Goal: Task Accomplishment & Management: Use online tool/utility

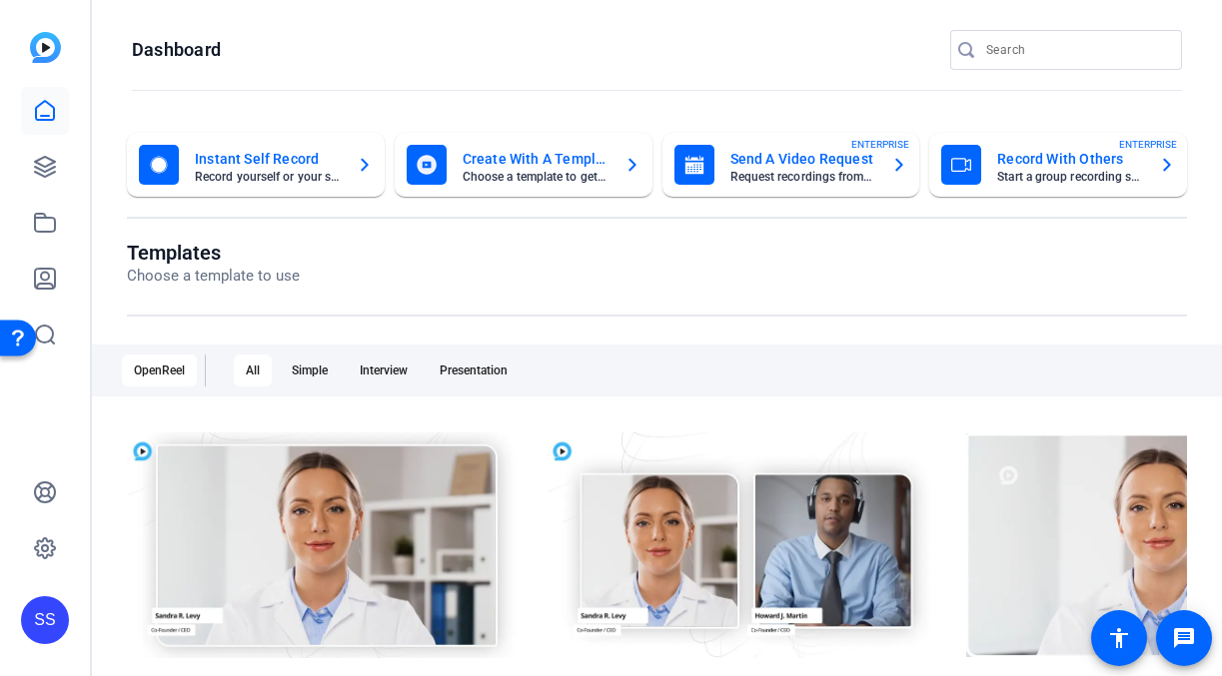
click at [57, 631] on div "SS" at bounding box center [45, 620] width 48 height 48
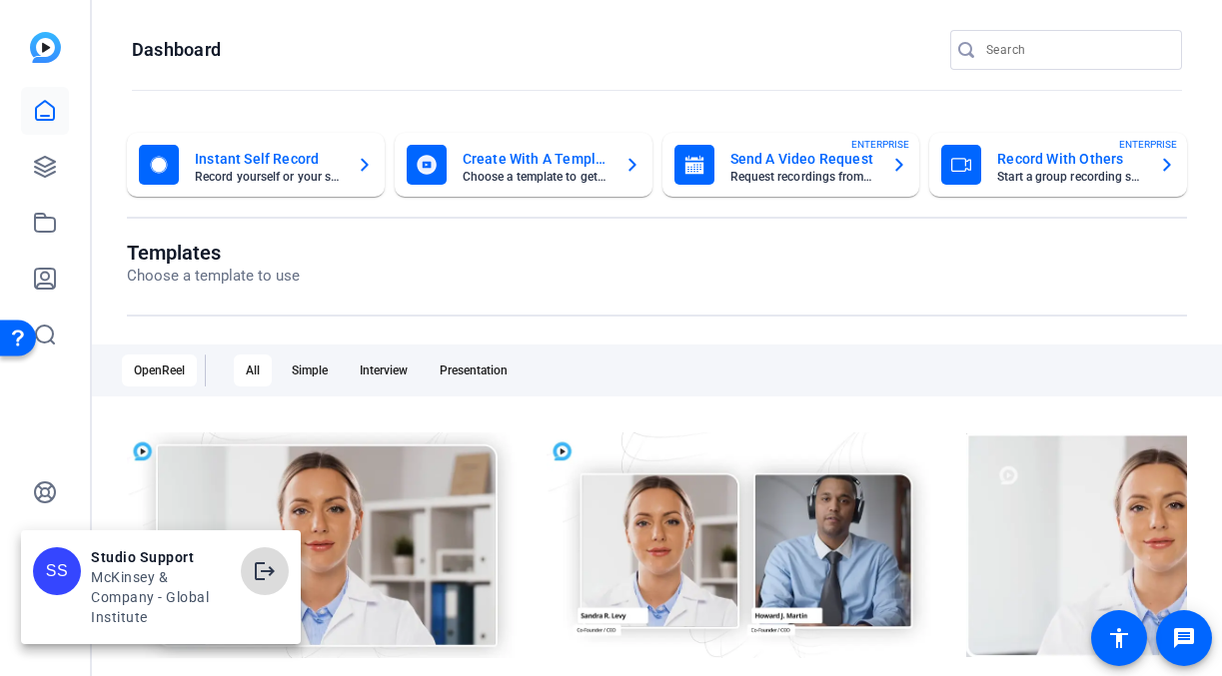
click at [271, 569] on mat-icon "logout" at bounding box center [265, 571] width 24 height 24
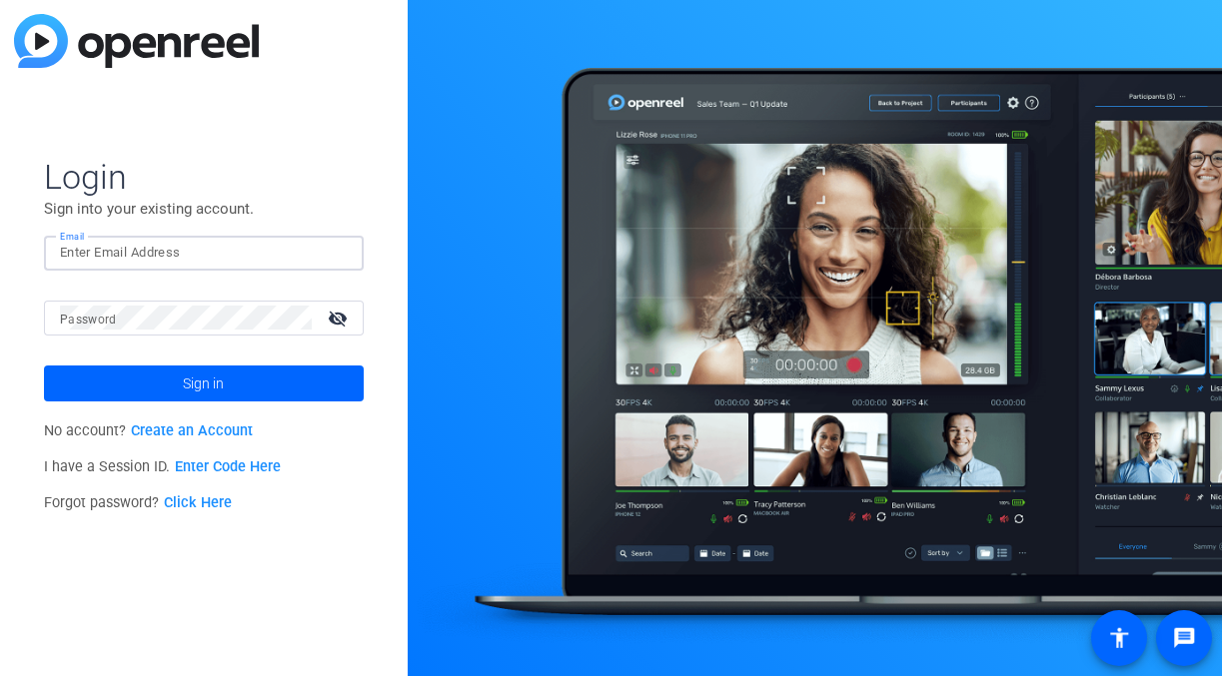
click at [231, 253] on input "Email" at bounding box center [204, 253] width 288 height 24
click at [336, 256] on img at bounding box center [331, 253] width 14 height 24
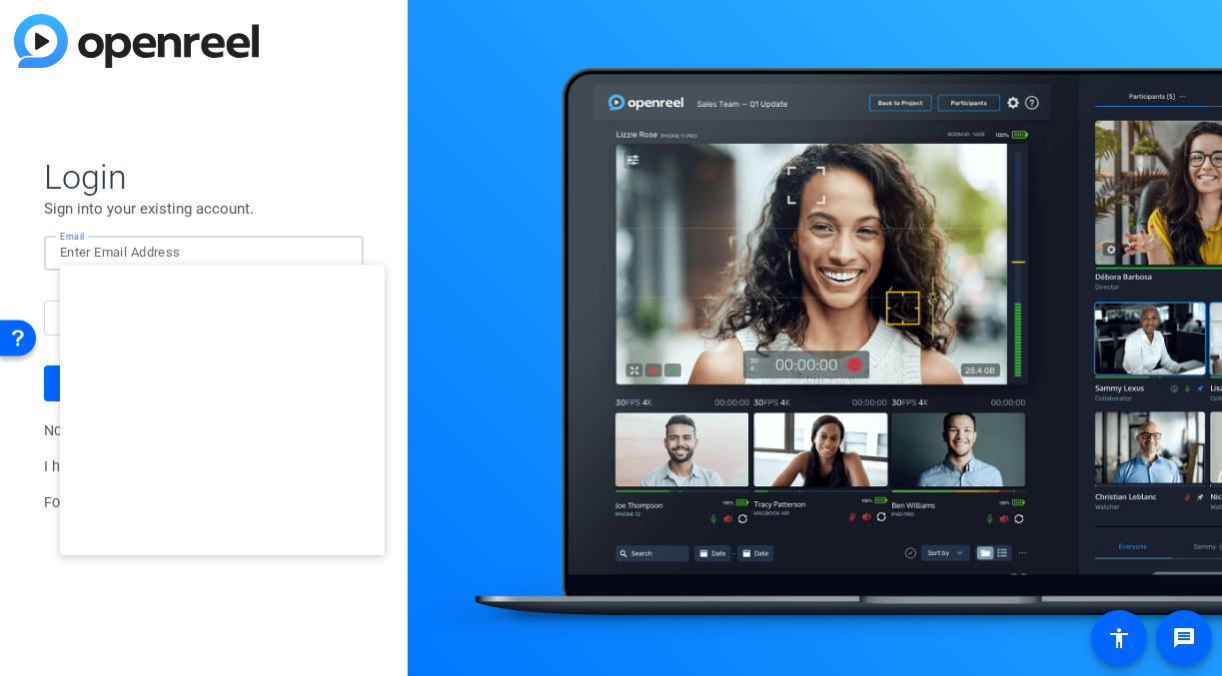
type input "studiosupport+2@openreel.com"
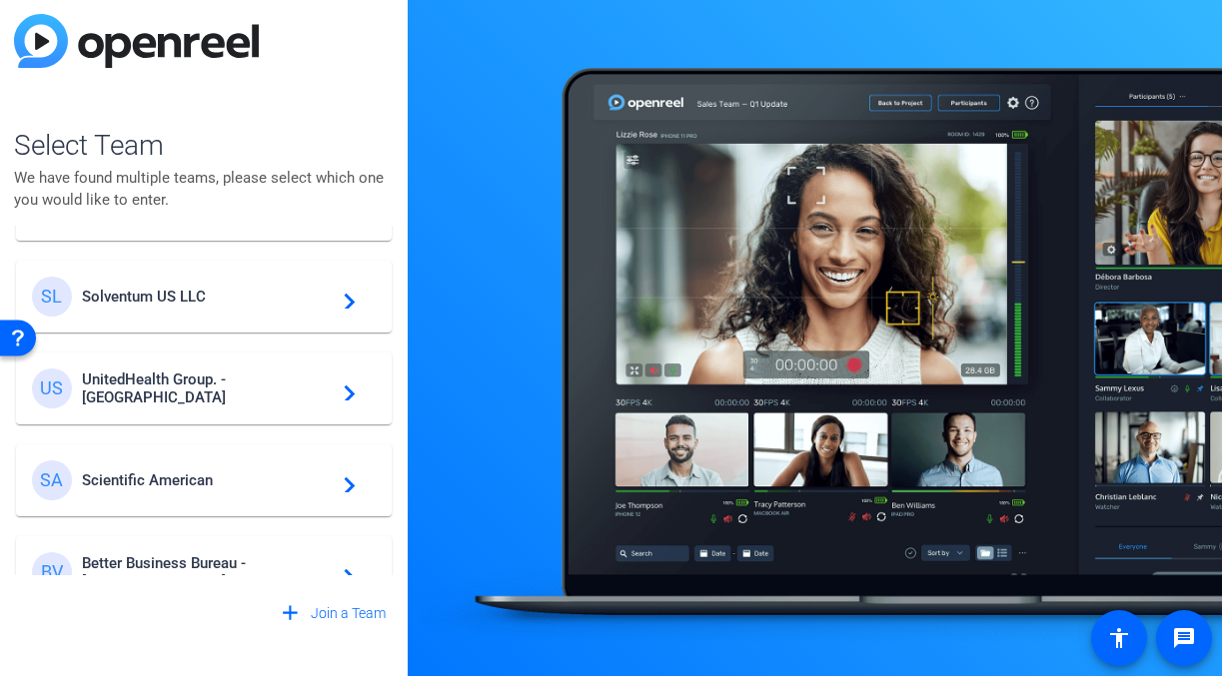
scroll to position [481, 0]
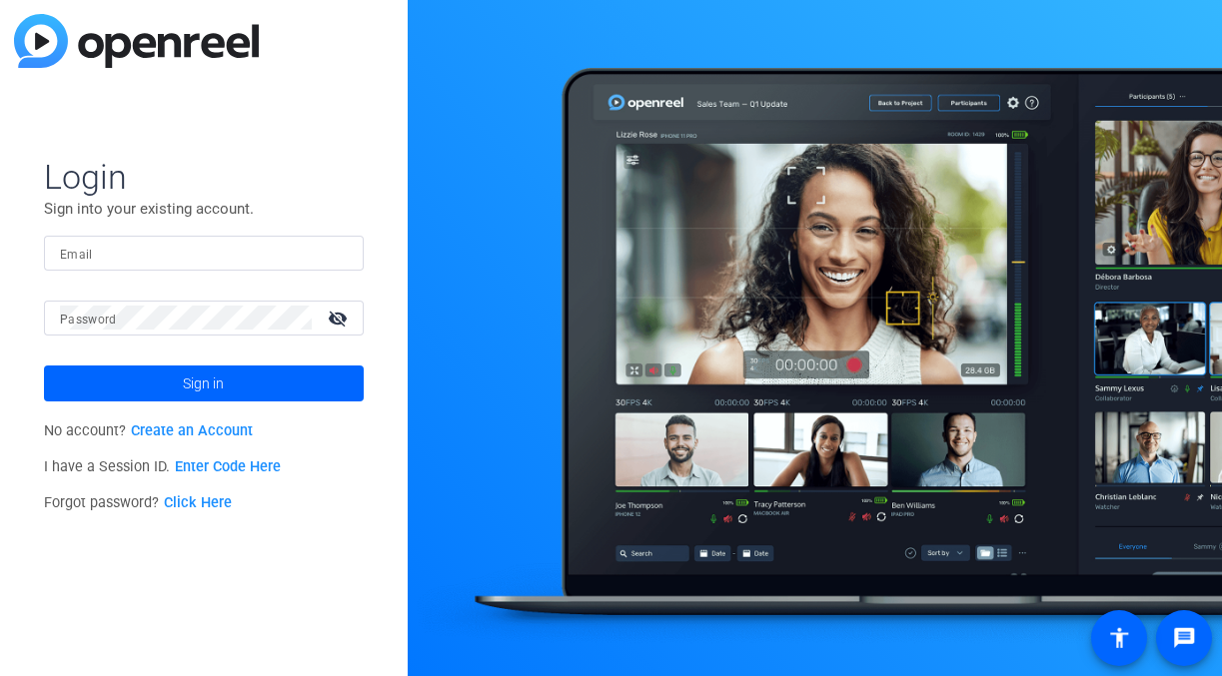
click at [291, 228] on form "Login Sign into your existing account. Email Password visibility_off Sign in" at bounding box center [204, 279] width 320 height 246
click at [290, 237] on div at bounding box center [204, 253] width 288 height 35
click at [335, 255] on img at bounding box center [331, 253] width 14 height 24
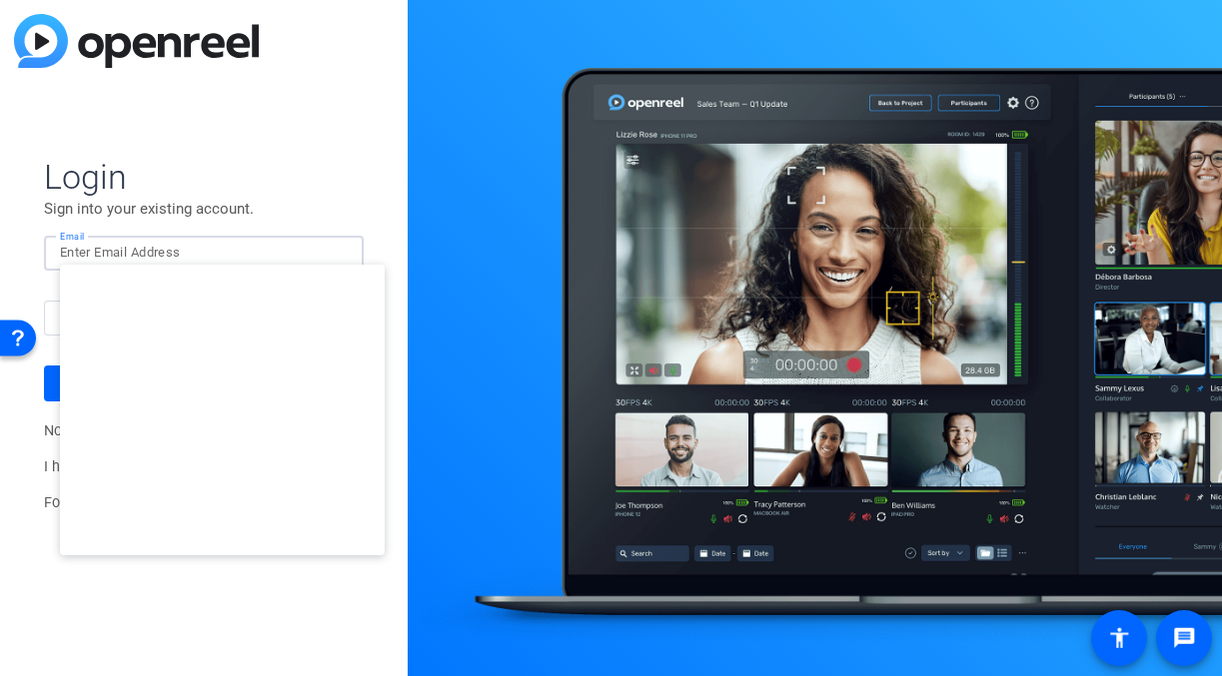
type input "[EMAIL_ADDRESS][DOMAIN_NAME]"
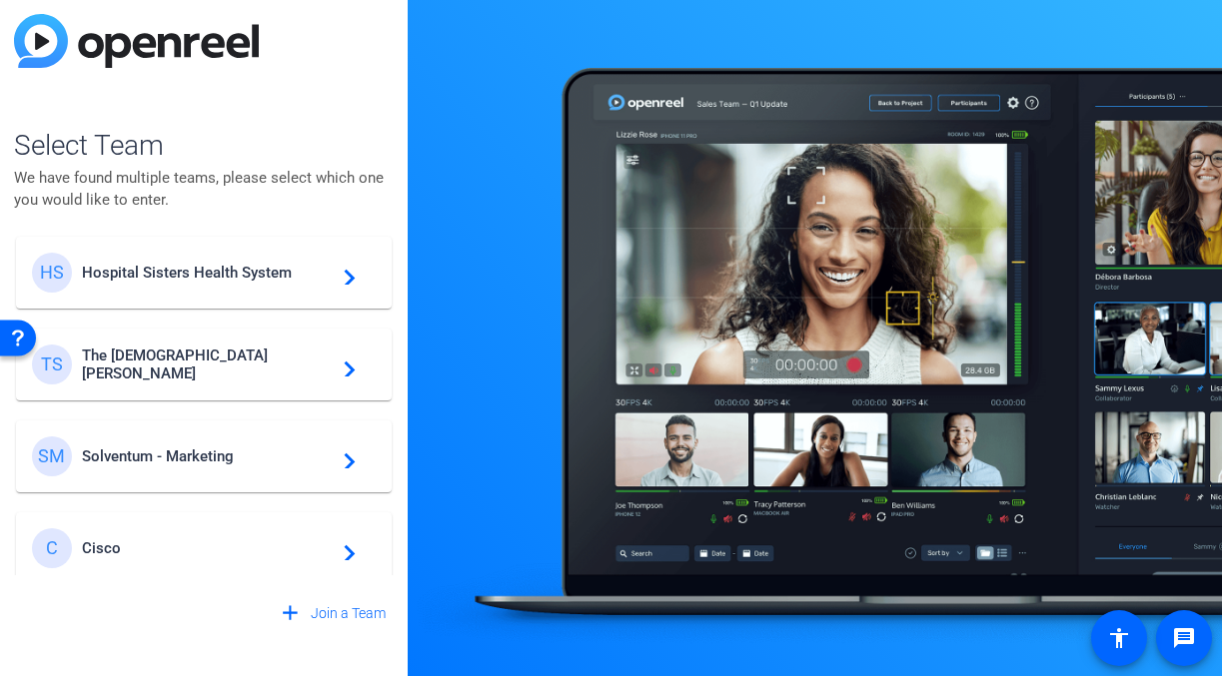
scroll to position [565, 0]
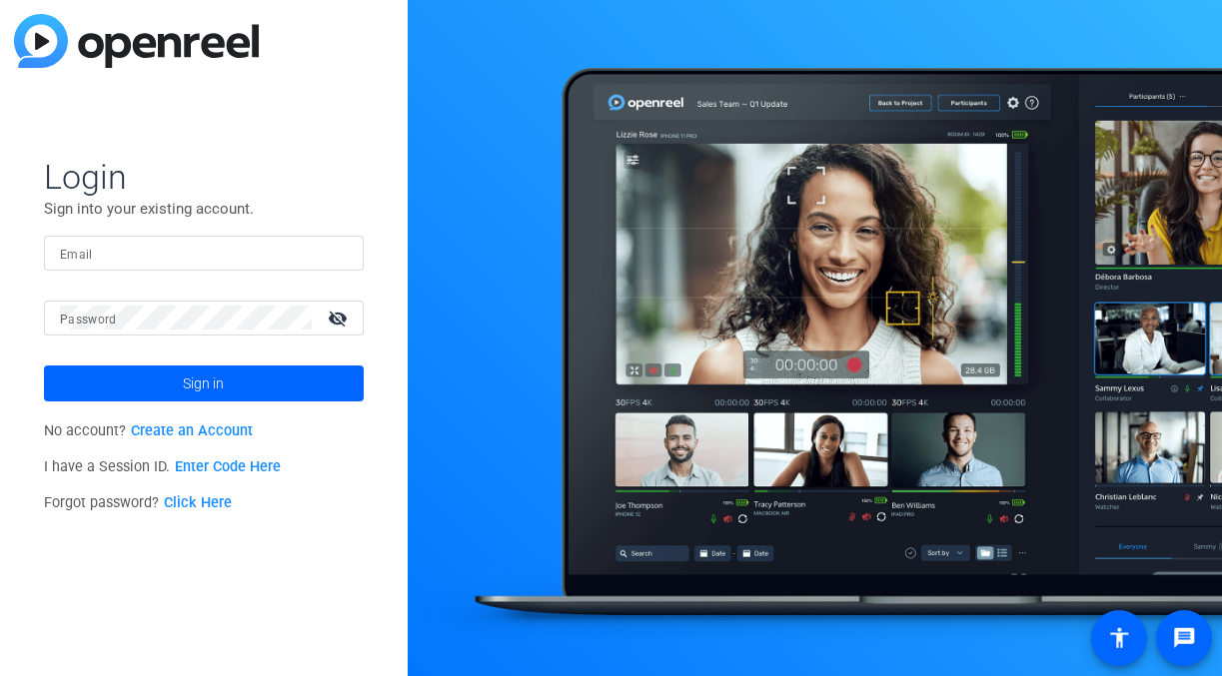
click at [279, 236] on div at bounding box center [204, 253] width 288 height 35
click at [324, 252] on img at bounding box center [331, 253] width 14 height 24
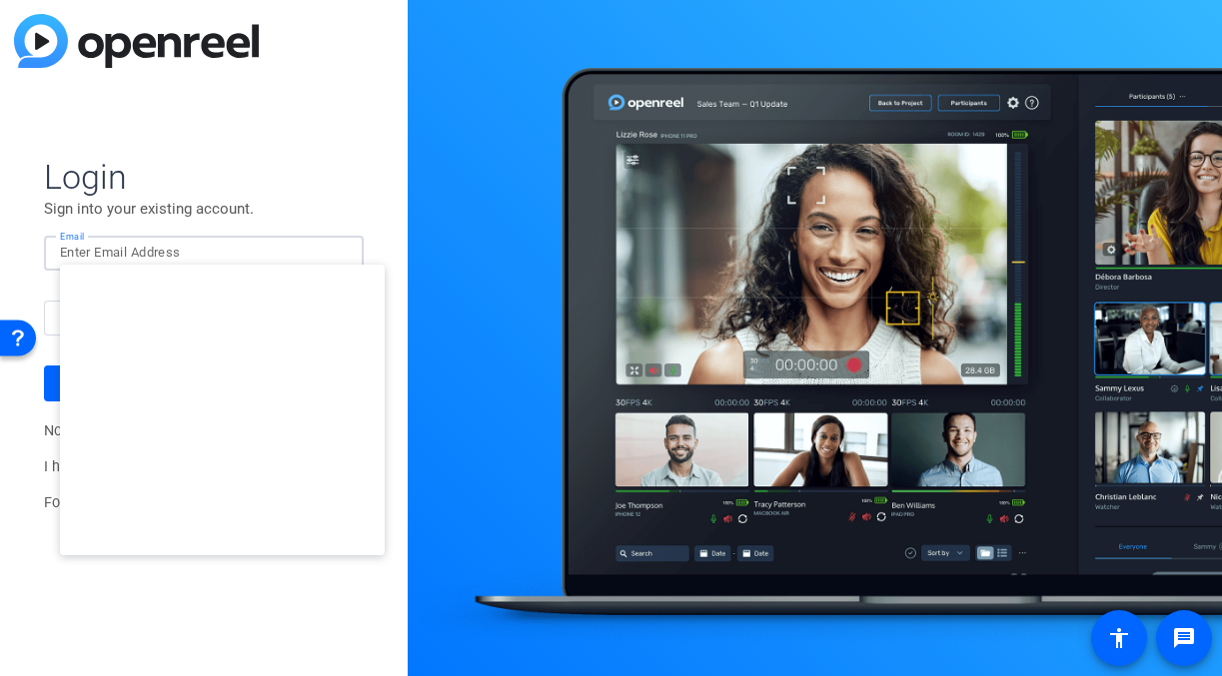
type input "studiosupport+2@openreel.com"
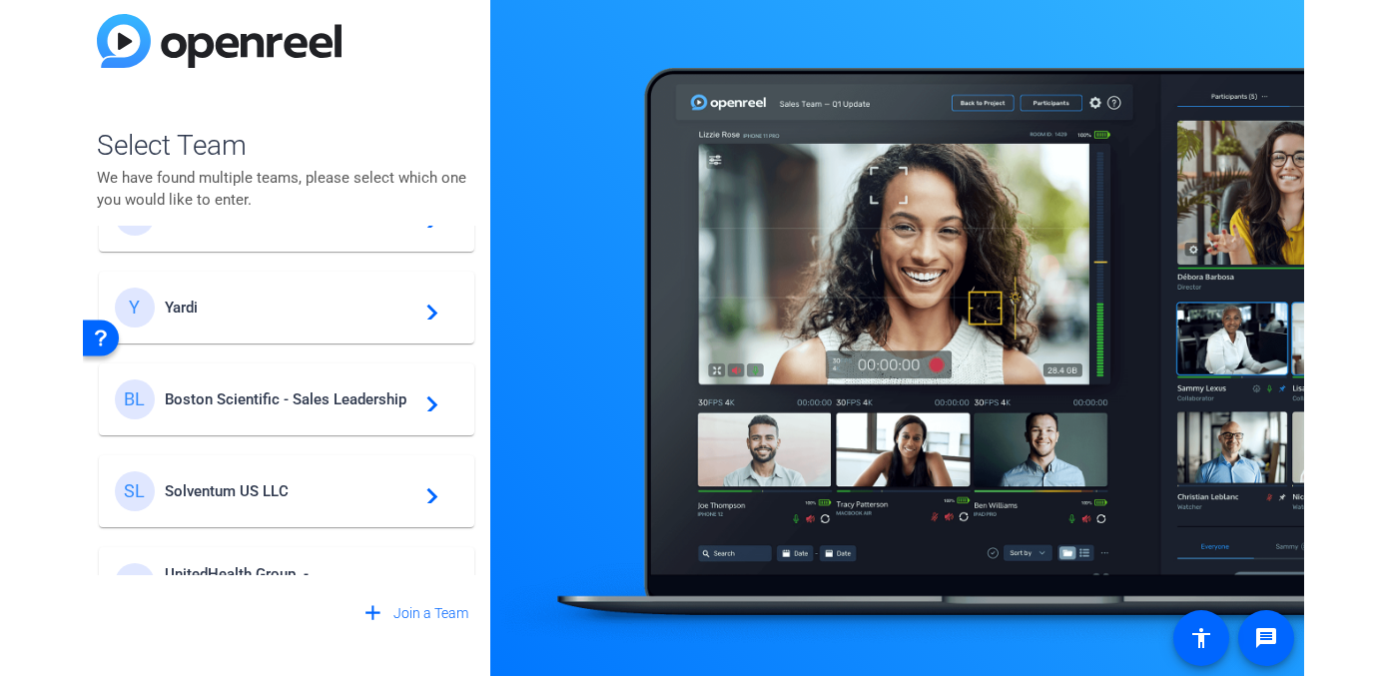
scroll to position [271, 0]
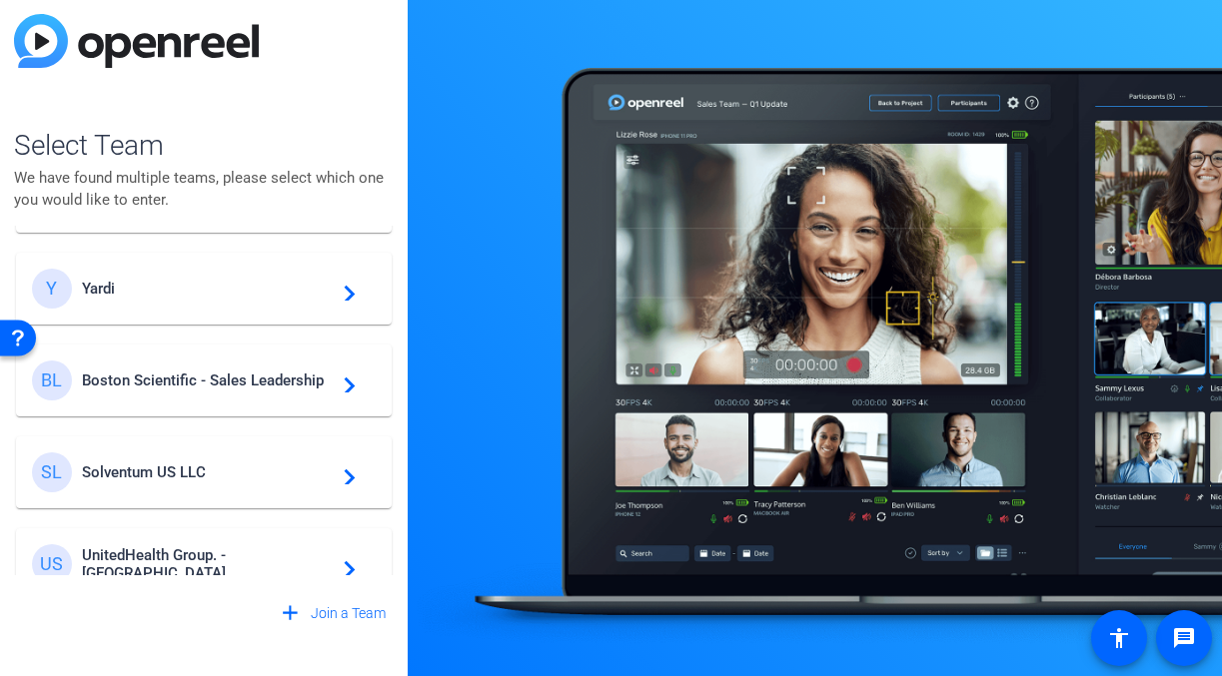
click at [245, 385] on span "Boston Scientific - Sales Leadership" at bounding box center [207, 381] width 250 height 18
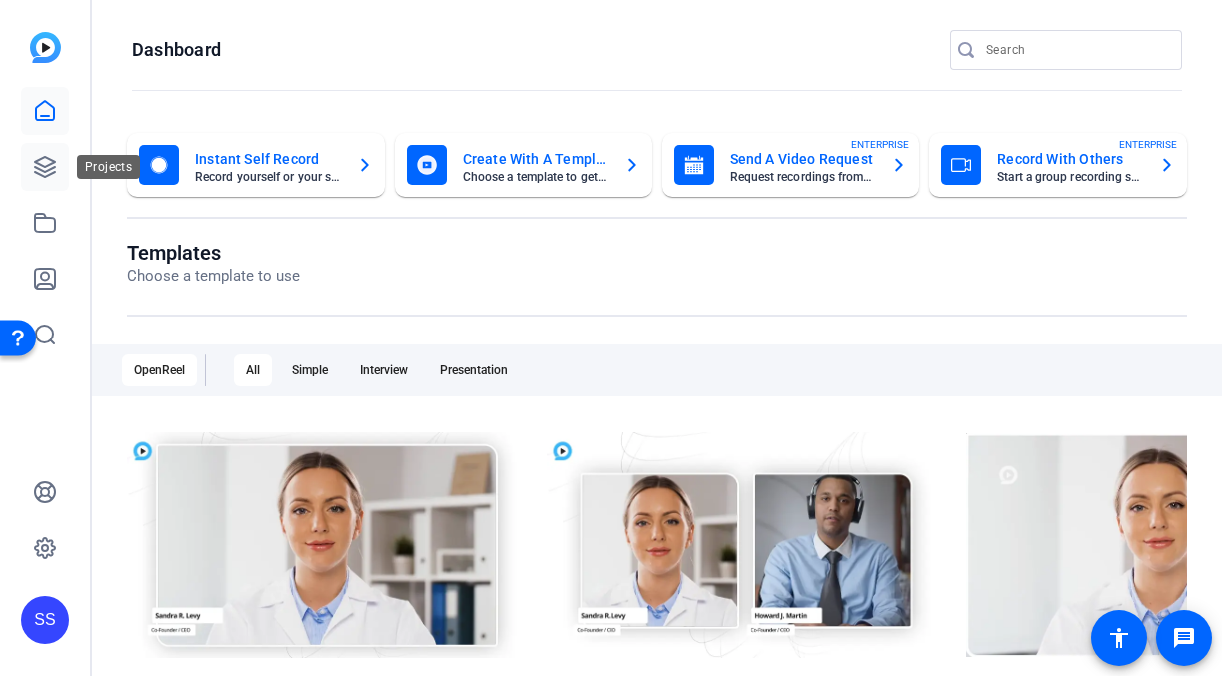
click at [52, 174] on icon at bounding box center [45, 167] width 24 height 24
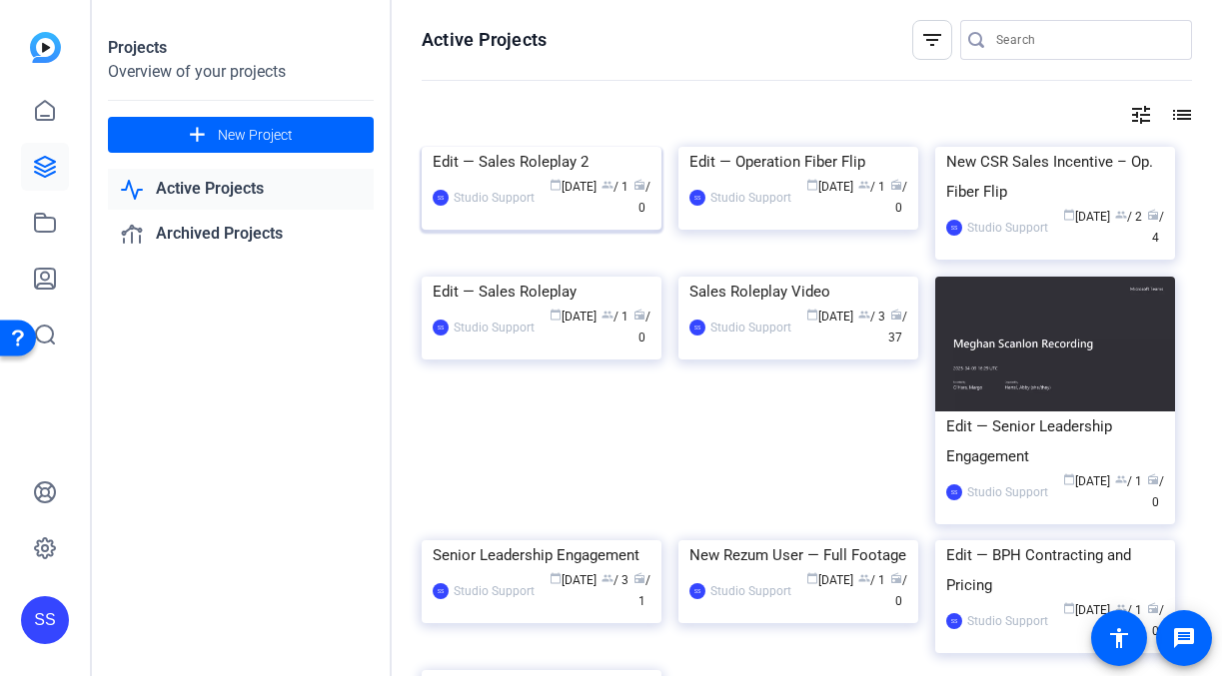
click at [568, 177] on div "Edit — Sales Roleplay 2" at bounding box center [542, 162] width 218 height 30
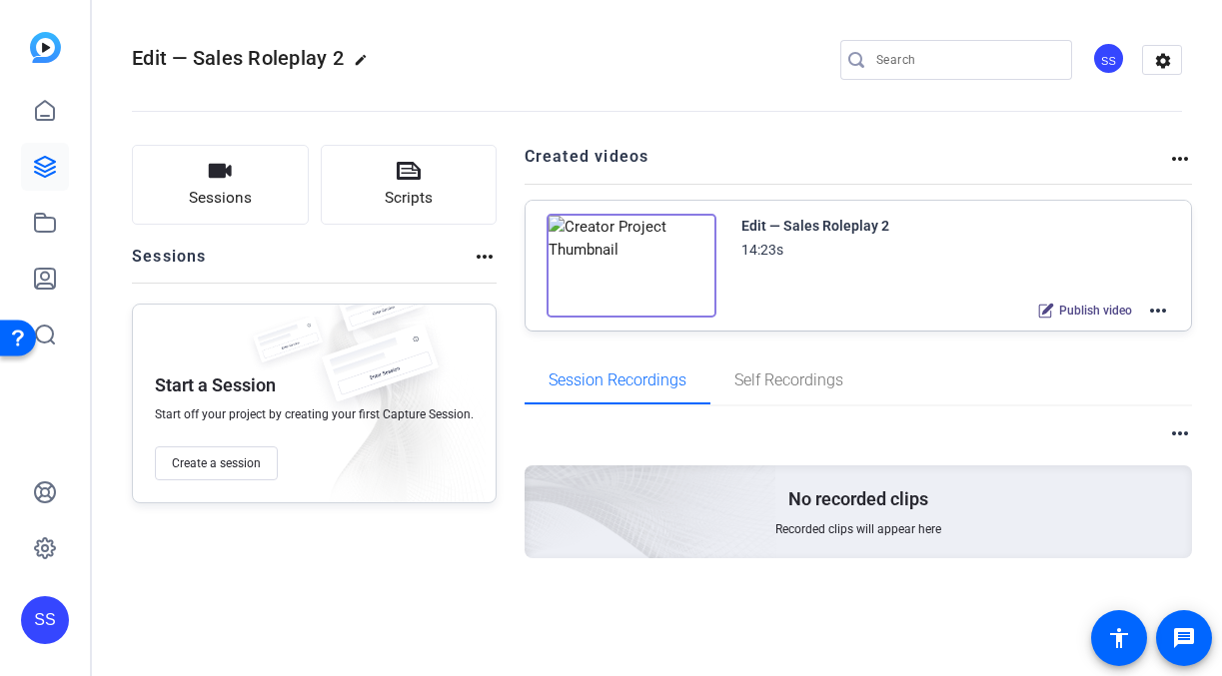
click at [1156, 315] on mat-icon "more_horiz" at bounding box center [1158, 311] width 24 height 24
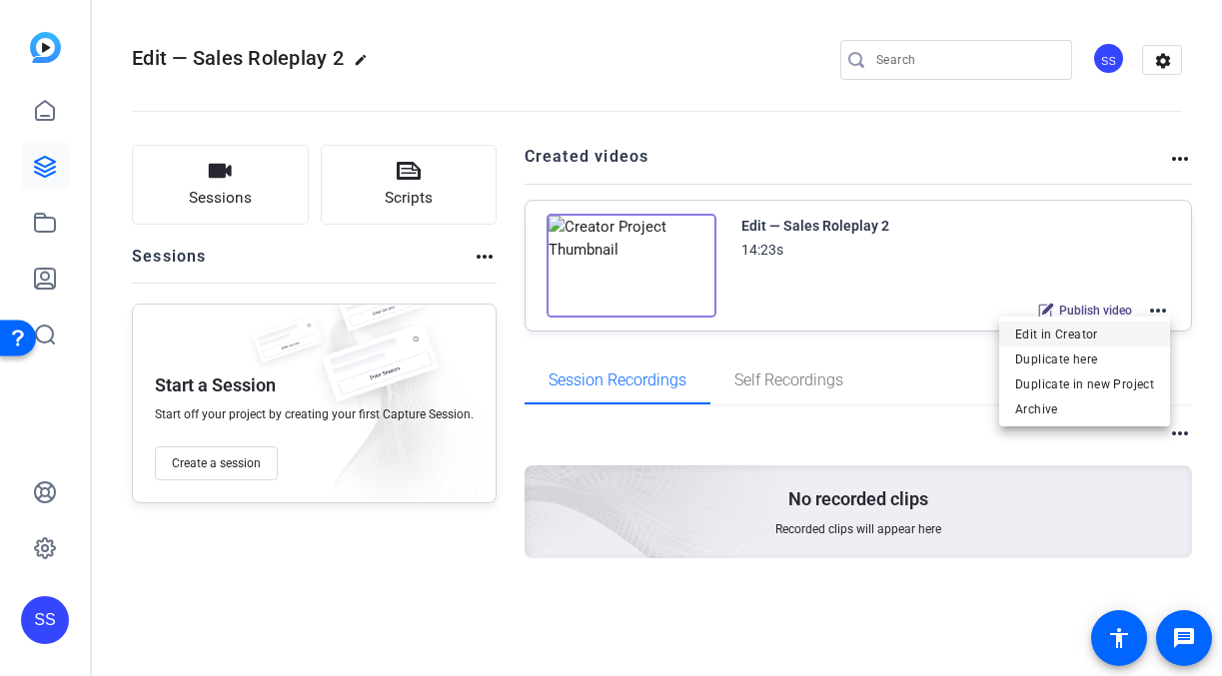
click at [1131, 340] on span "Edit in Creator" at bounding box center [1084, 335] width 139 height 24
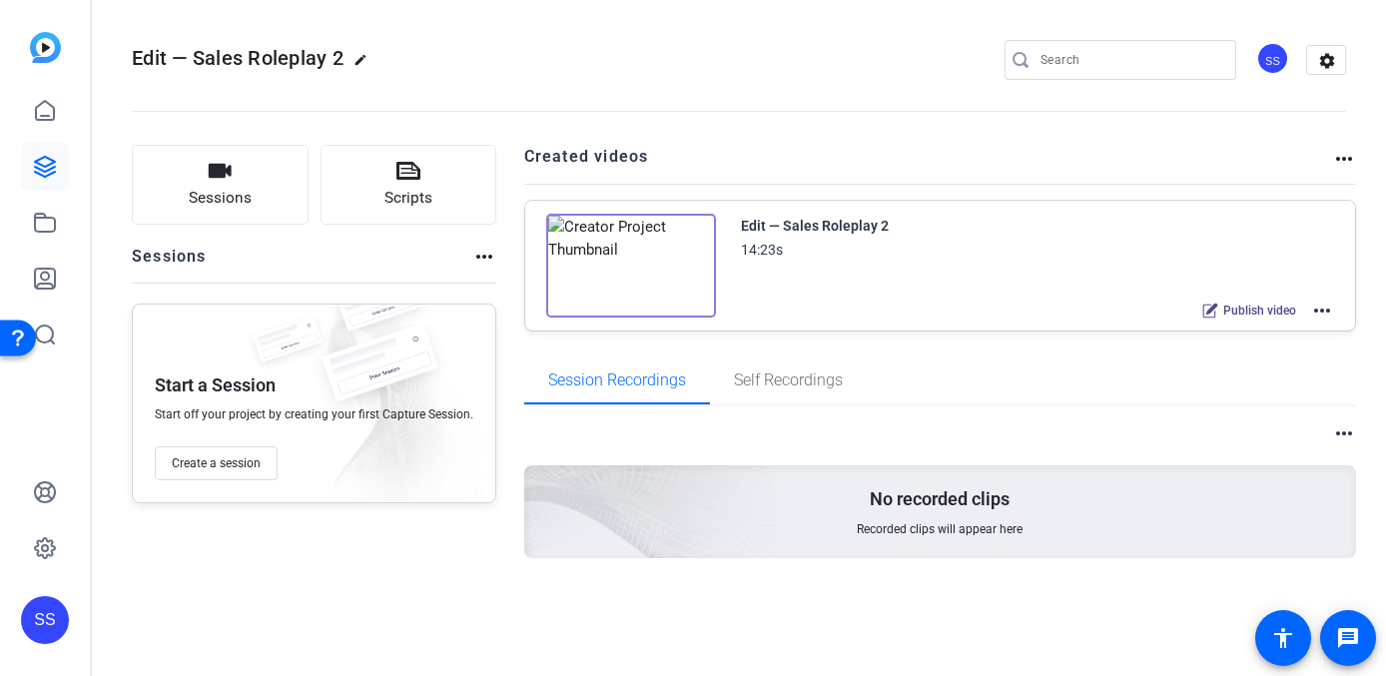
click at [53, 613] on div "SS" at bounding box center [45, 620] width 48 height 48
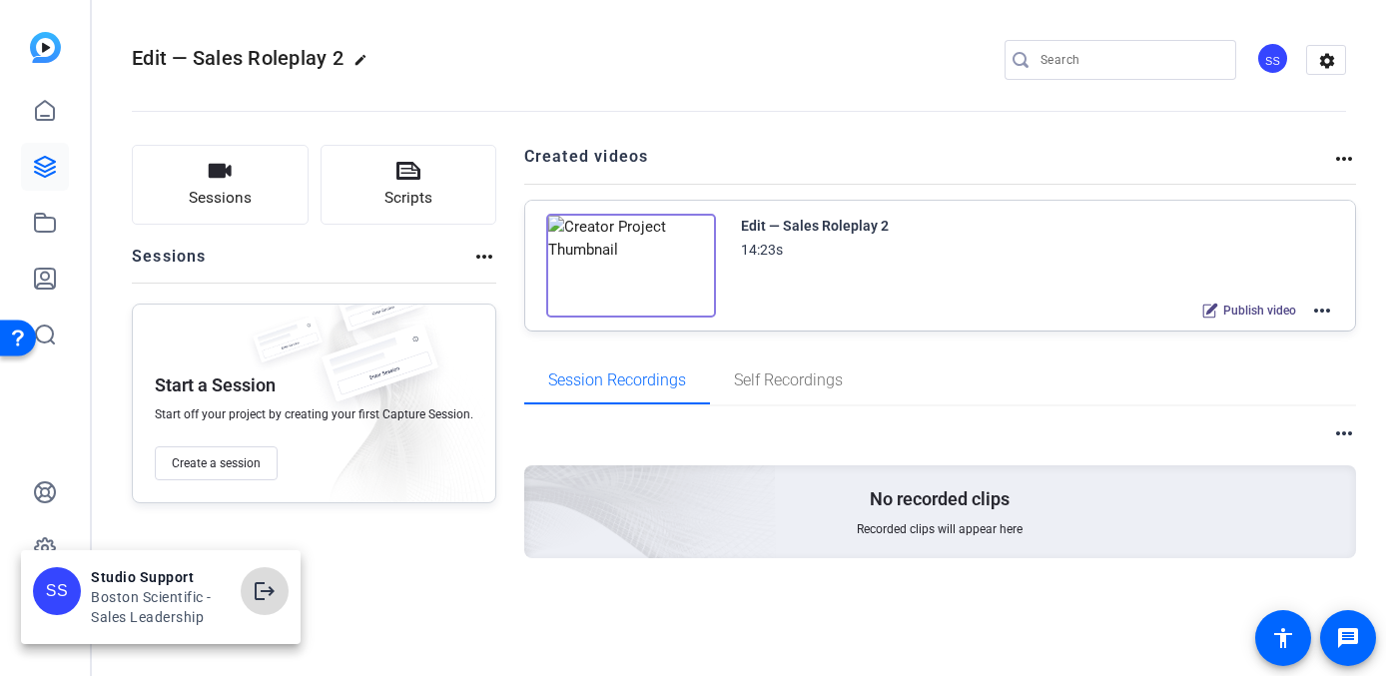
click at [259, 592] on mat-icon "logout" at bounding box center [265, 591] width 24 height 24
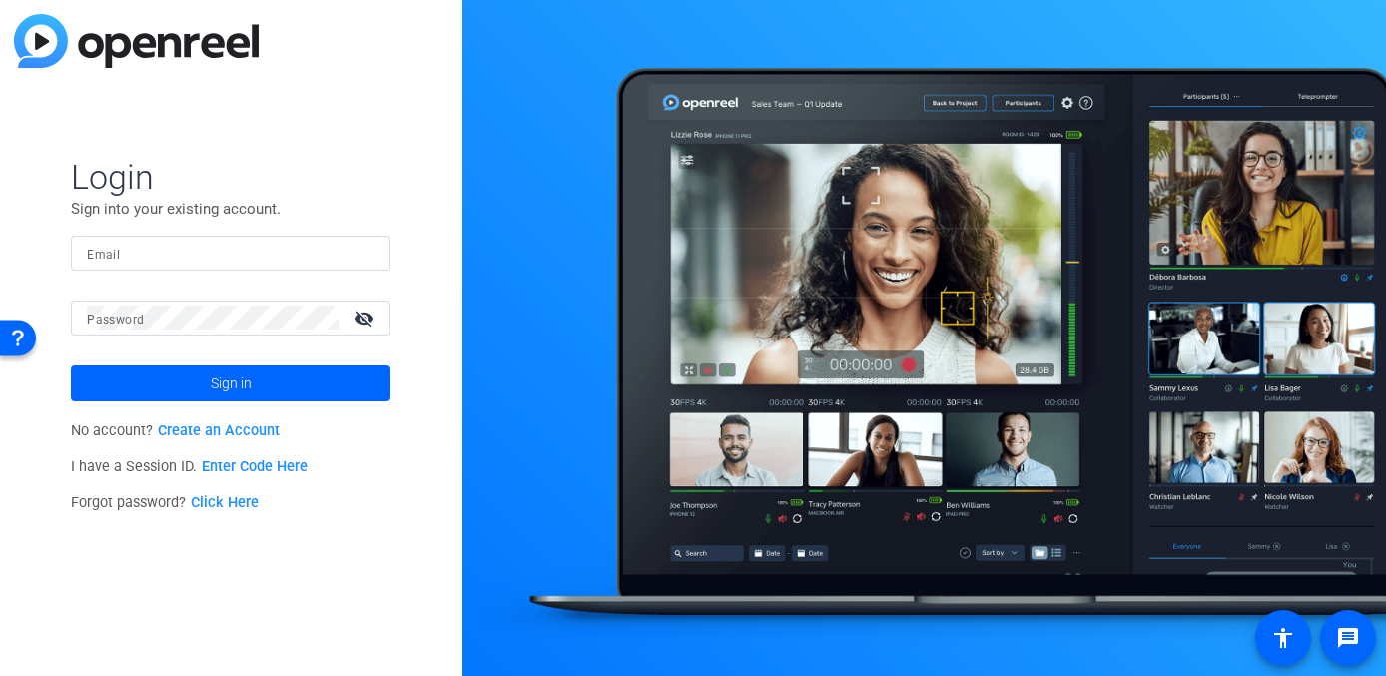
click at [379, 251] on div "Email" at bounding box center [231, 253] width 320 height 35
click at [376, 251] on div "Email" at bounding box center [231, 253] width 320 height 35
click at [320, 255] on input "Email" at bounding box center [231, 253] width 288 height 24
click at [159, 244] on input "Email" at bounding box center [231, 253] width 288 height 24
click at [358, 257] on img at bounding box center [358, 253] width 14 height 24
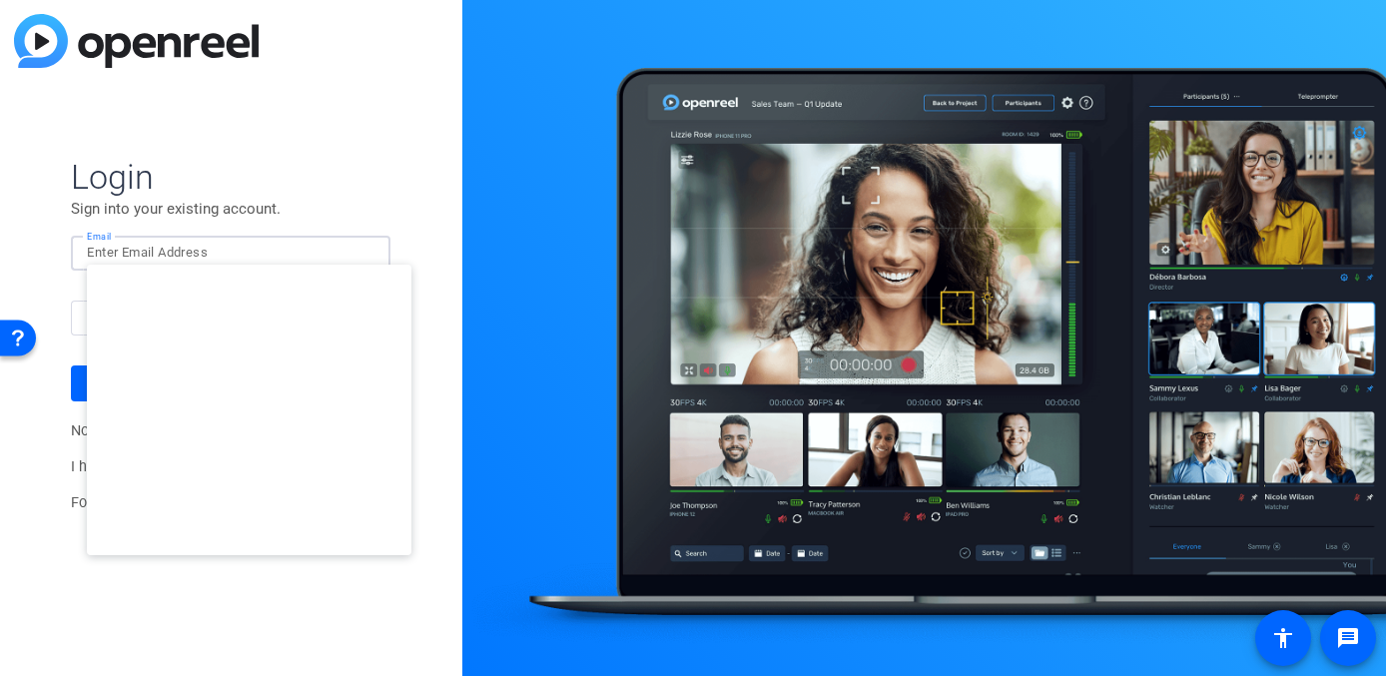
type input "[EMAIL_ADDRESS][DOMAIN_NAME]"
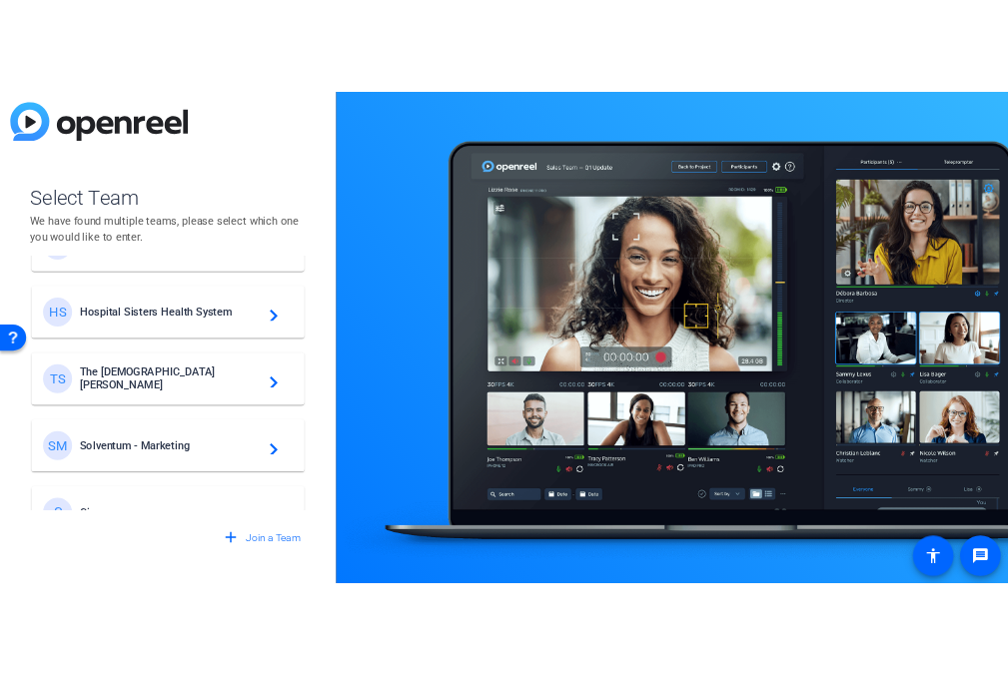
scroll to position [573, 0]
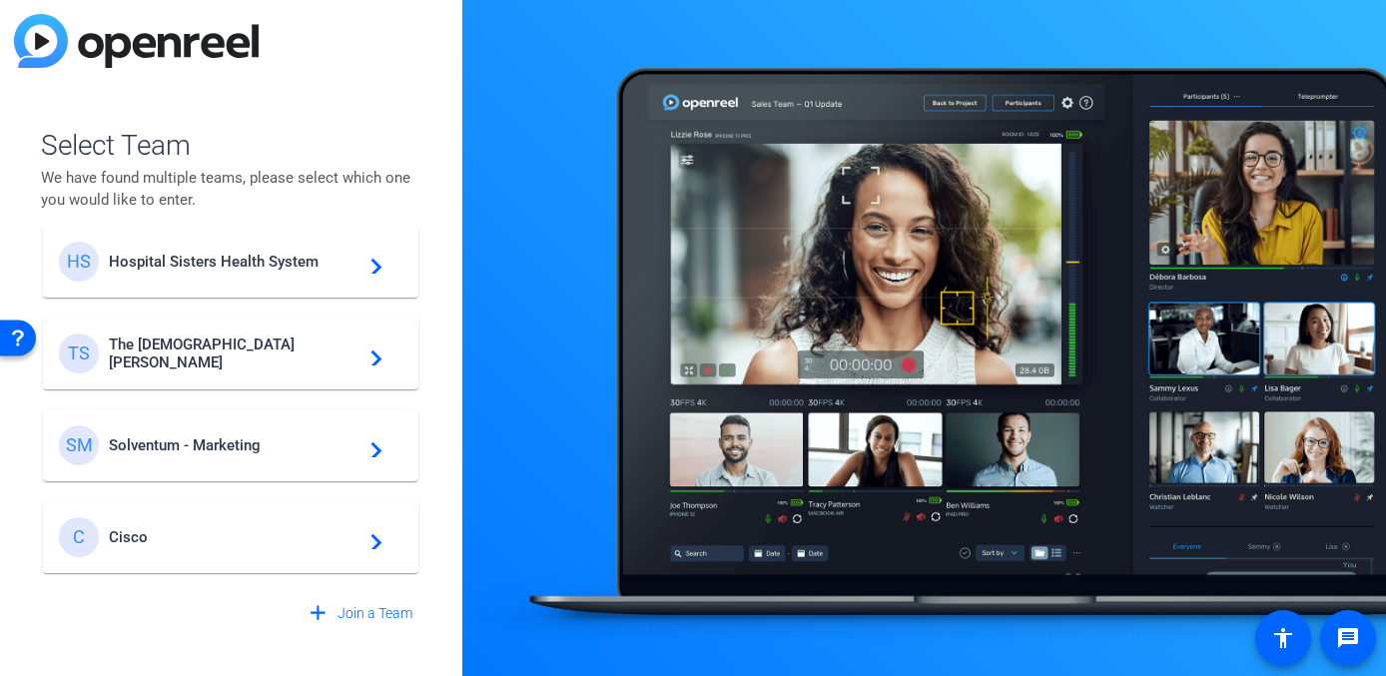
click at [171, 534] on span "Cisco" at bounding box center [234, 537] width 250 height 18
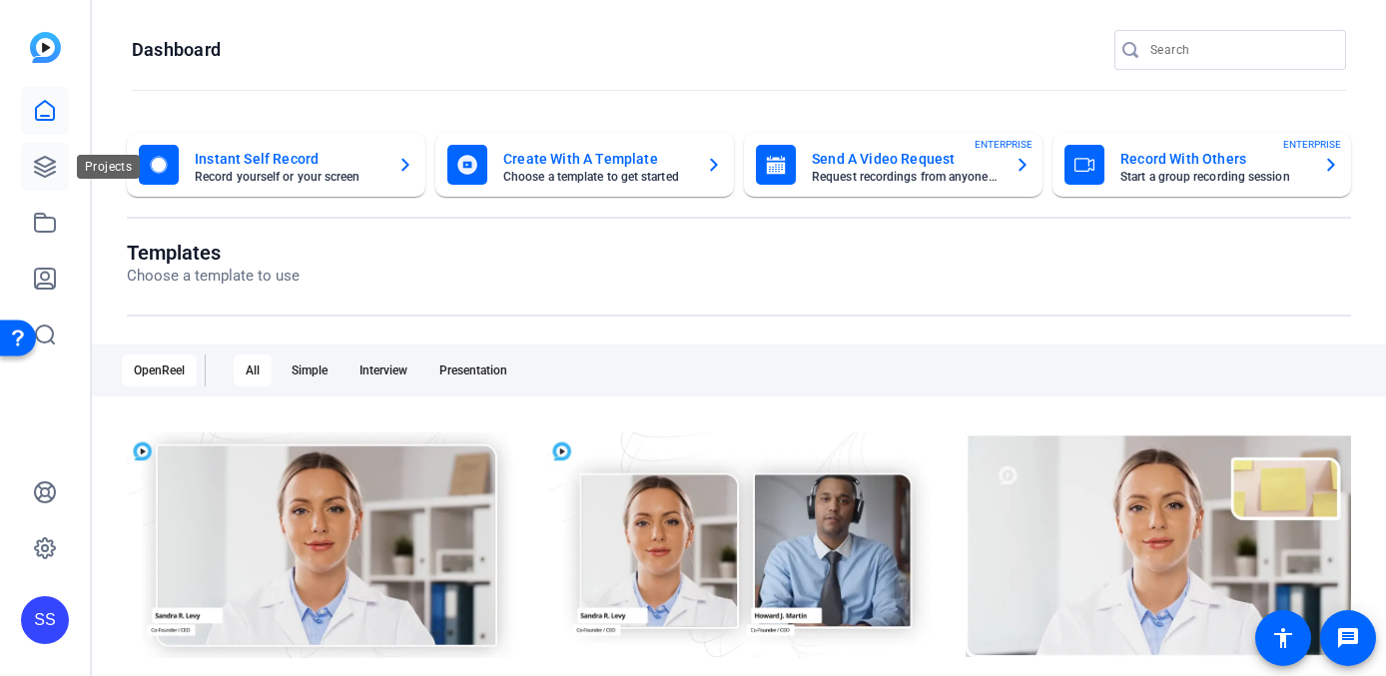
click at [46, 165] on icon at bounding box center [45, 167] width 20 height 20
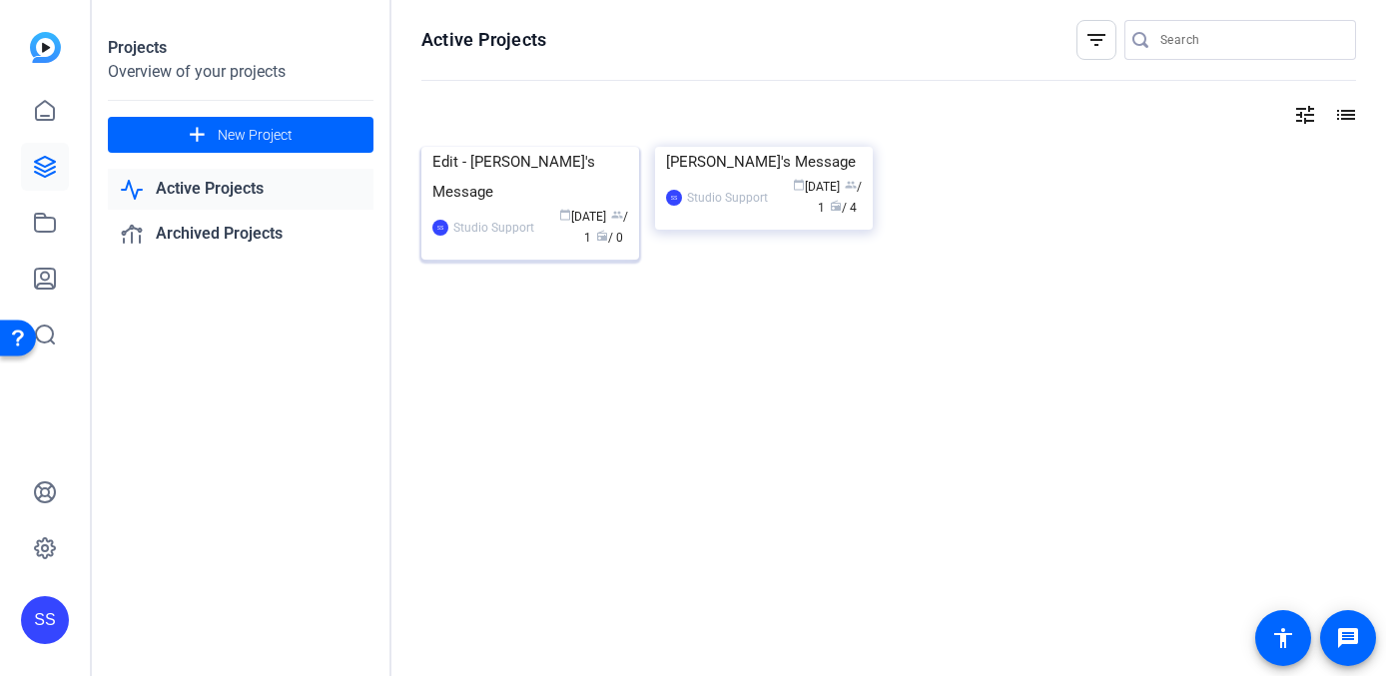
click at [512, 207] on div "Edit - Dave's Message" at bounding box center [531, 177] width 196 height 60
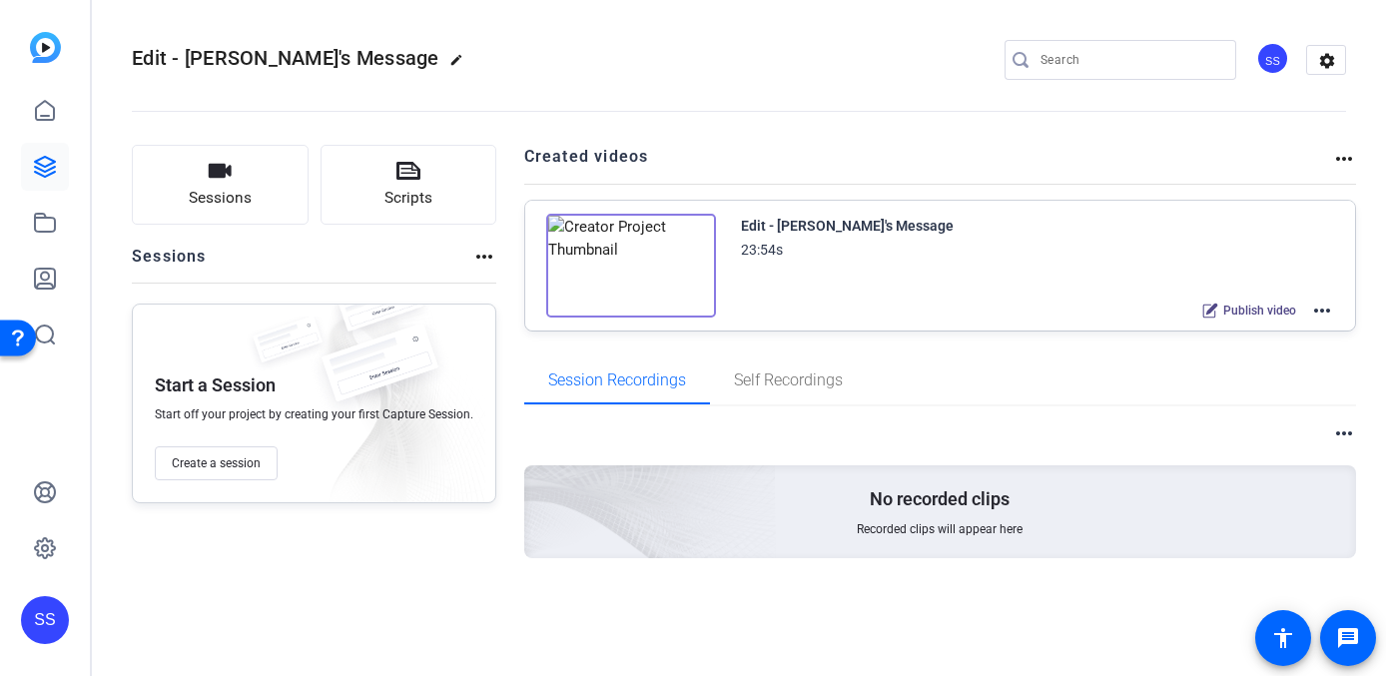
click at [1293, 357] on div "Session Recordings Self Recordings" at bounding box center [940, 381] width 833 height 48
click at [1330, 299] on mat-icon "more_horiz" at bounding box center [1323, 311] width 24 height 24
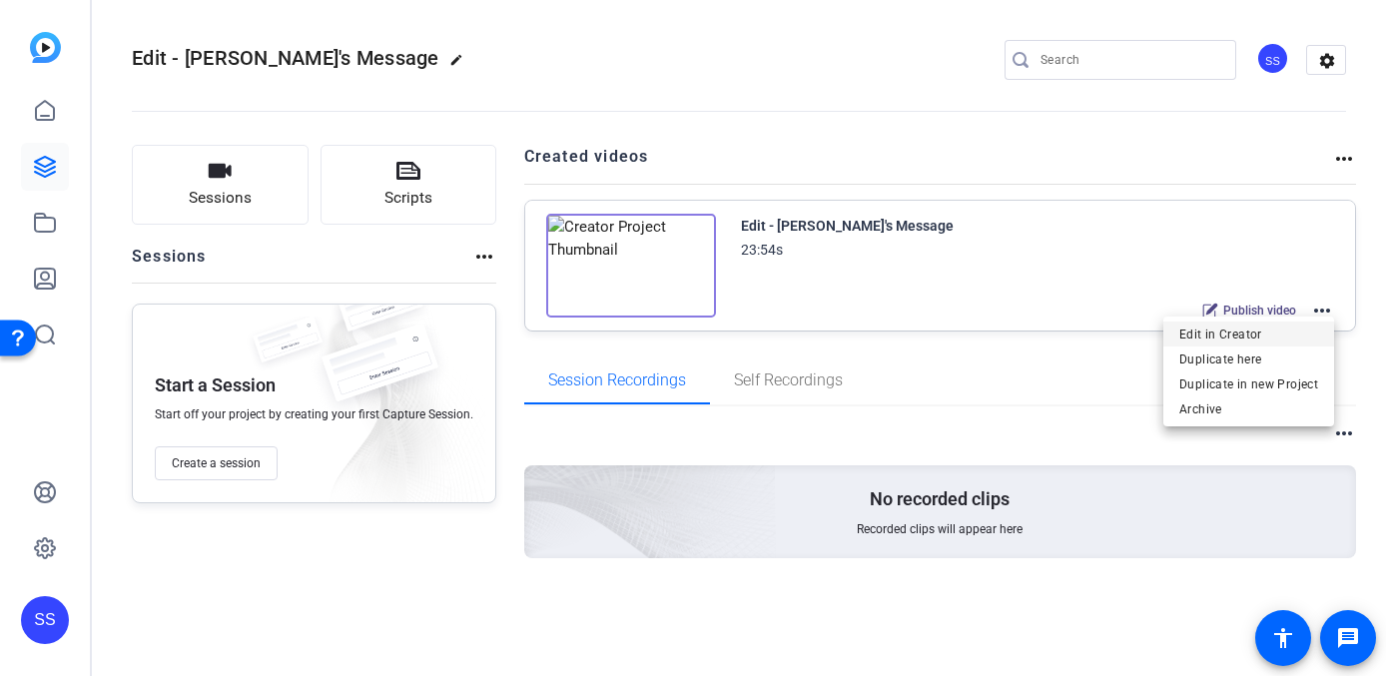
click at [1252, 336] on span "Edit in Creator" at bounding box center [1249, 335] width 139 height 24
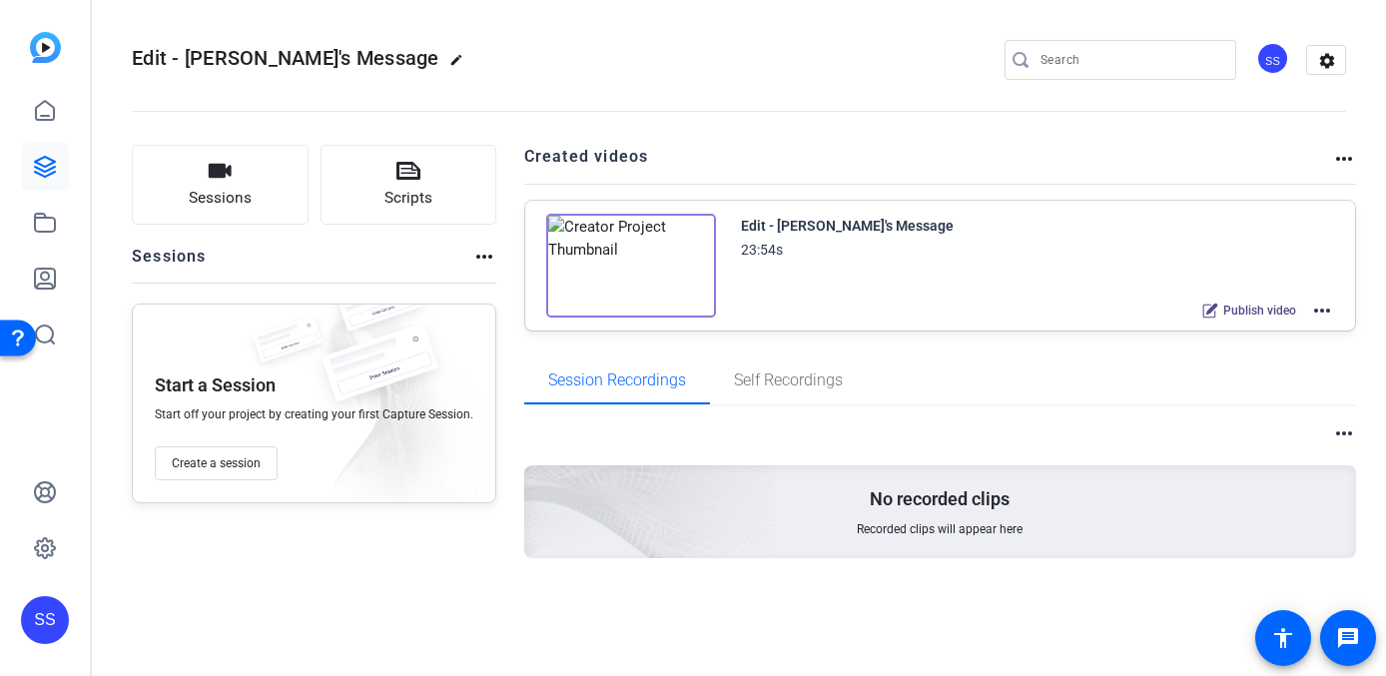
click at [405, 255] on div "Sessions more_horiz" at bounding box center [314, 264] width 365 height 38
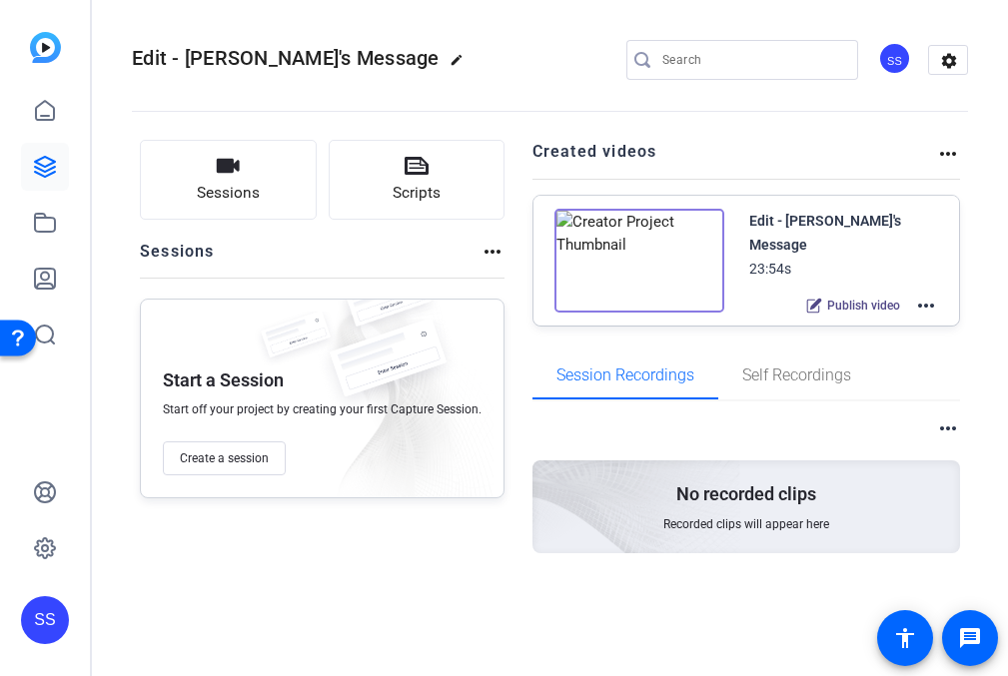
click at [42, 620] on div "SS" at bounding box center [45, 620] width 48 height 48
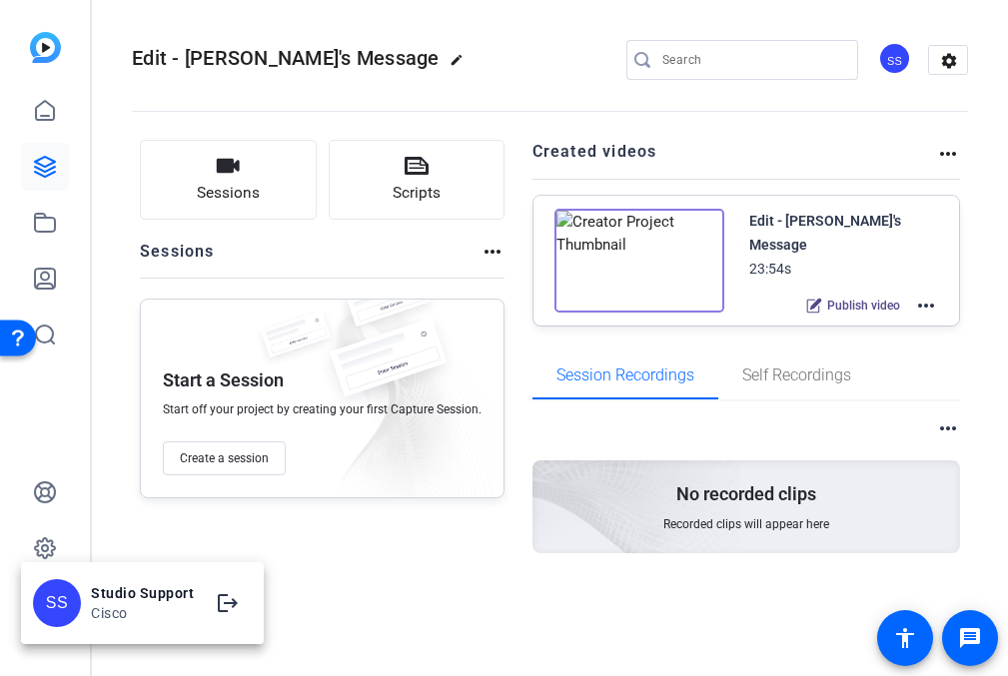
click at [173, 538] on div at bounding box center [504, 338] width 1008 height 676
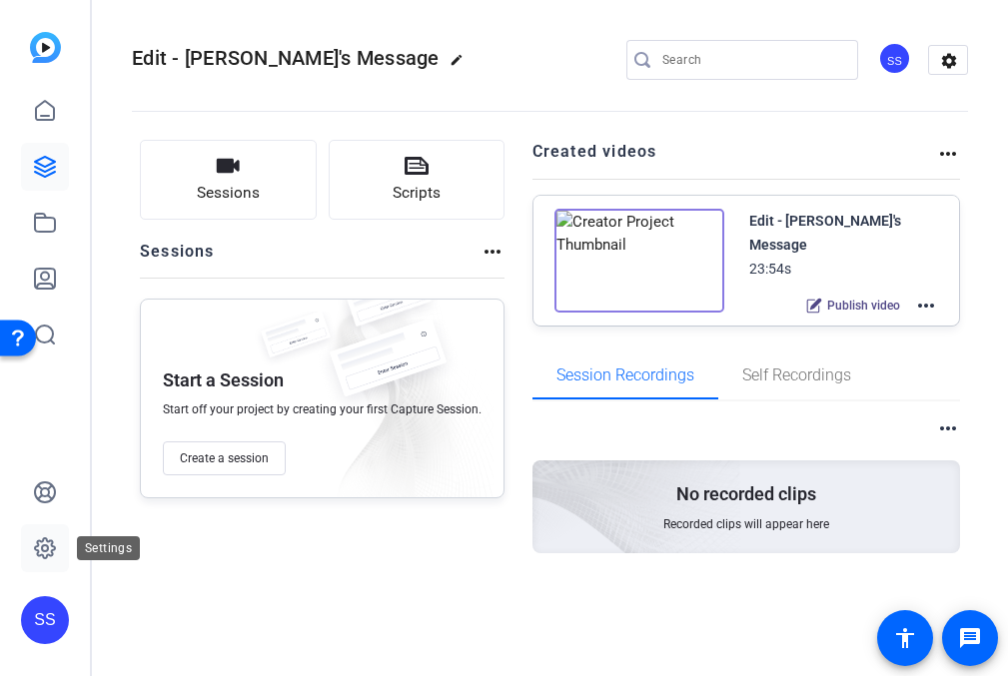
click at [47, 543] on icon at bounding box center [45, 548] width 24 height 24
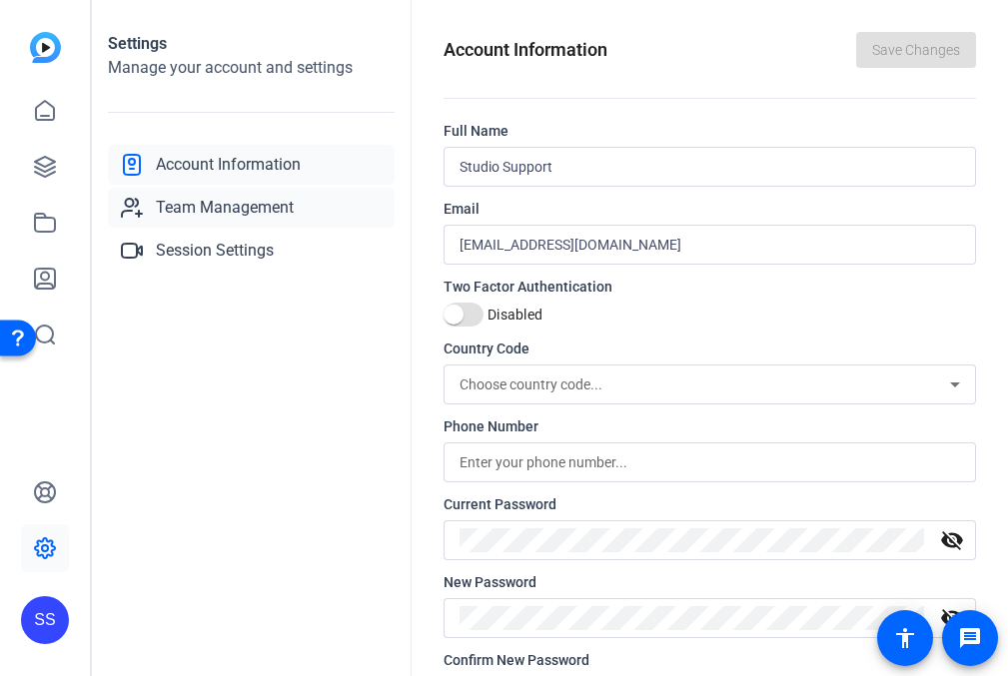
click at [252, 197] on span "Team Management" at bounding box center [225, 208] width 138 height 24
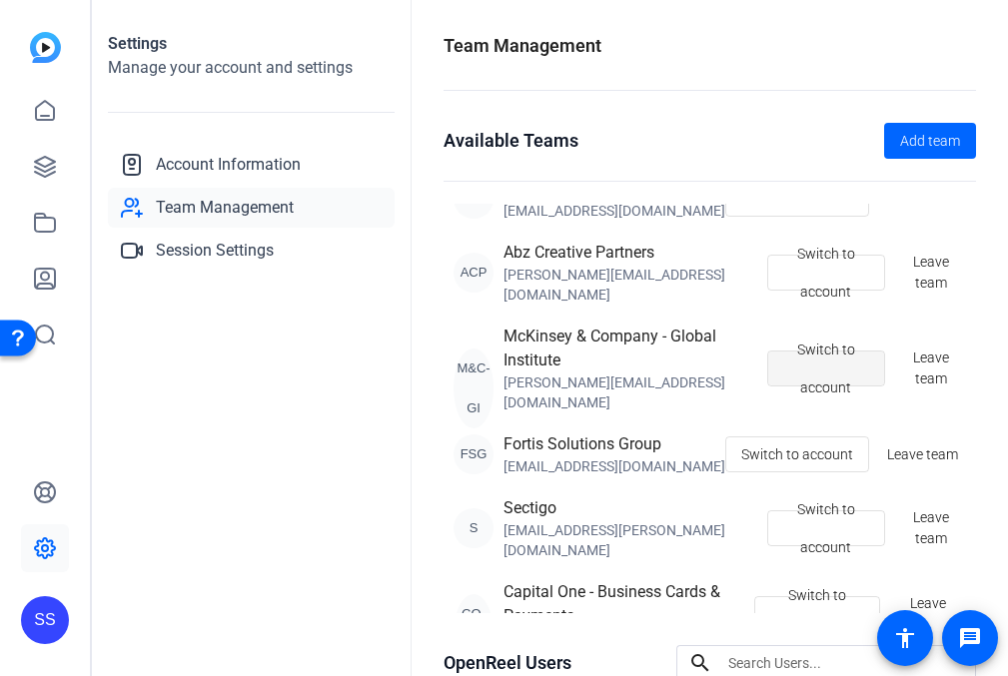
scroll to position [39, 0]
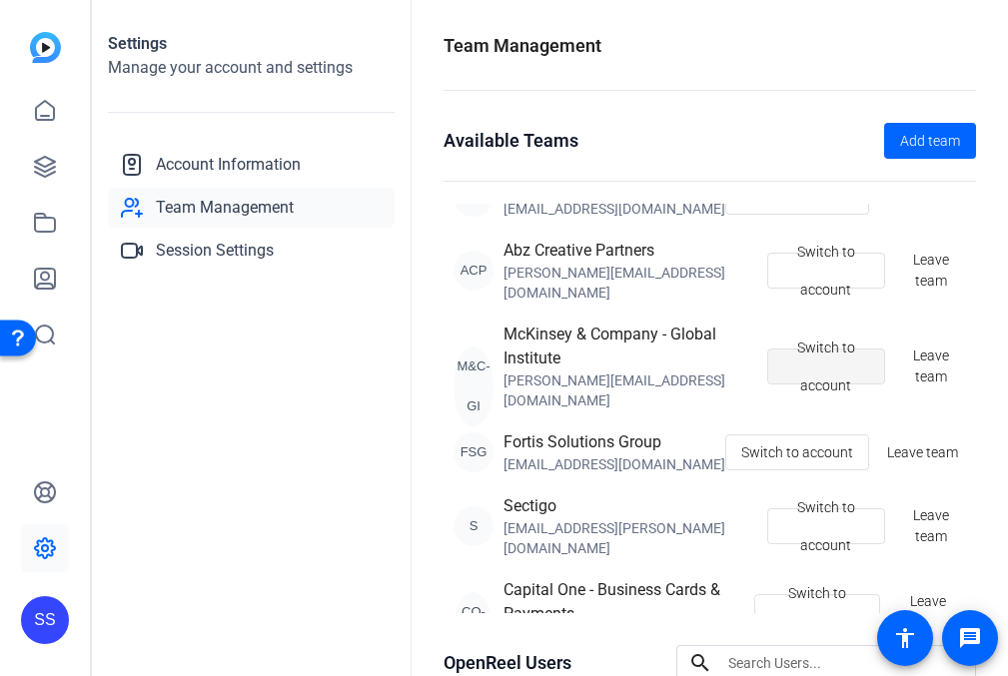
click at [812, 335] on span "Switch to account" at bounding box center [826, 367] width 87 height 76
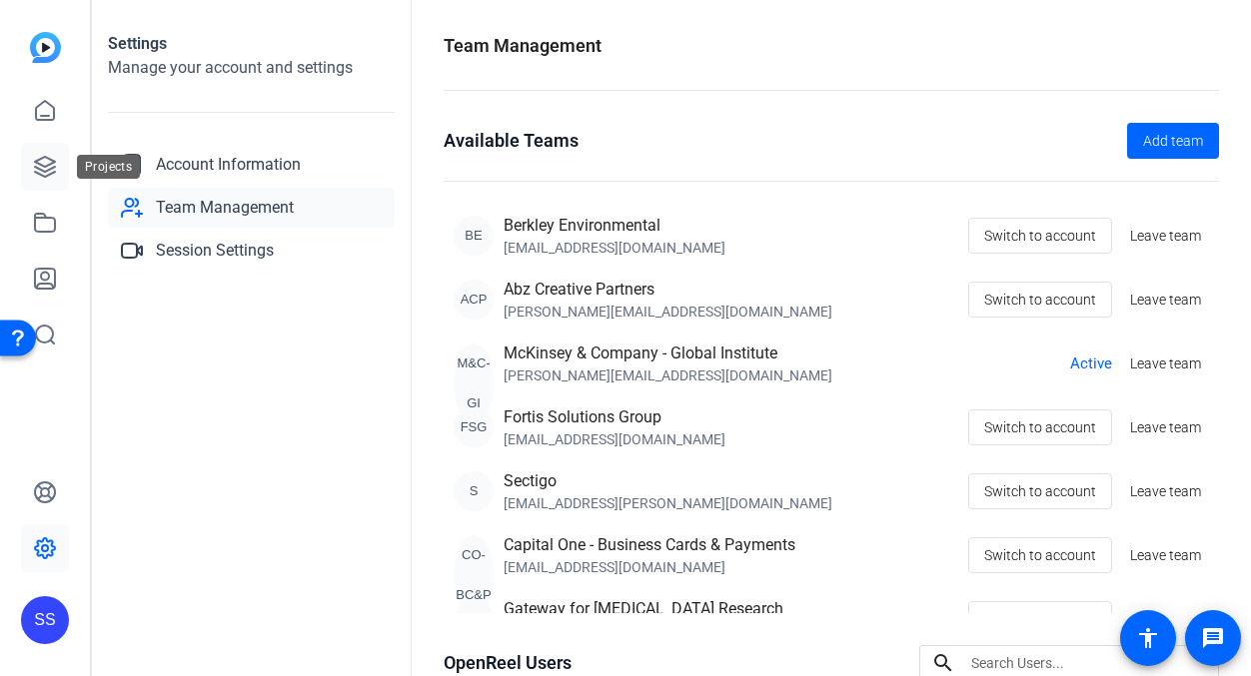
click at [50, 171] on icon at bounding box center [45, 167] width 24 height 24
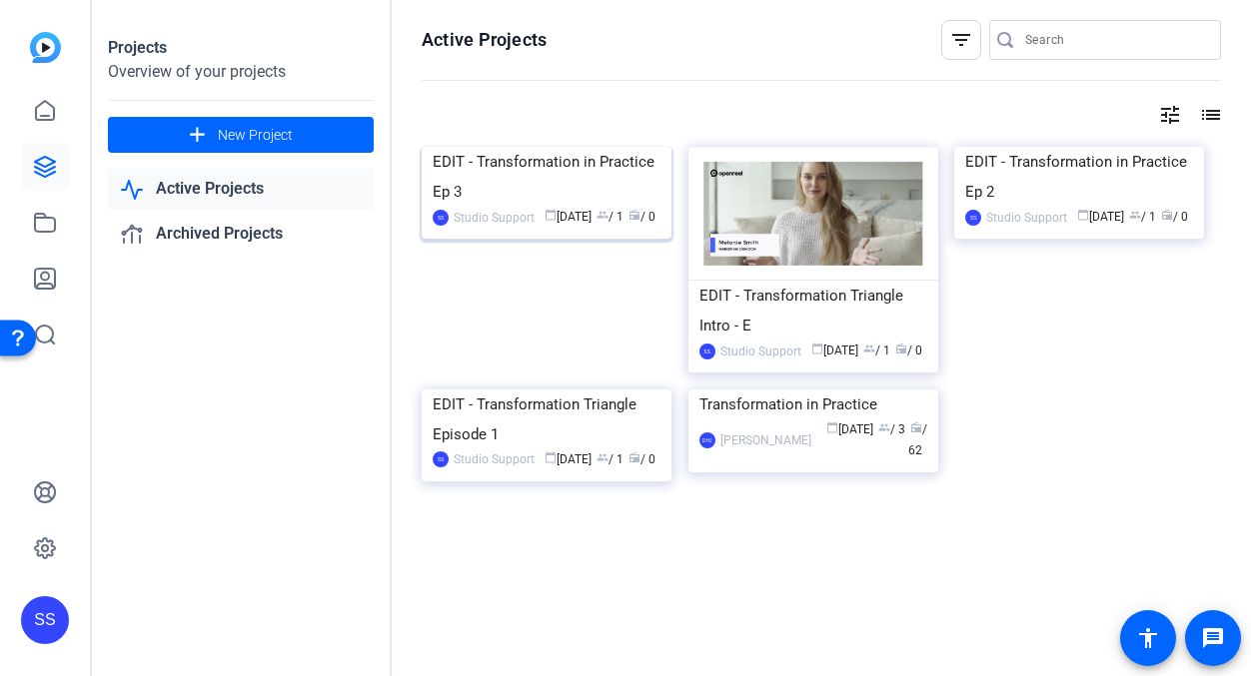
click at [482, 207] on div "EDIT - Transformation in Practice Ep 3" at bounding box center [547, 177] width 228 height 60
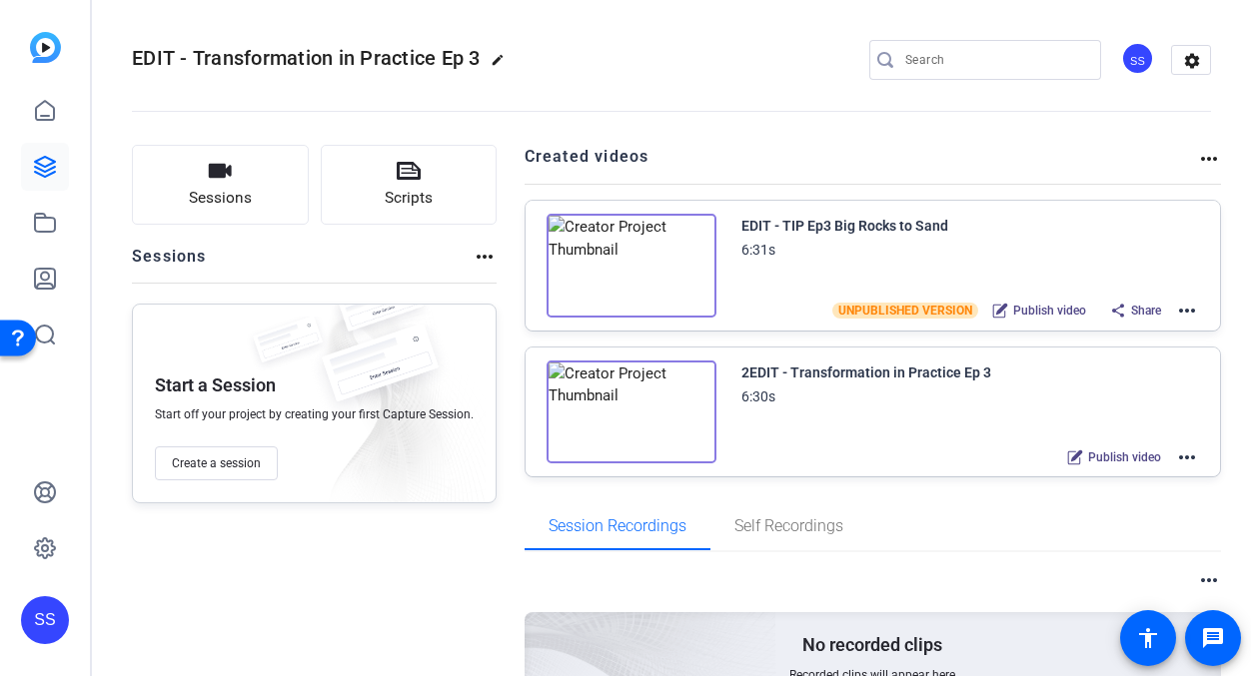
click at [1007, 309] on mat-icon "more_horiz" at bounding box center [1187, 311] width 24 height 24
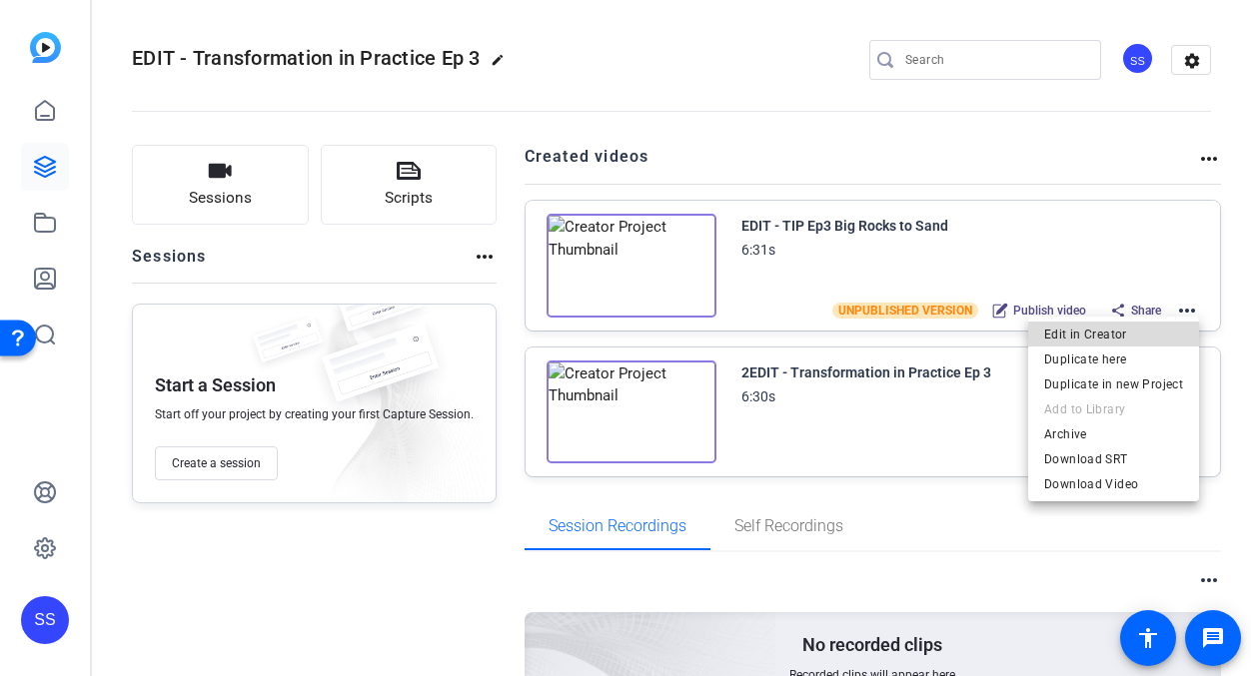
click at [1007, 334] on span "Edit in Creator" at bounding box center [1113, 335] width 139 height 24
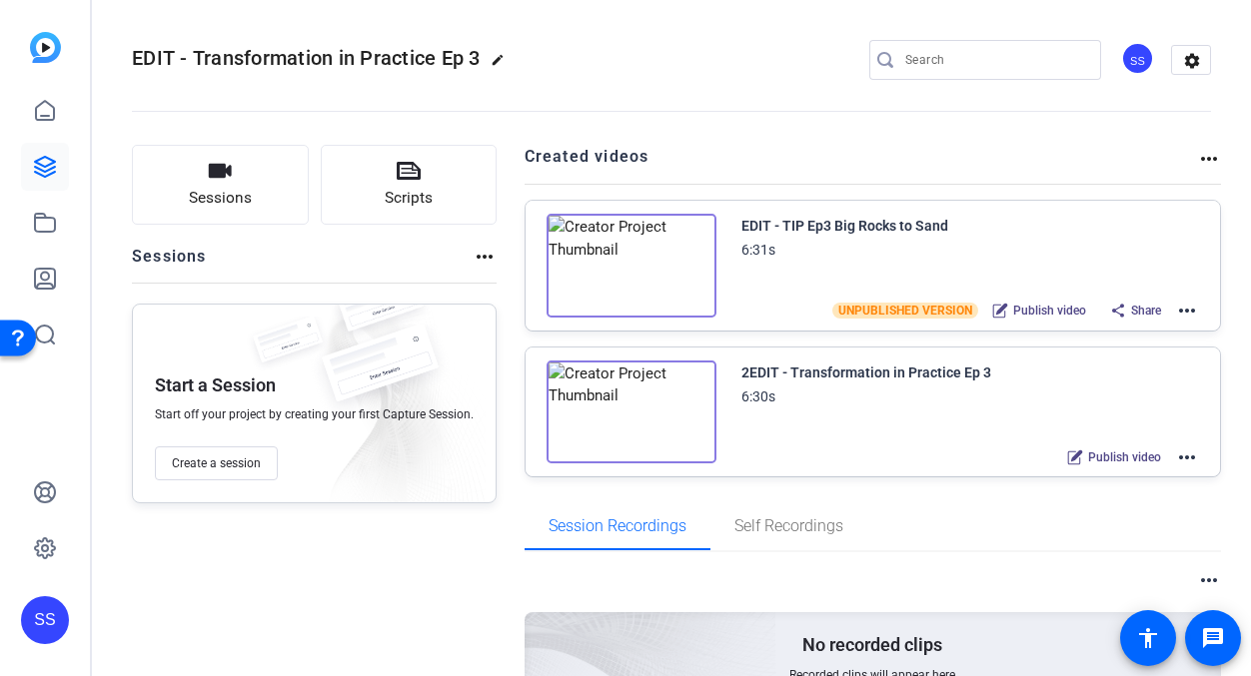
click at [1007, 301] on mat-icon "more_horiz" at bounding box center [1187, 311] width 24 height 24
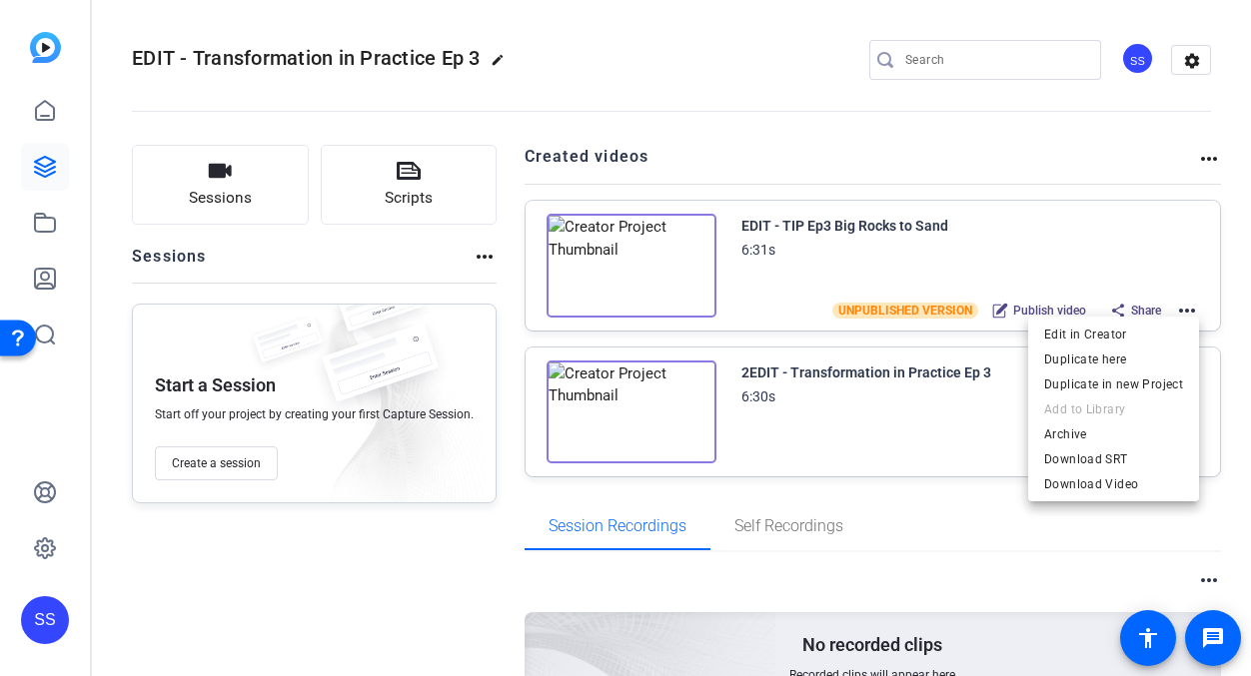
click at [899, 470] on div at bounding box center [625, 338] width 1251 height 676
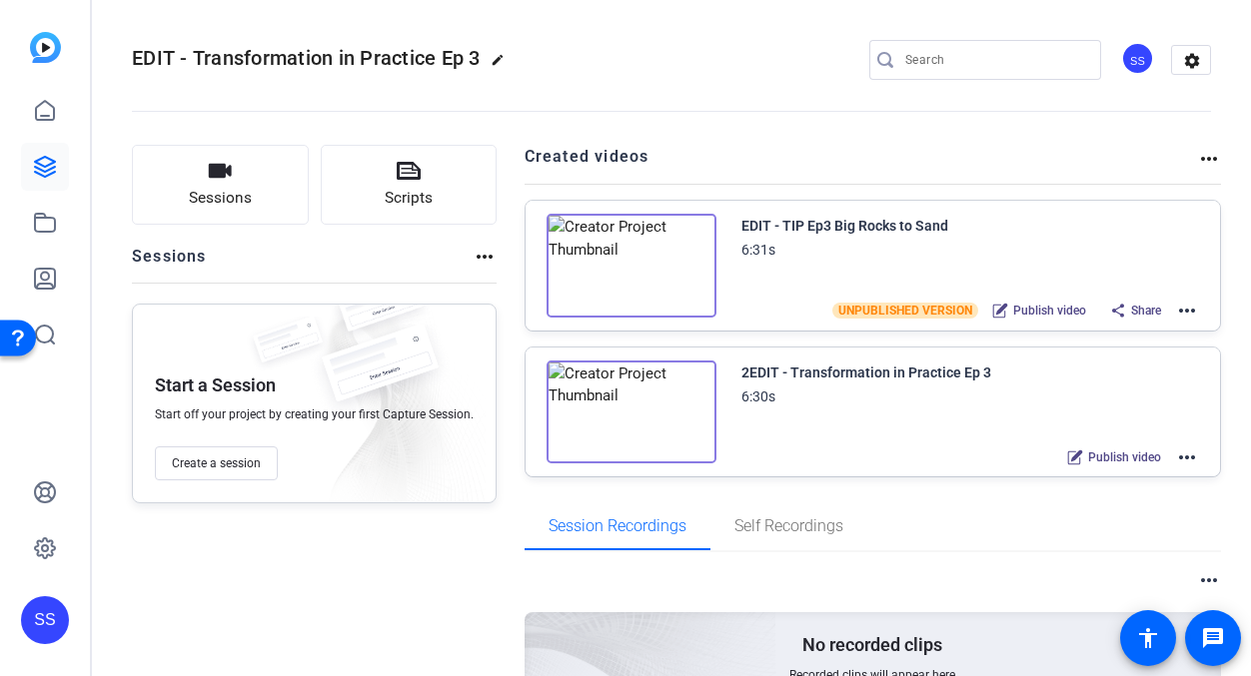
click at [1007, 457] on mat-icon "more_horiz" at bounding box center [1187, 457] width 24 height 24
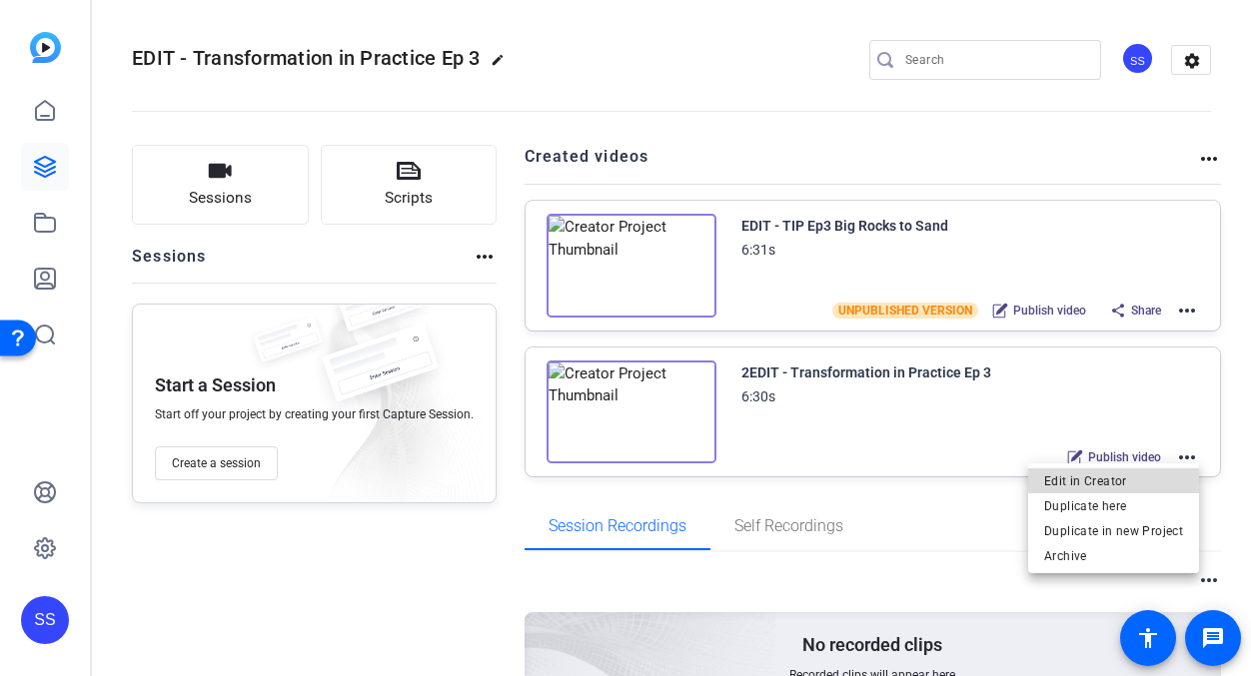
click at [1007, 471] on span "Edit in Creator" at bounding box center [1113, 480] width 139 height 24
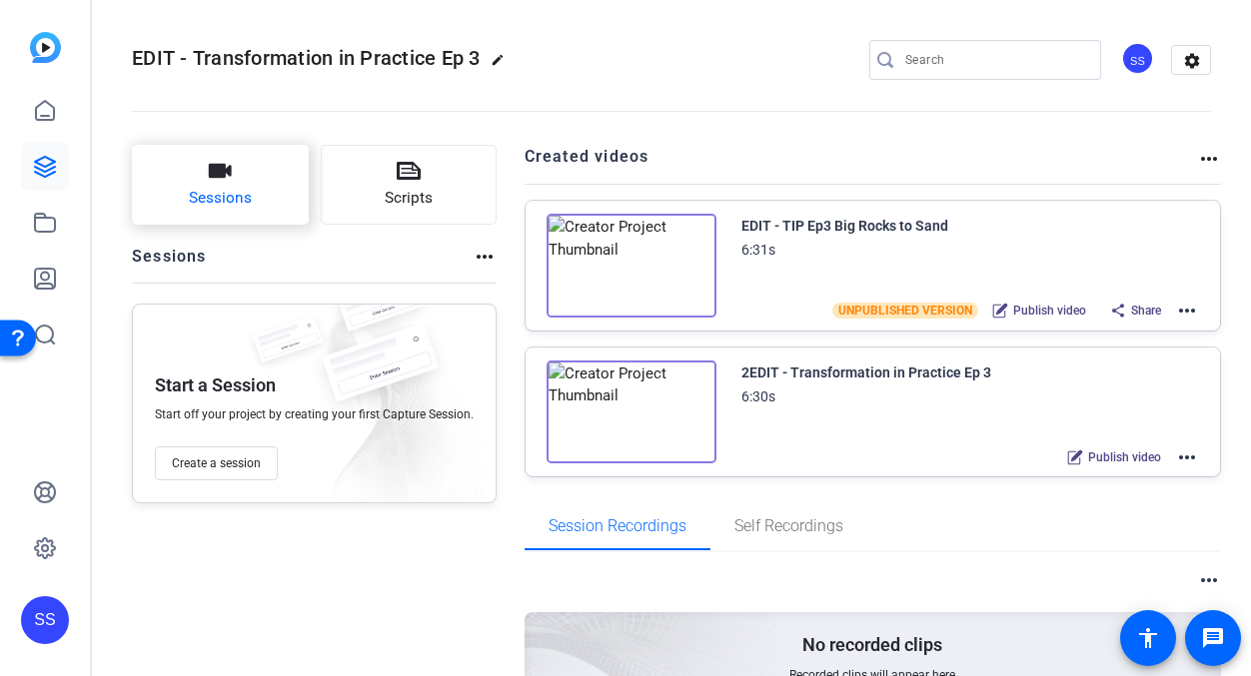
click at [187, 201] on button "Sessions" at bounding box center [220, 185] width 177 height 80
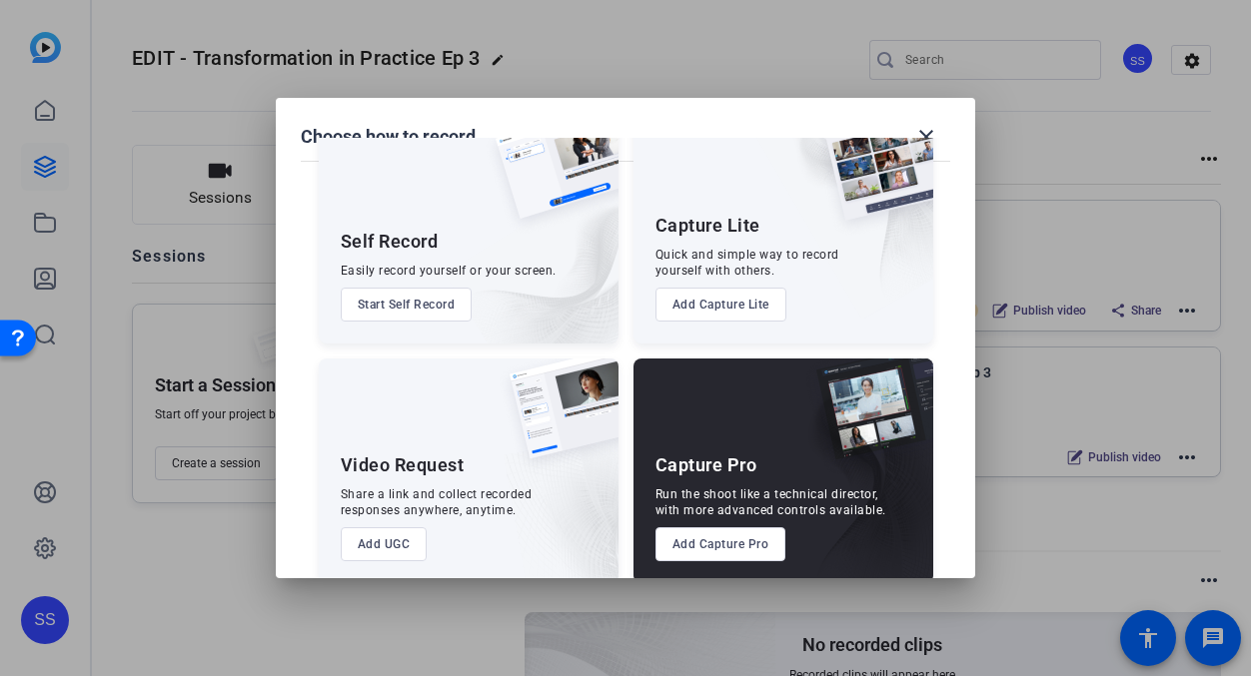
scroll to position [58, 0]
click at [929, 134] on mat-icon "close" at bounding box center [926, 137] width 24 height 24
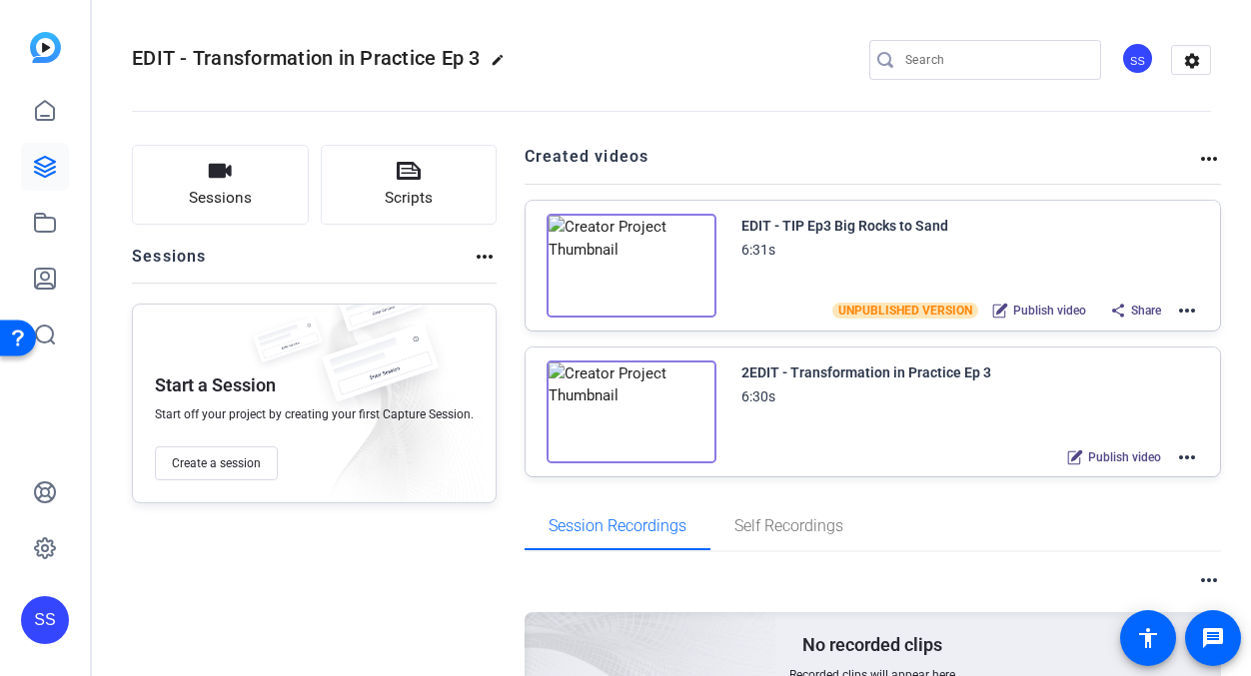
click at [63, 613] on div "SS" at bounding box center [45, 620] width 48 height 48
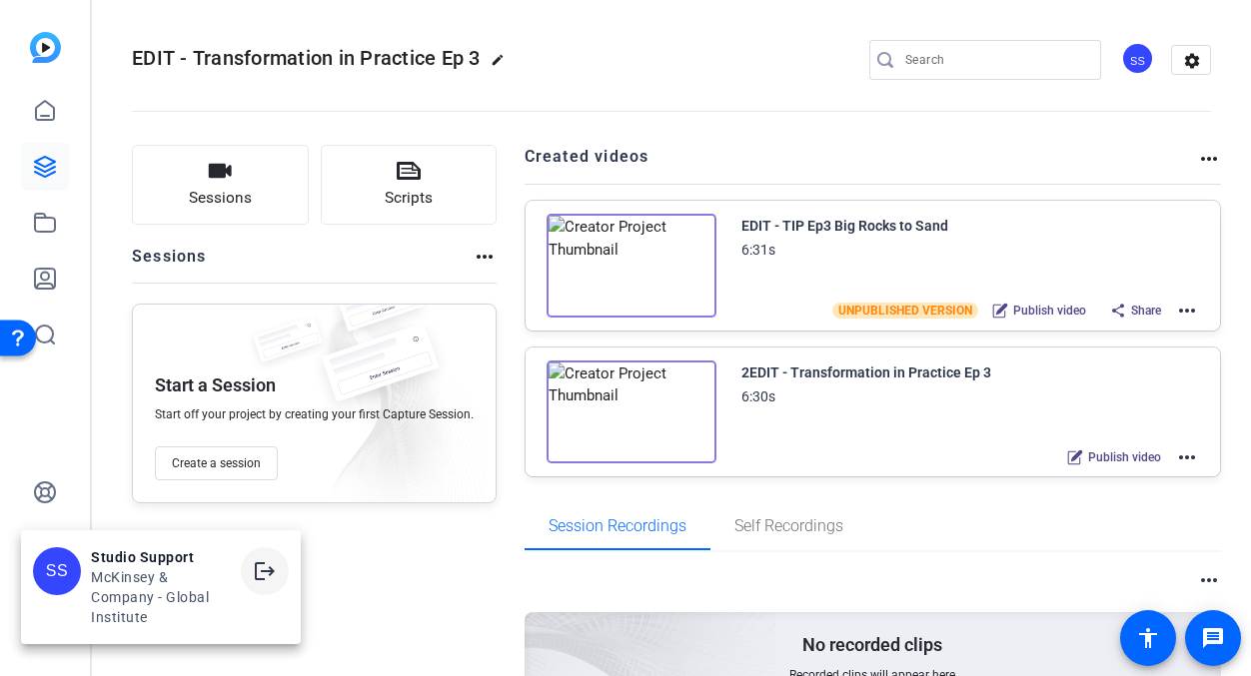
click at [283, 569] on span at bounding box center [265, 571] width 48 height 48
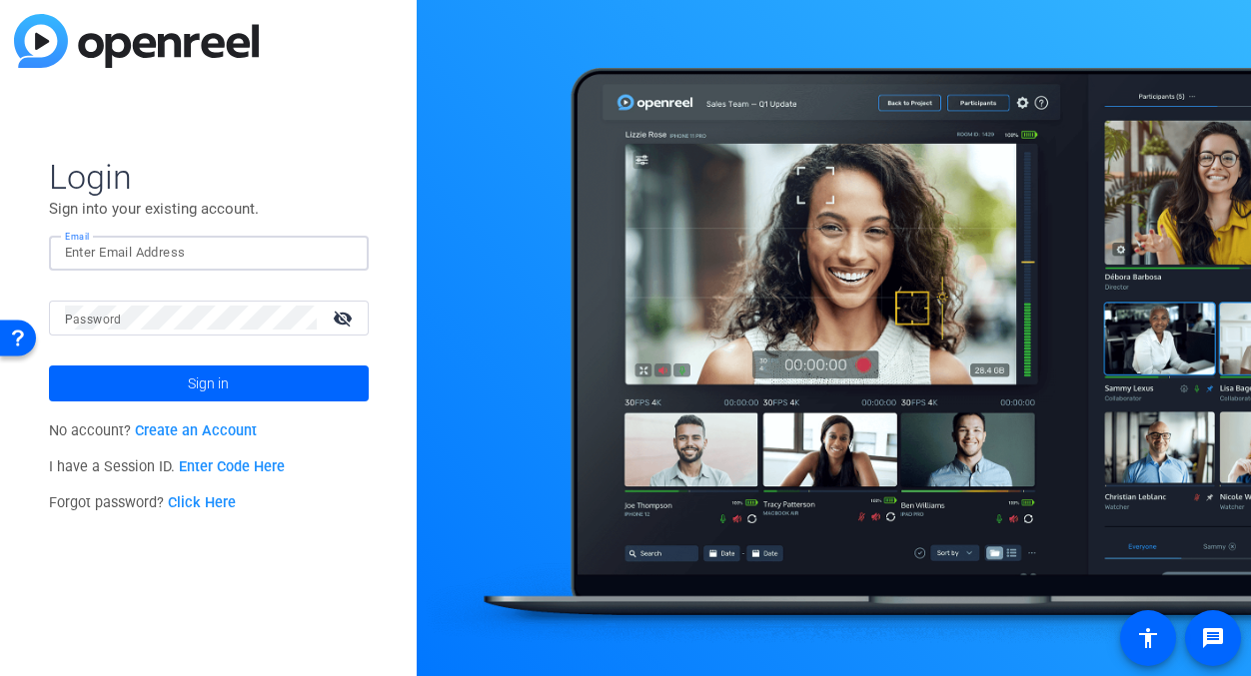
click at [217, 250] on input "Email" at bounding box center [209, 253] width 288 height 24
click at [334, 256] on img at bounding box center [336, 253] width 14 height 24
type input "smulligan@openreel.com"
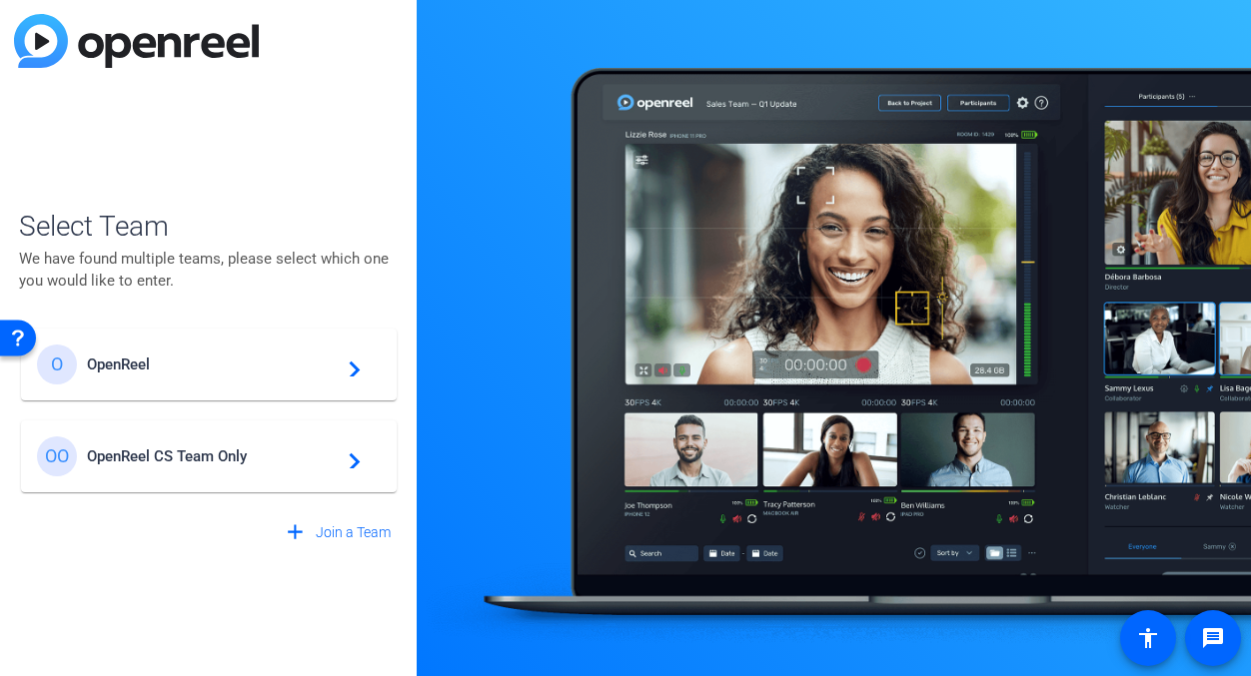
click at [185, 372] on span "OpenReel" at bounding box center [212, 365] width 250 height 18
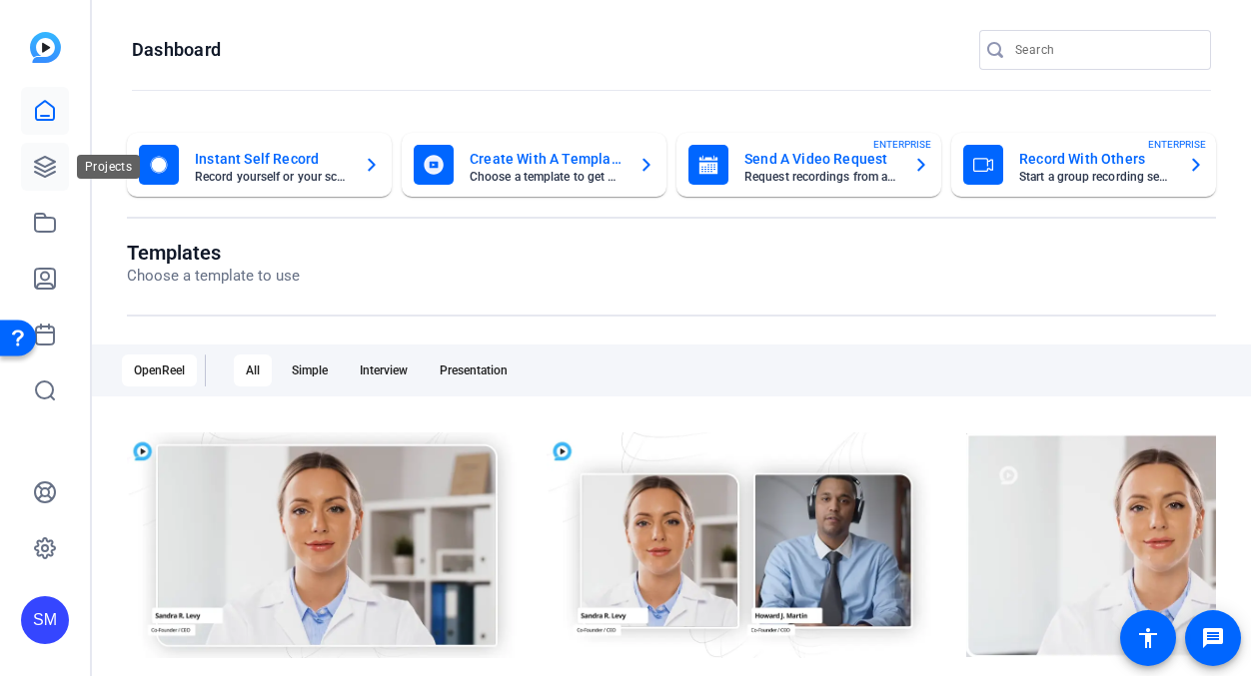
click at [52, 166] on icon at bounding box center [45, 167] width 24 height 24
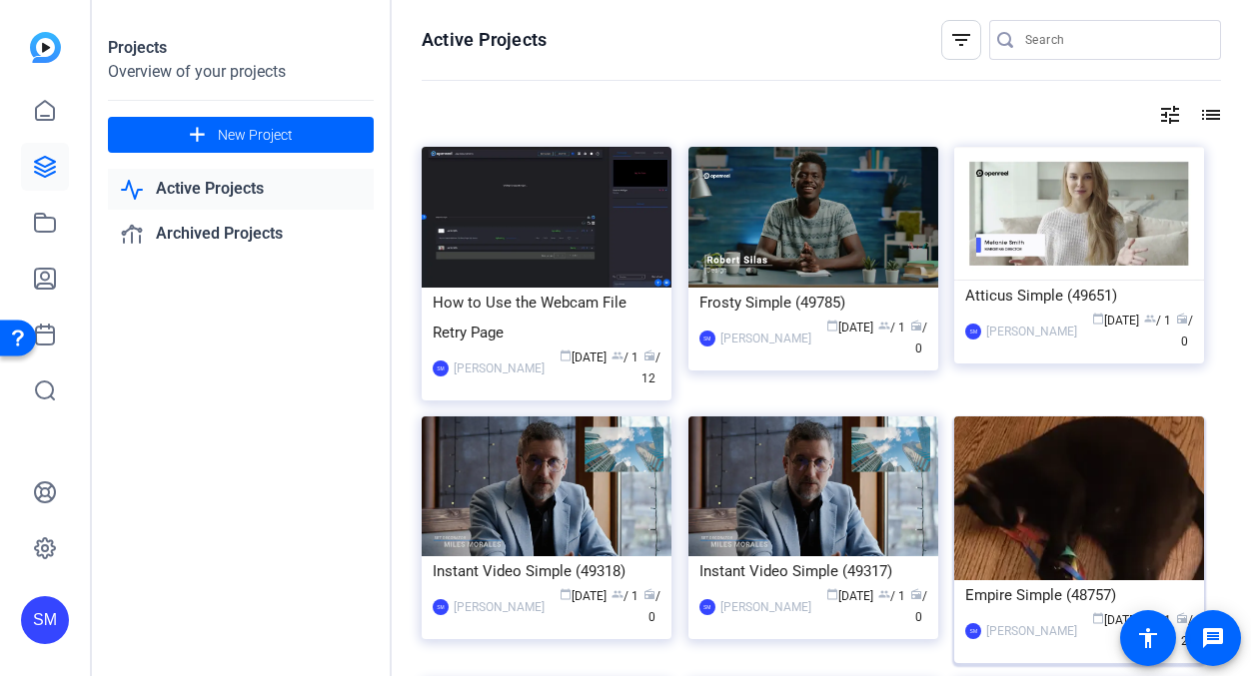
click at [1007, 555] on img at bounding box center [1079, 499] width 250 height 164
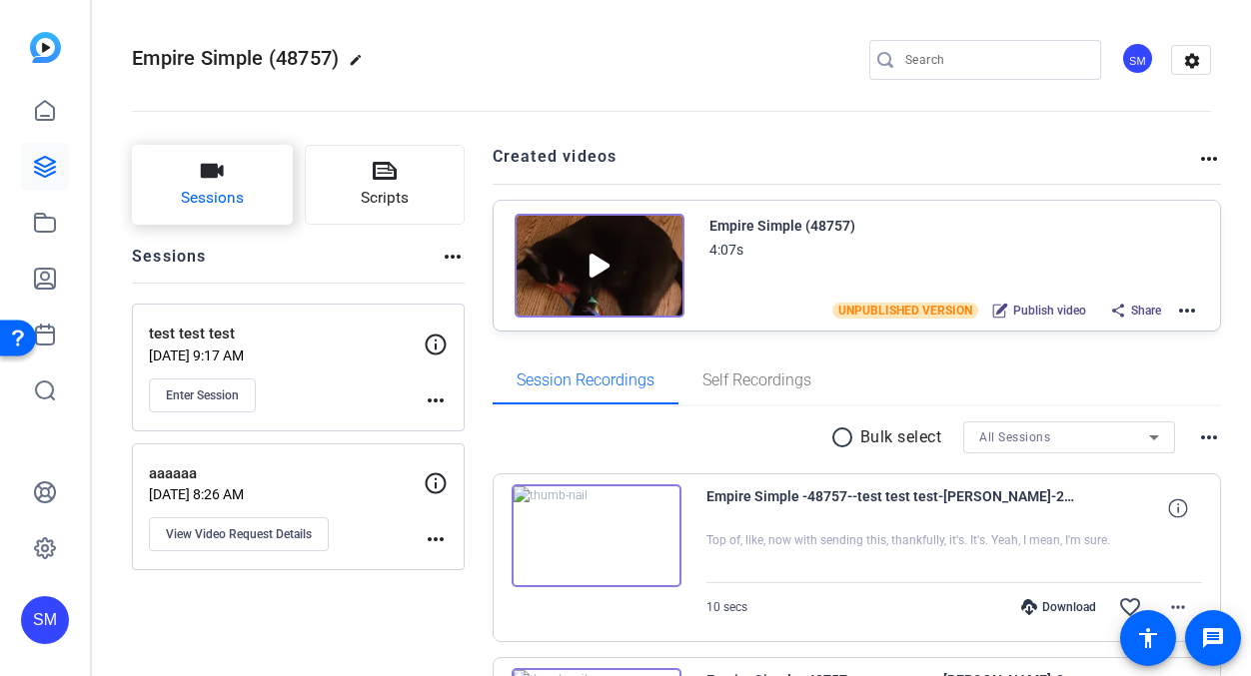
click at [242, 178] on button "Sessions" at bounding box center [212, 185] width 161 height 80
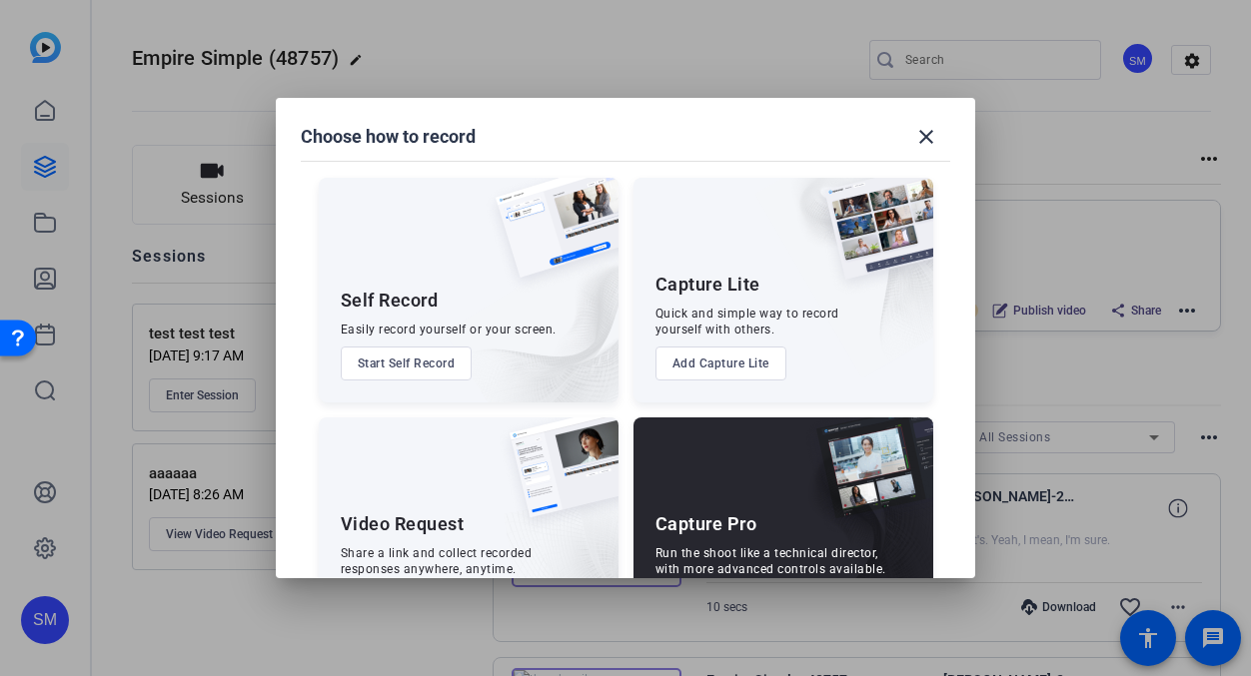
scroll to position [17, 0]
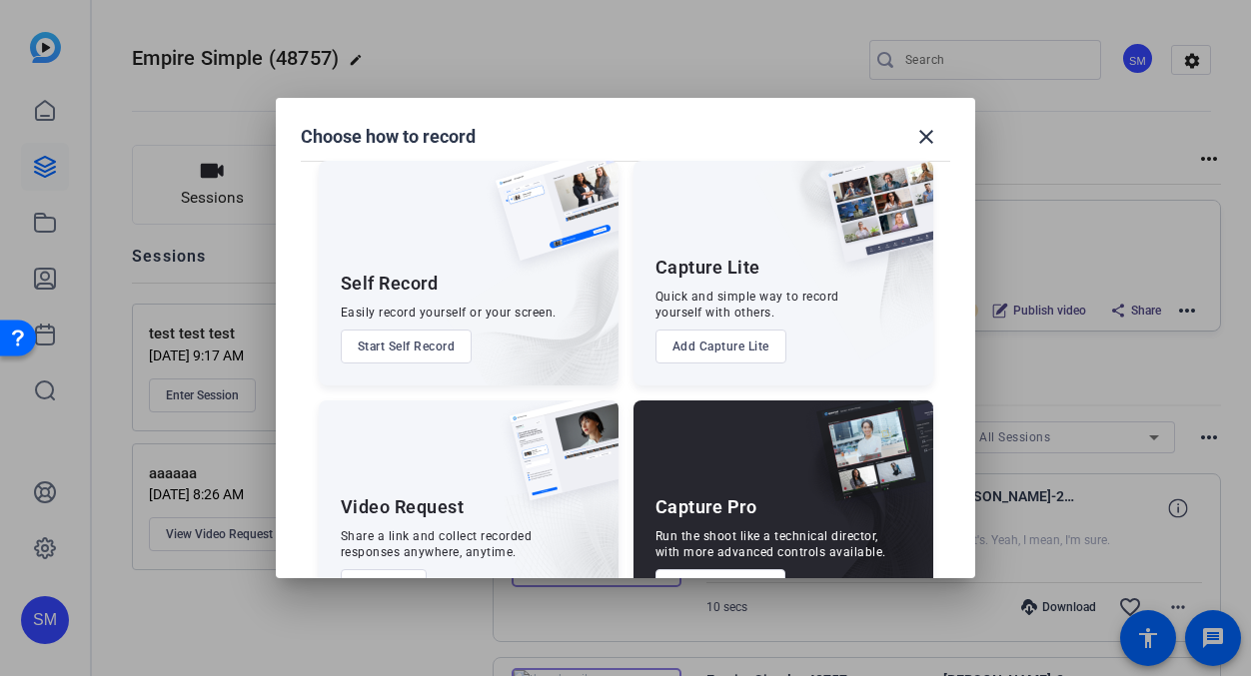
click at [395, 352] on button "Start Self Record" at bounding box center [407, 347] width 132 height 34
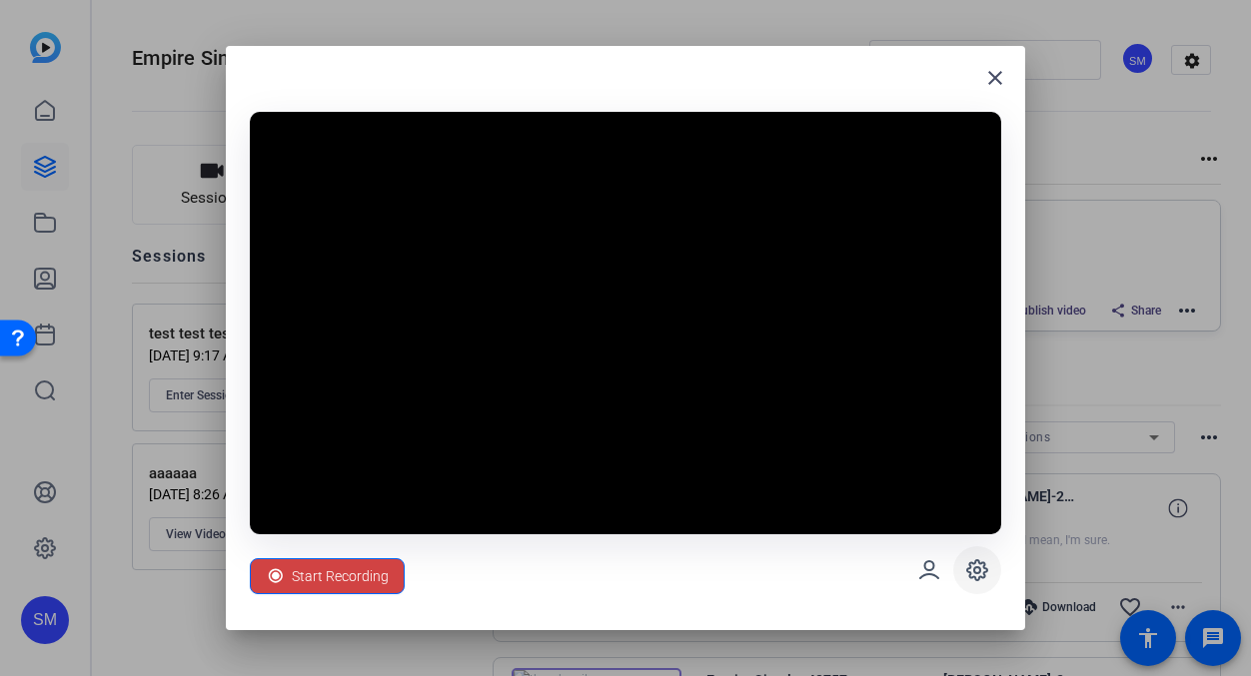
click at [987, 582] on span at bounding box center [977, 570] width 48 height 48
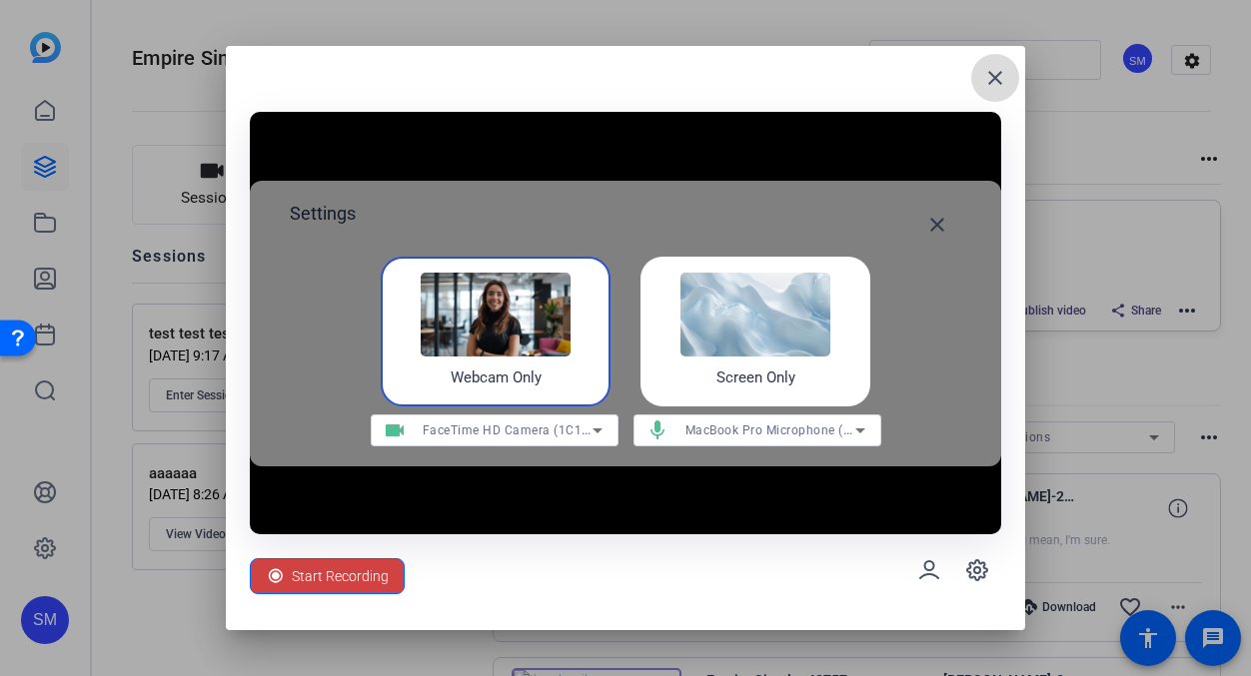
click at [1004, 92] on span at bounding box center [995, 78] width 48 height 48
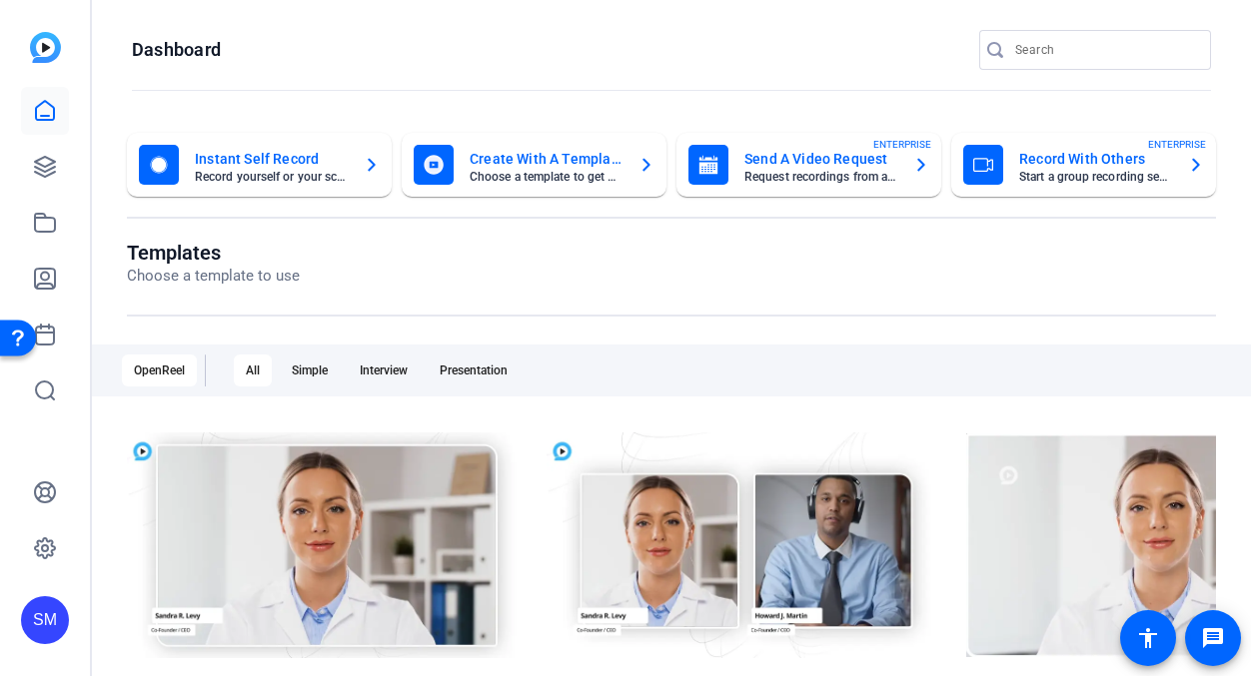
click at [47, 608] on div "SM" at bounding box center [45, 620] width 48 height 48
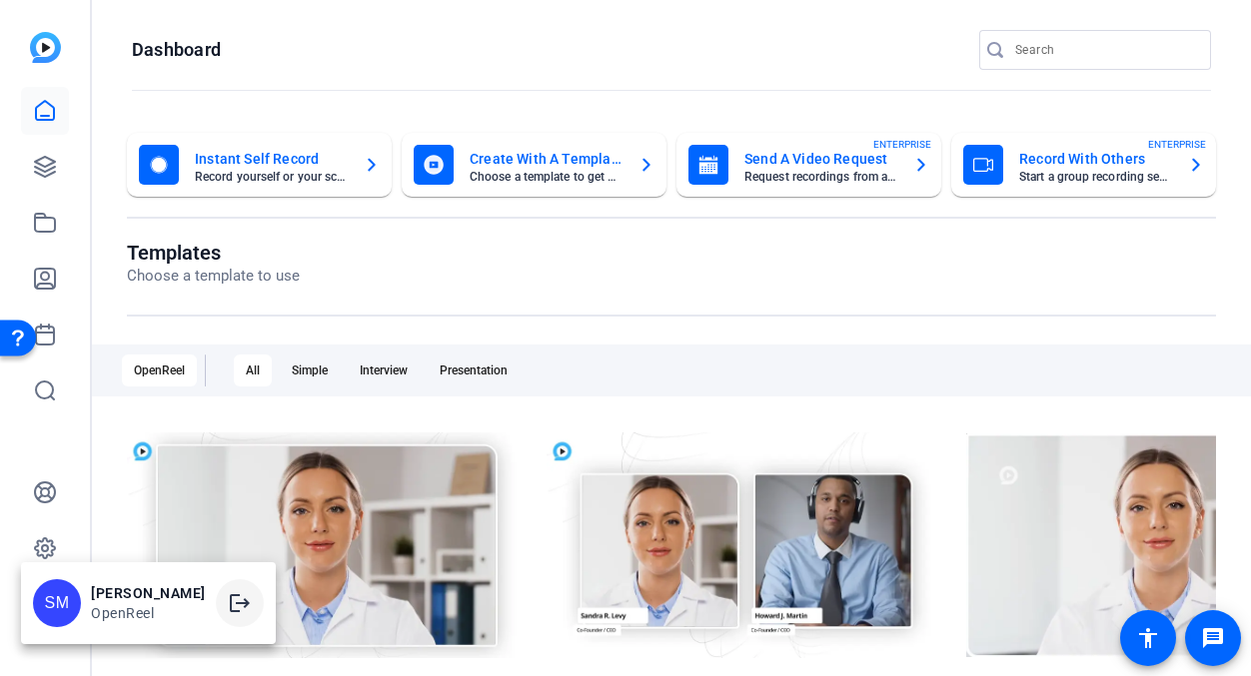
click at [249, 610] on mat-icon "logout" at bounding box center [240, 603] width 24 height 24
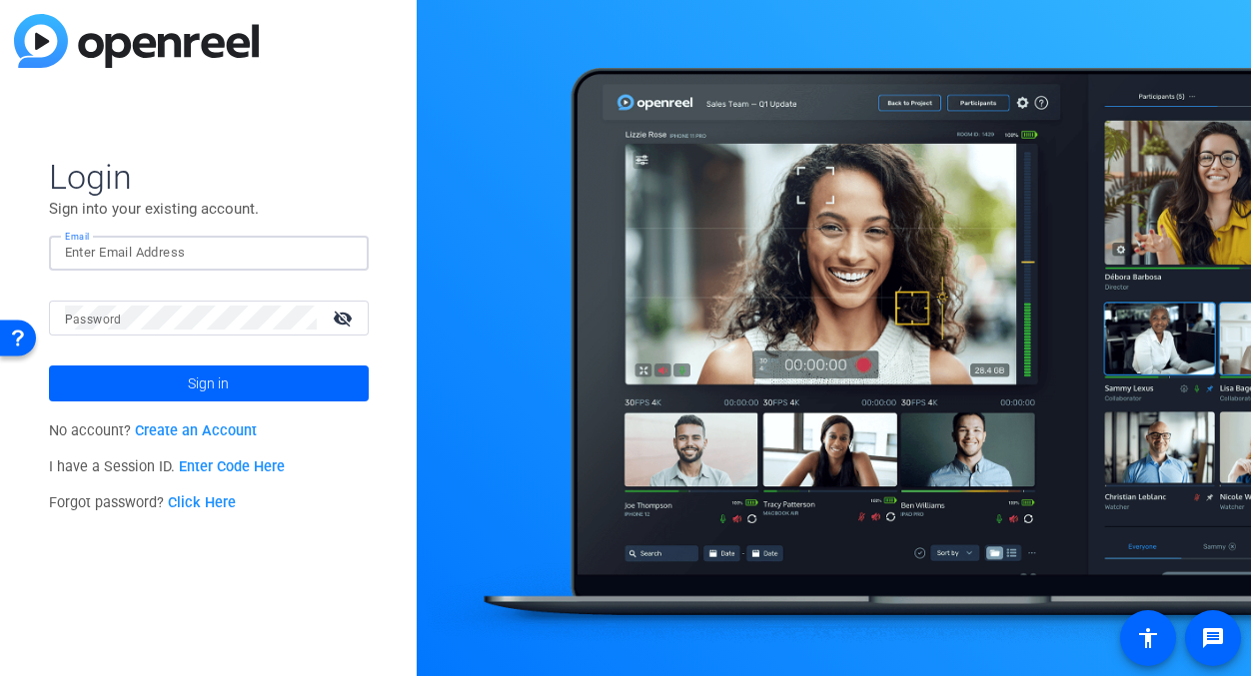
click at [253, 247] on input "Email" at bounding box center [209, 253] width 288 height 24
click at [339, 252] on img at bounding box center [336, 253] width 14 height 24
type input "[EMAIL_ADDRESS][DOMAIN_NAME]"
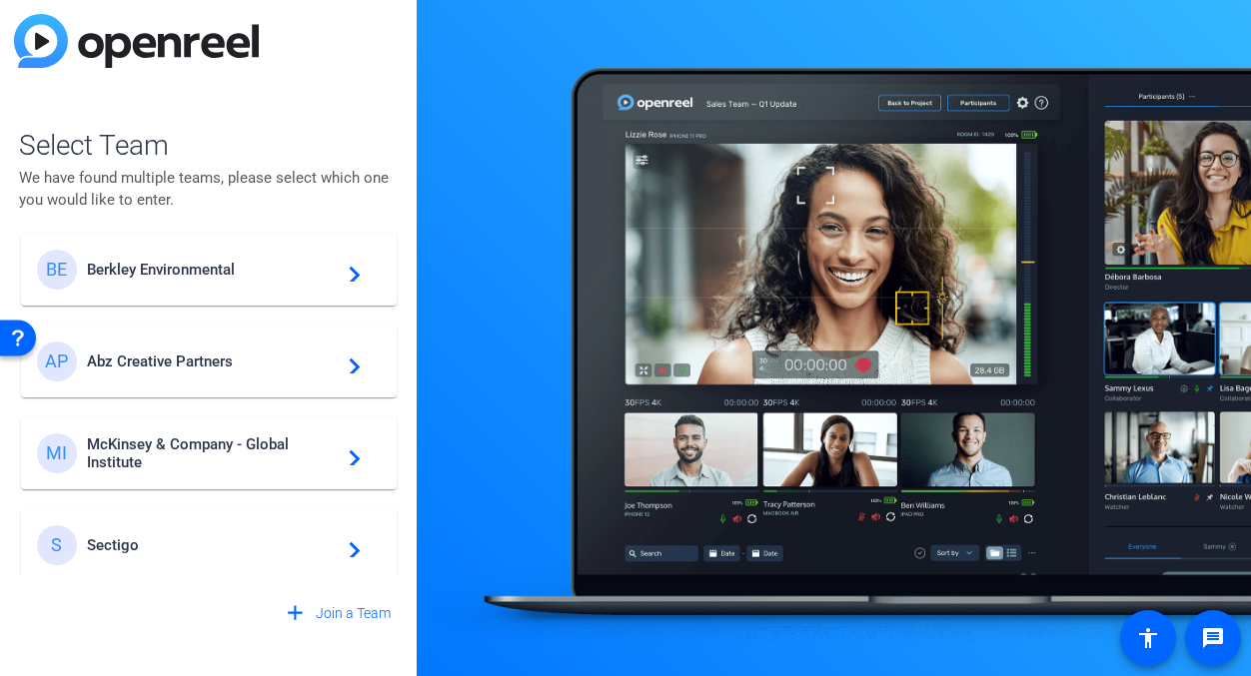
scroll to position [19, 0]
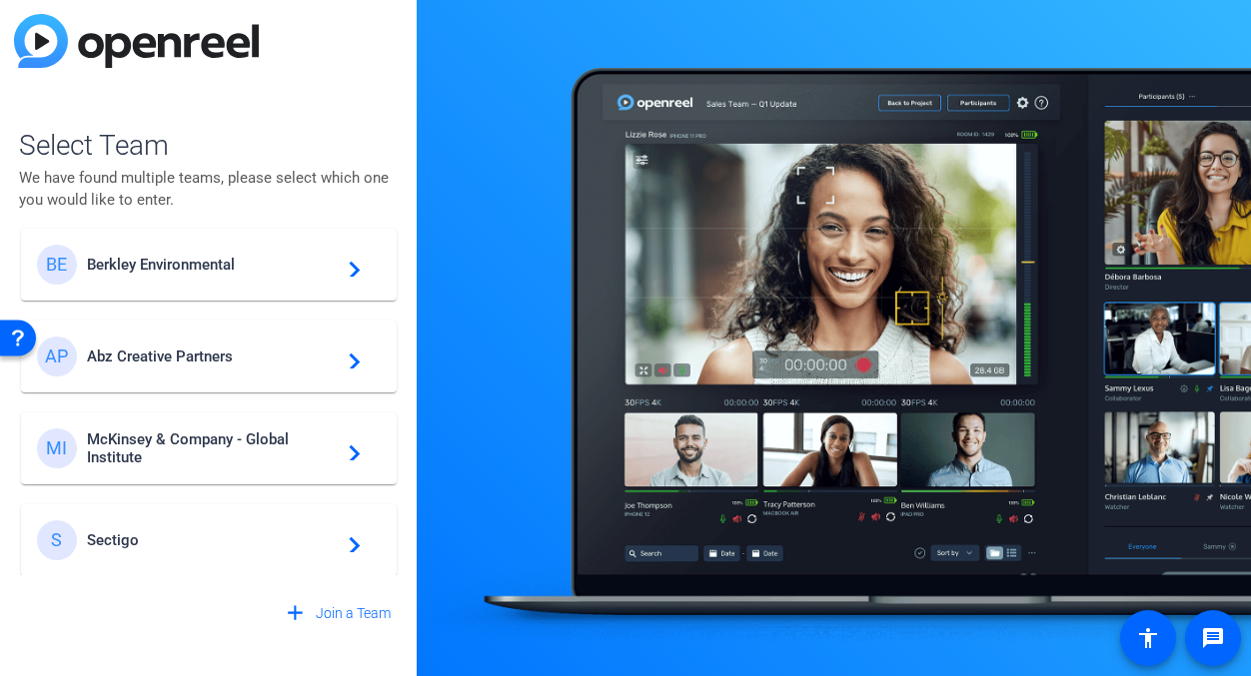
click at [275, 460] on span "McKinsey & Company - Global Institute" at bounding box center [212, 449] width 250 height 36
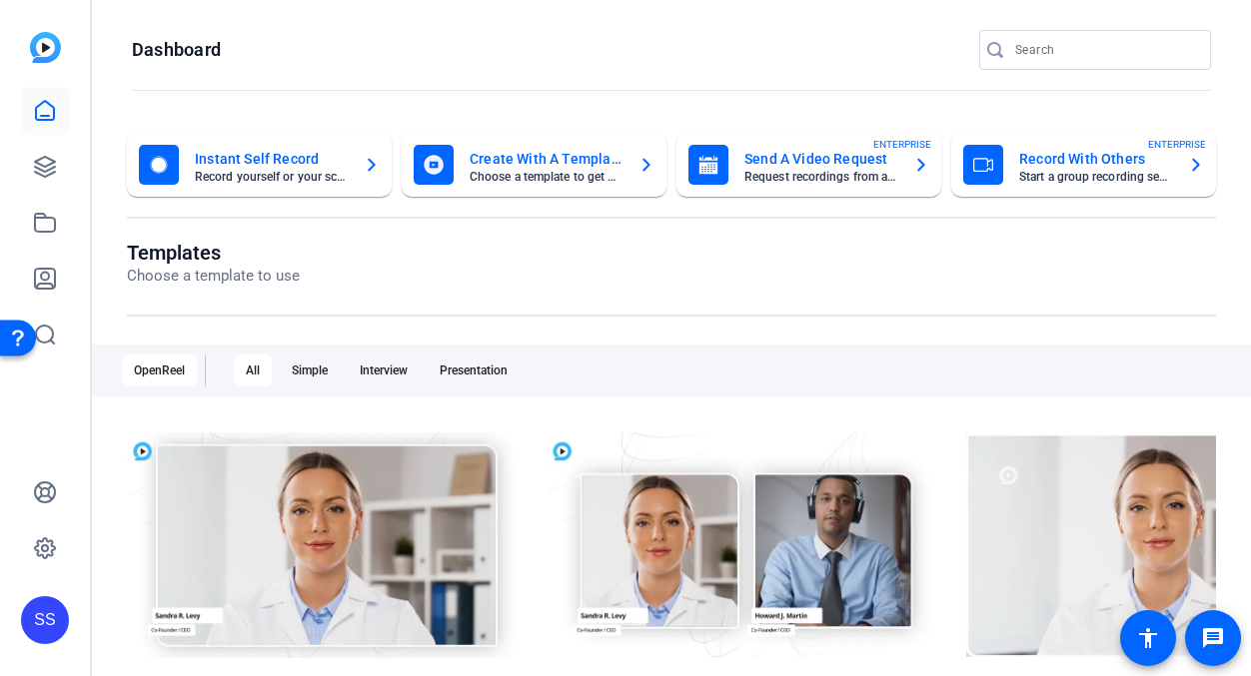
click at [53, 616] on div "SS" at bounding box center [45, 620] width 48 height 48
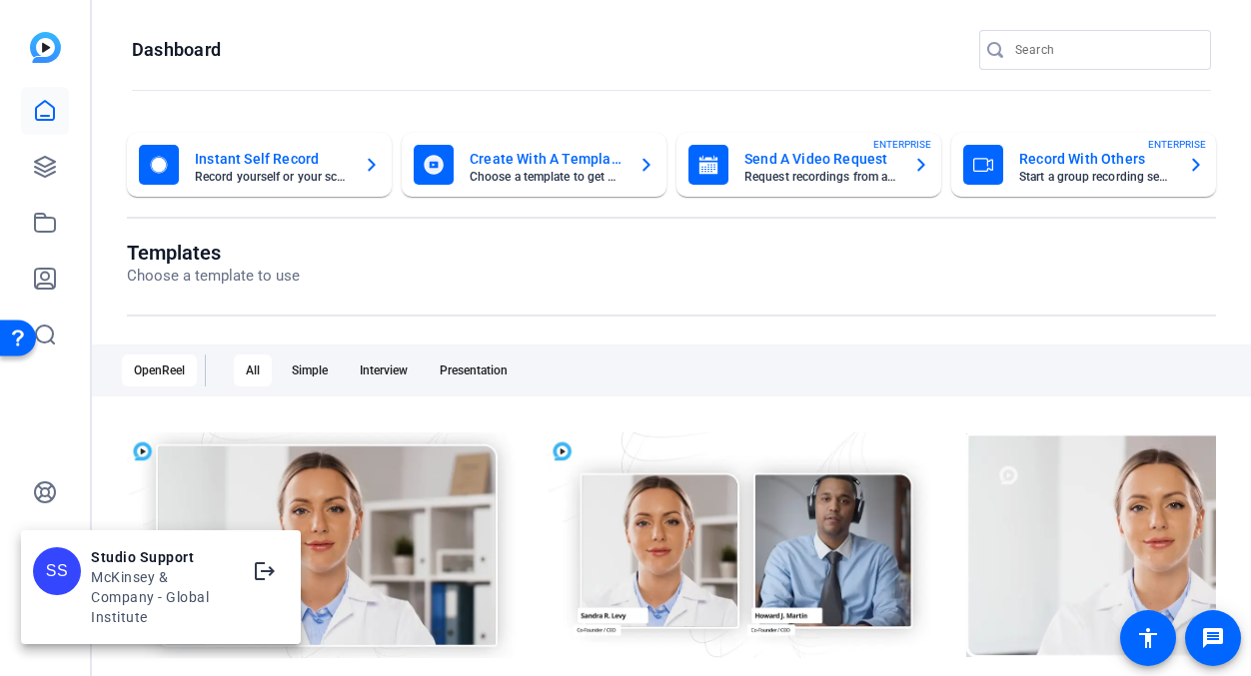
click at [44, 442] on div at bounding box center [625, 338] width 1251 height 676
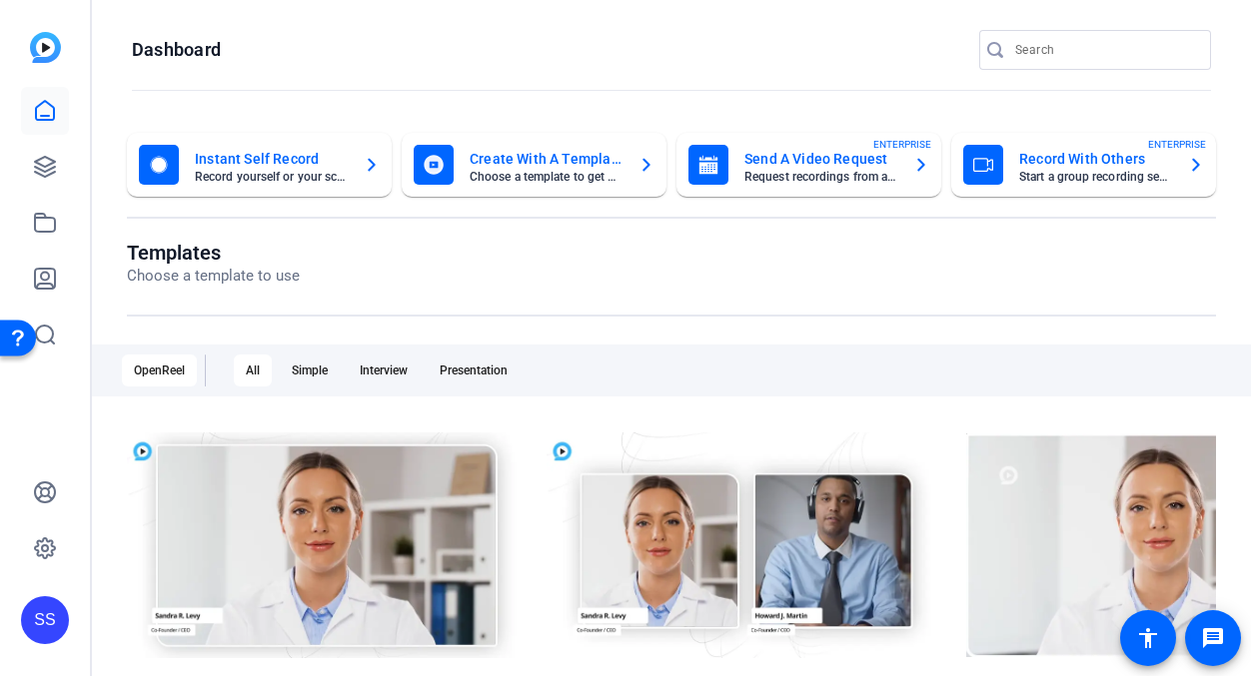
click at [54, 614] on div "SS" at bounding box center [45, 620] width 48 height 48
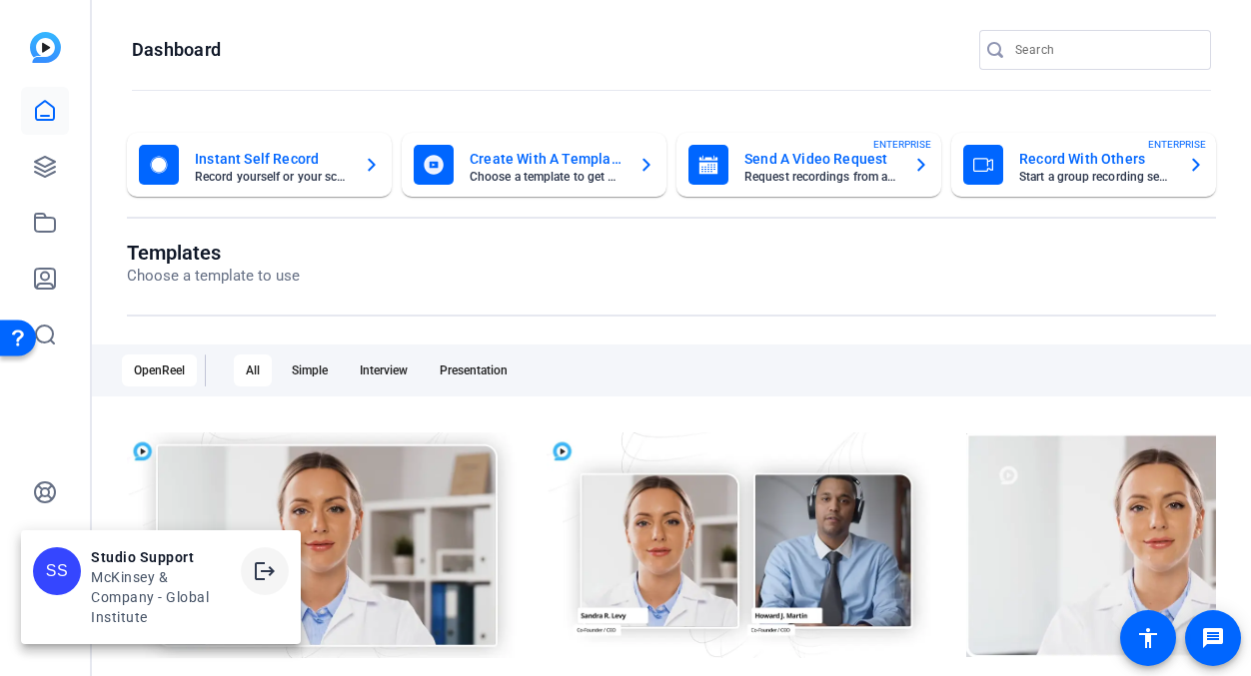
click at [251, 566] on span at bounding box center [265, 571] width 48 height 48
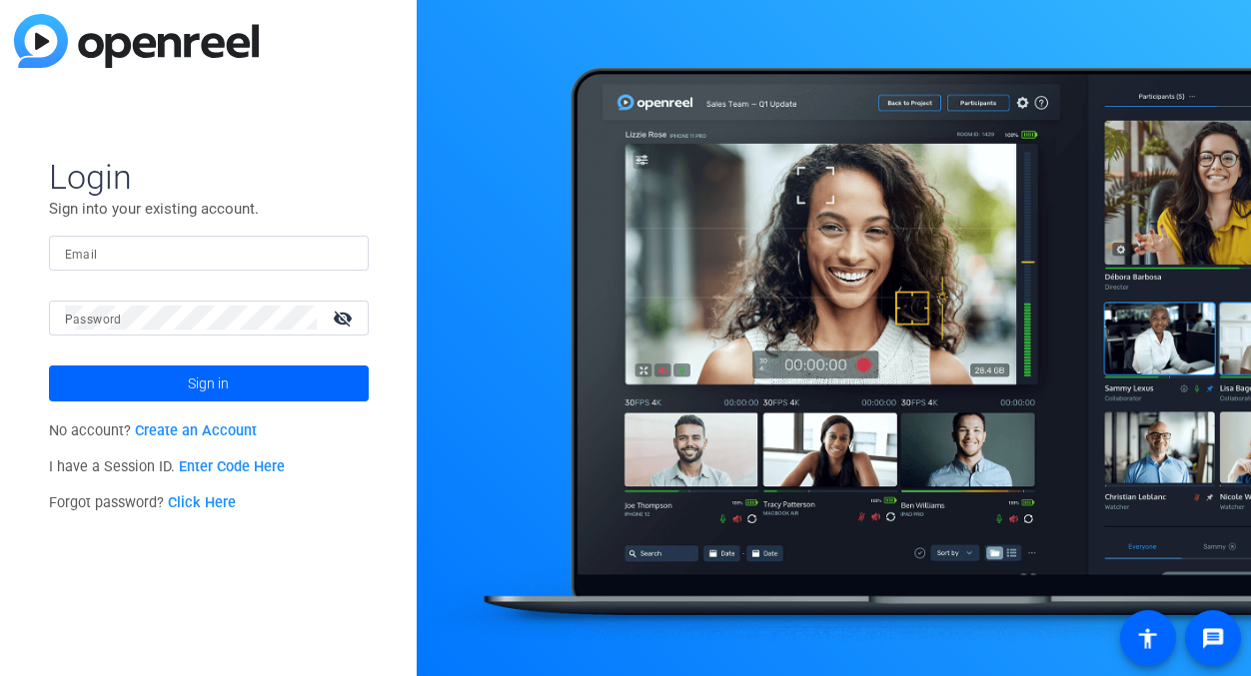
click at [88, 254] on mat-label "Email" at bounding box center [81, 255] width 33 height 14
click at [88, 254] on input "Email" at bounding box center [209, 253] width 288 height 24
click at [330, 251] on img at bounding box center [336, 253] width 14 height 24
type input "studiosupport+2@openreel.com"
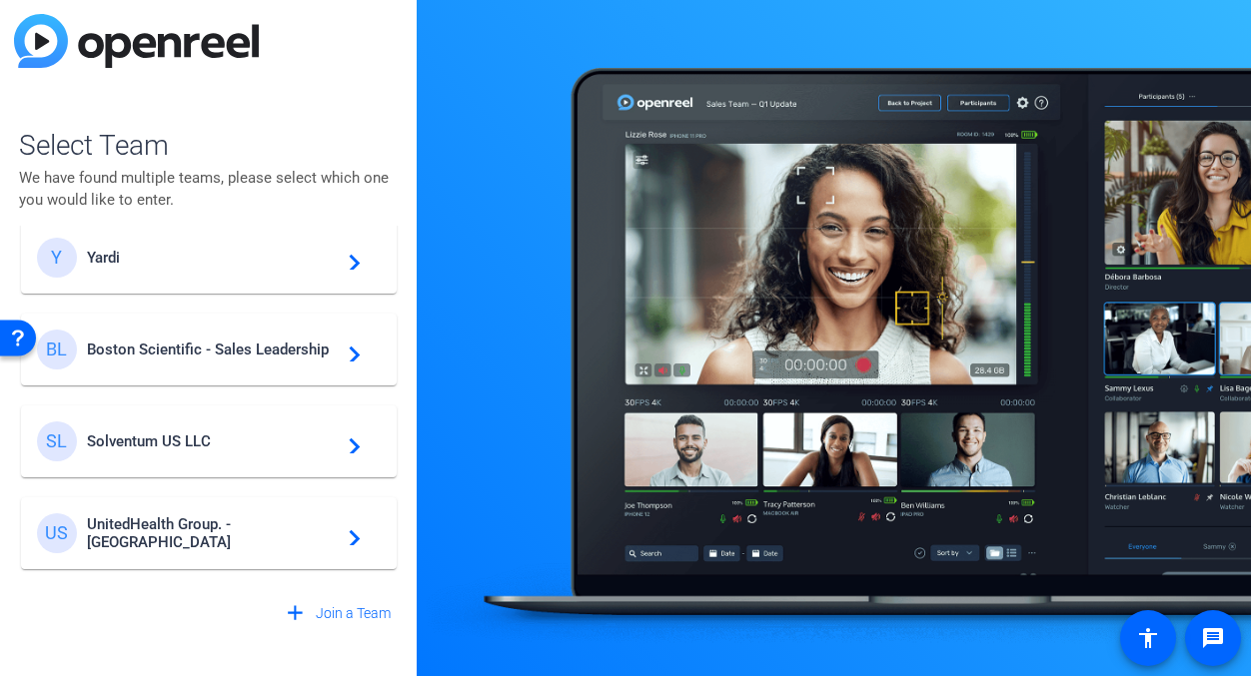
scroll to position [305, 0]
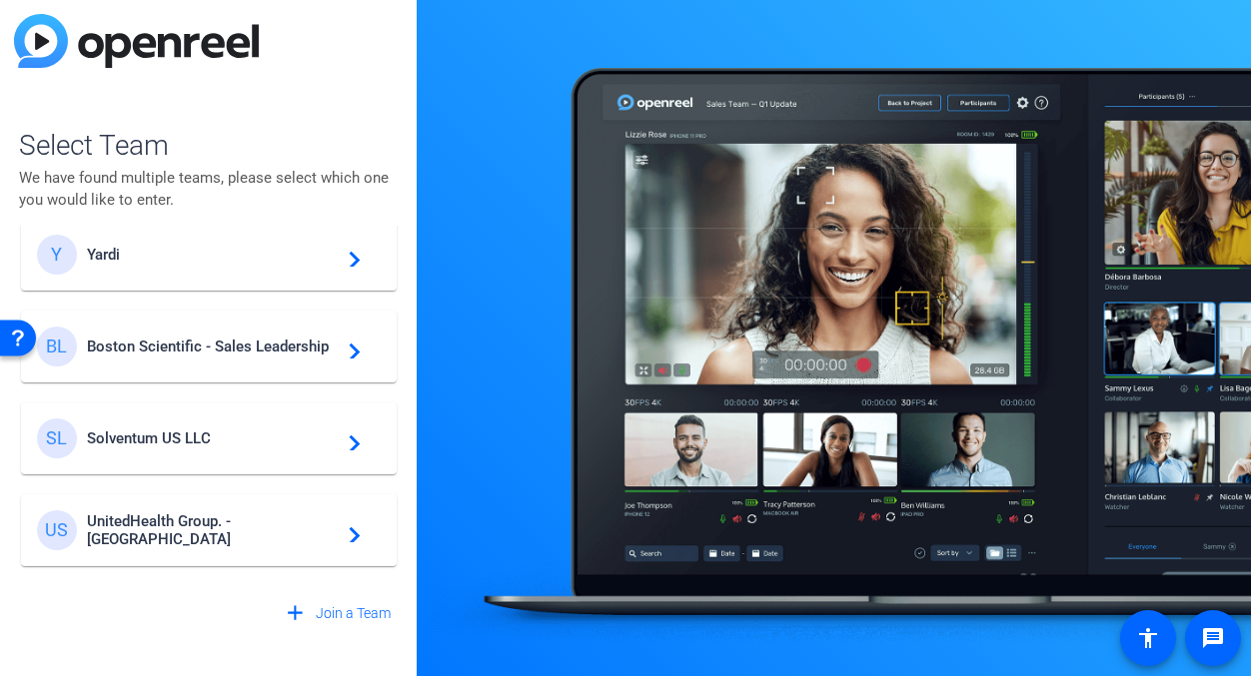
click at [247, 336] on div "BL Boston Scientific - Sales Leadership navigate_next" at bounding box center [209, 347] width 344 height 40
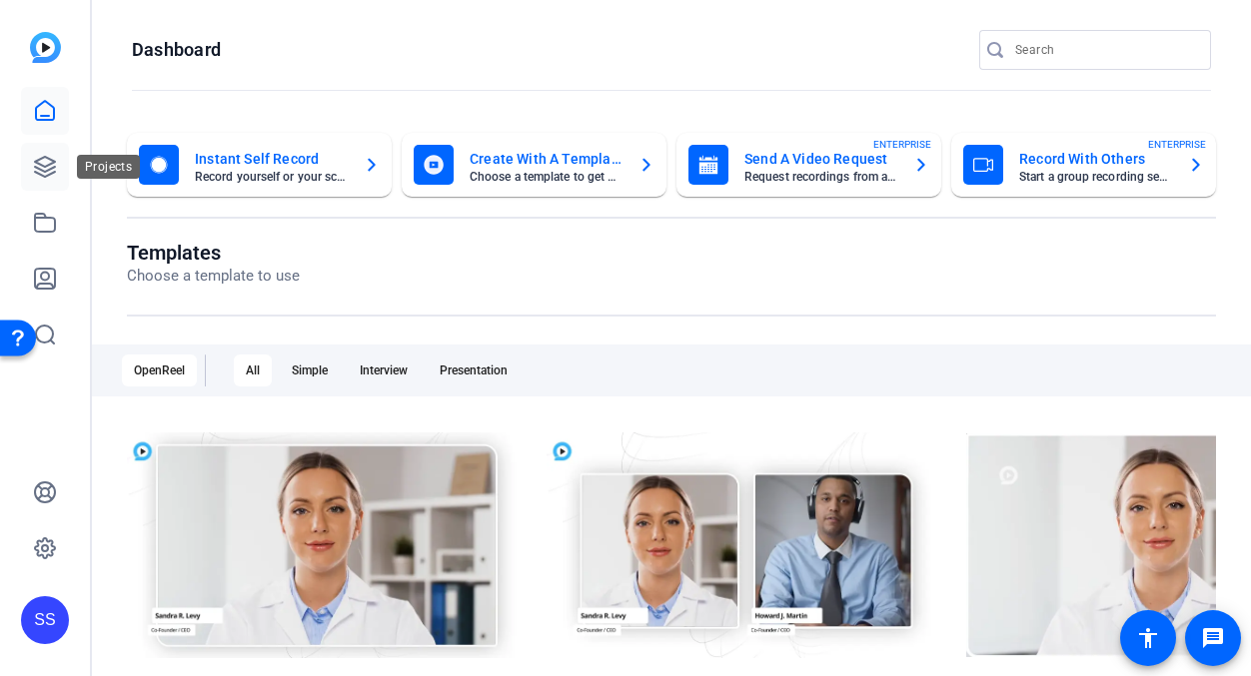
click at [56, 179] on link at bounding box center [45, 167] width 48 height 48
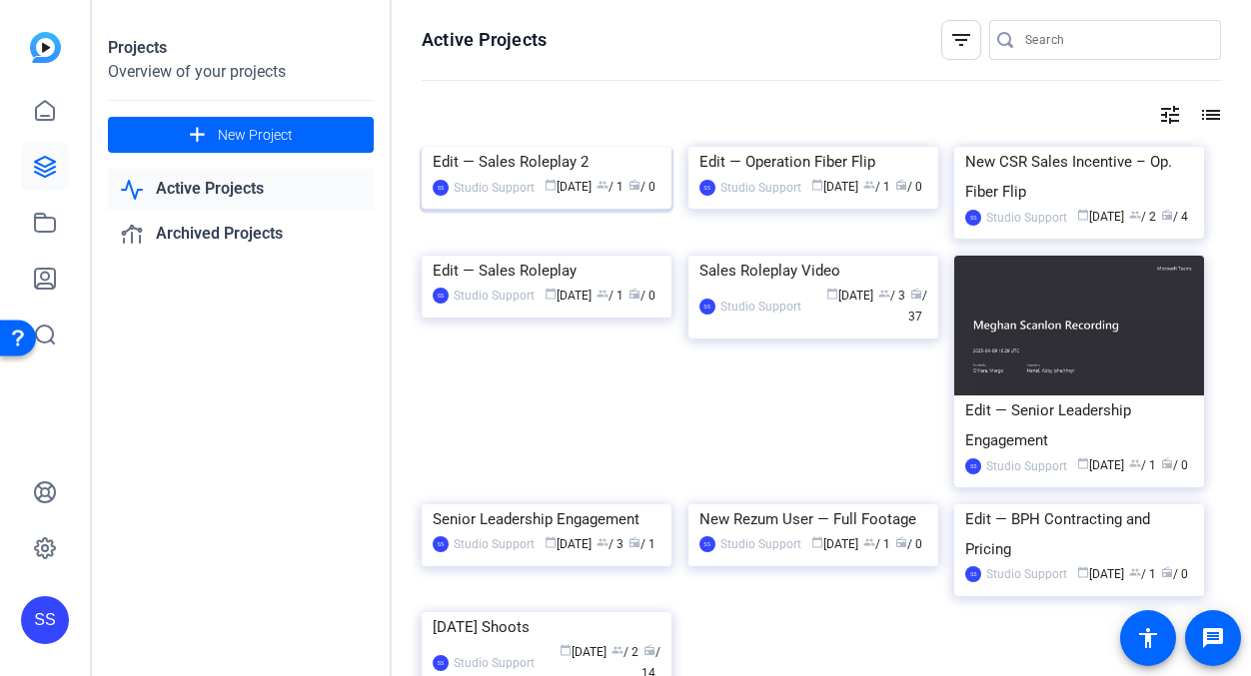
click at [531, 177] on div "Edit — Sales Roleplay 2" at bounding box center [547, 162] width 228 height 30
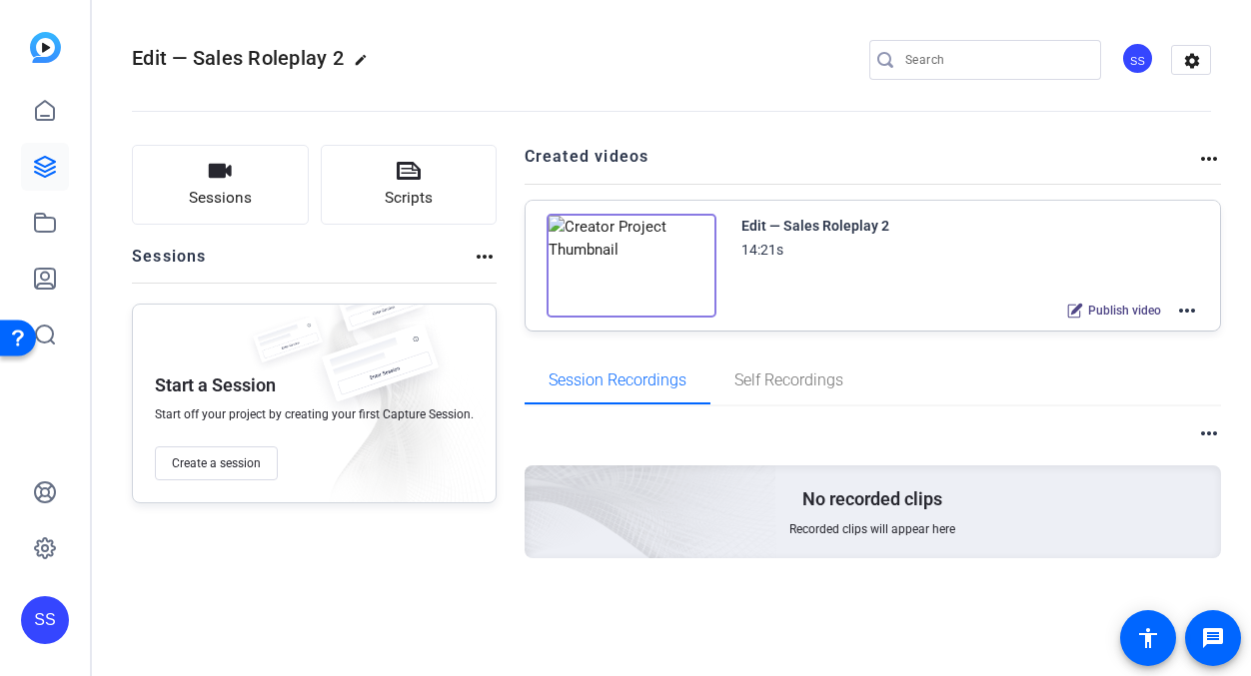
click at [1198, 314] on mat-icon "more_horiz" at bounding box center [1187, 311] width 24 height 24
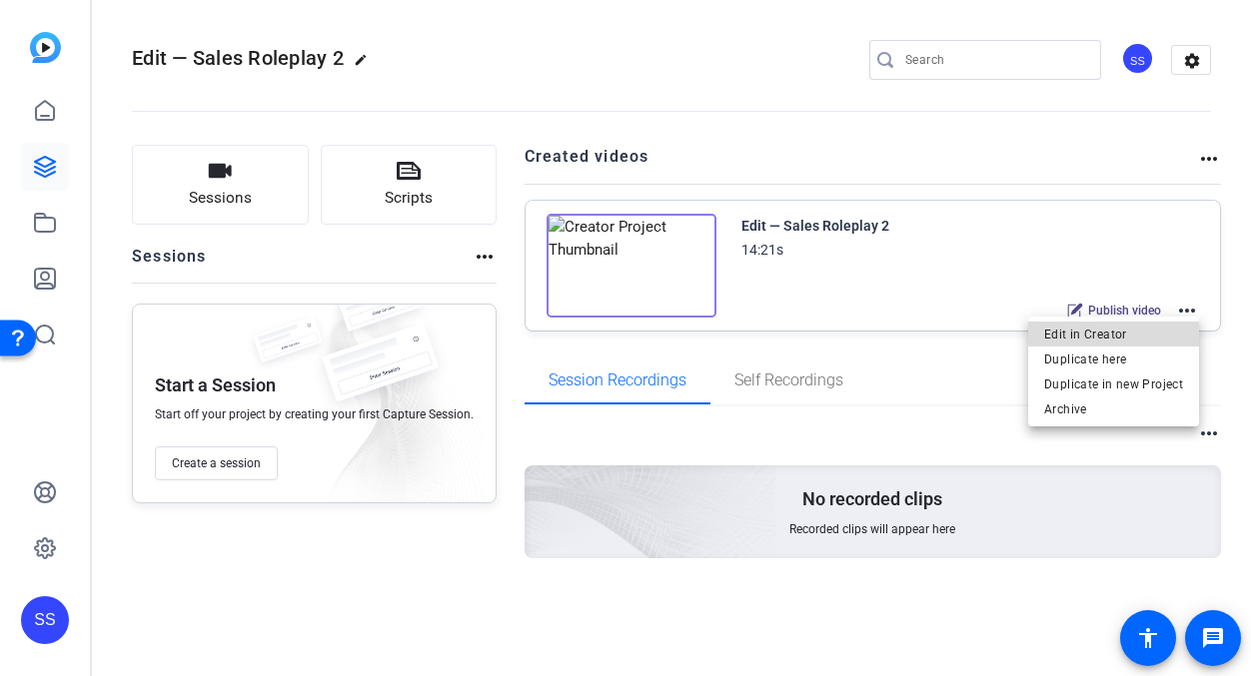
click at [1128, 341] on span "Edit in Creator" at bounding box center [1113, 335] width 139 height 24
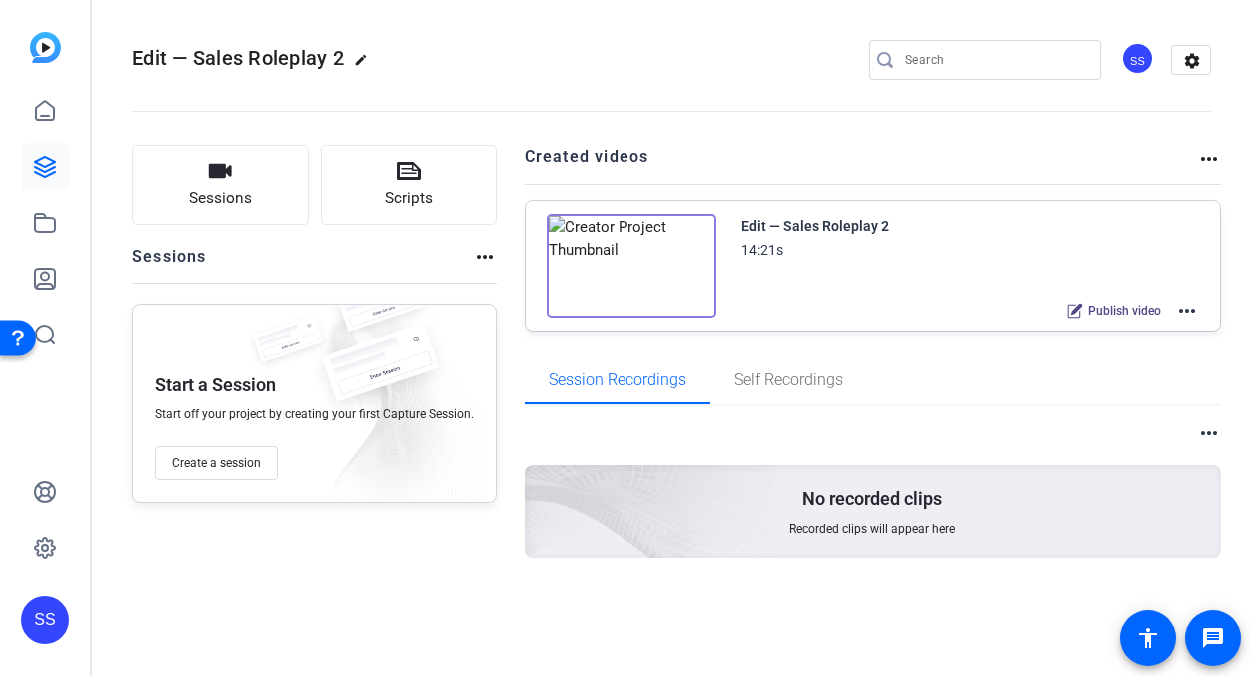
click at [38, 630] on div "SS" at bounding box center [45, 620] width 48 height 48
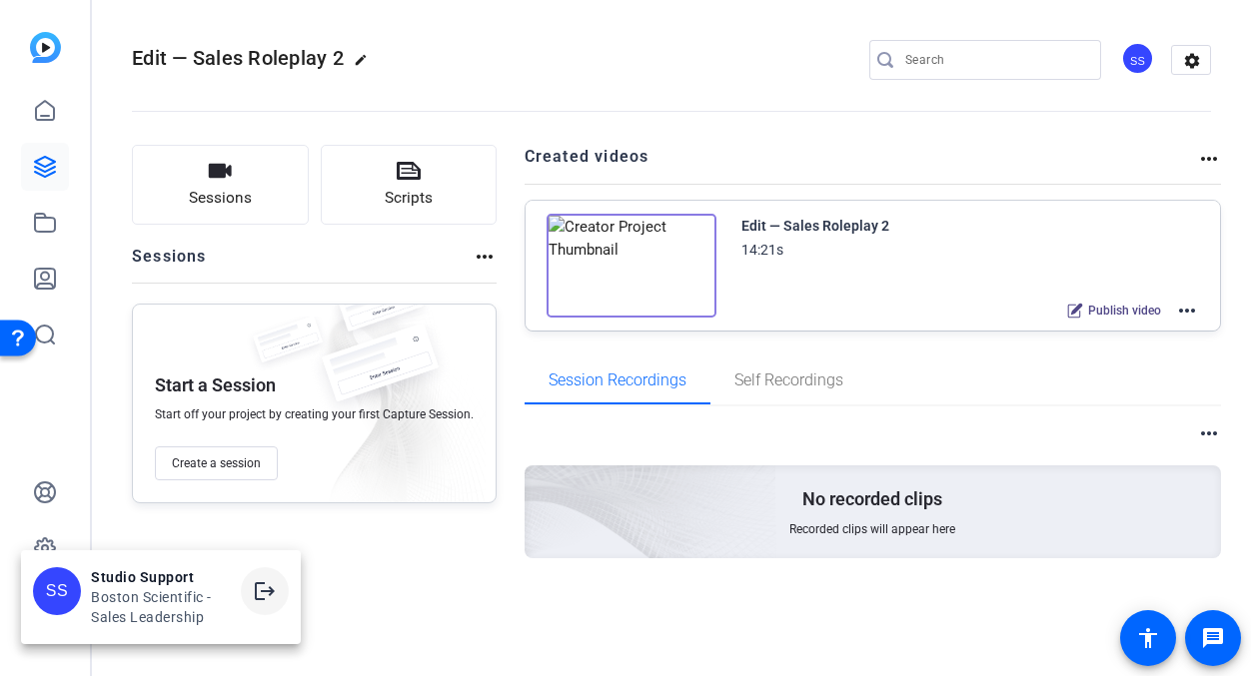
click at [261, 595] on mat-icon "logout" at bounding box center [265, 591] width 24 height 24
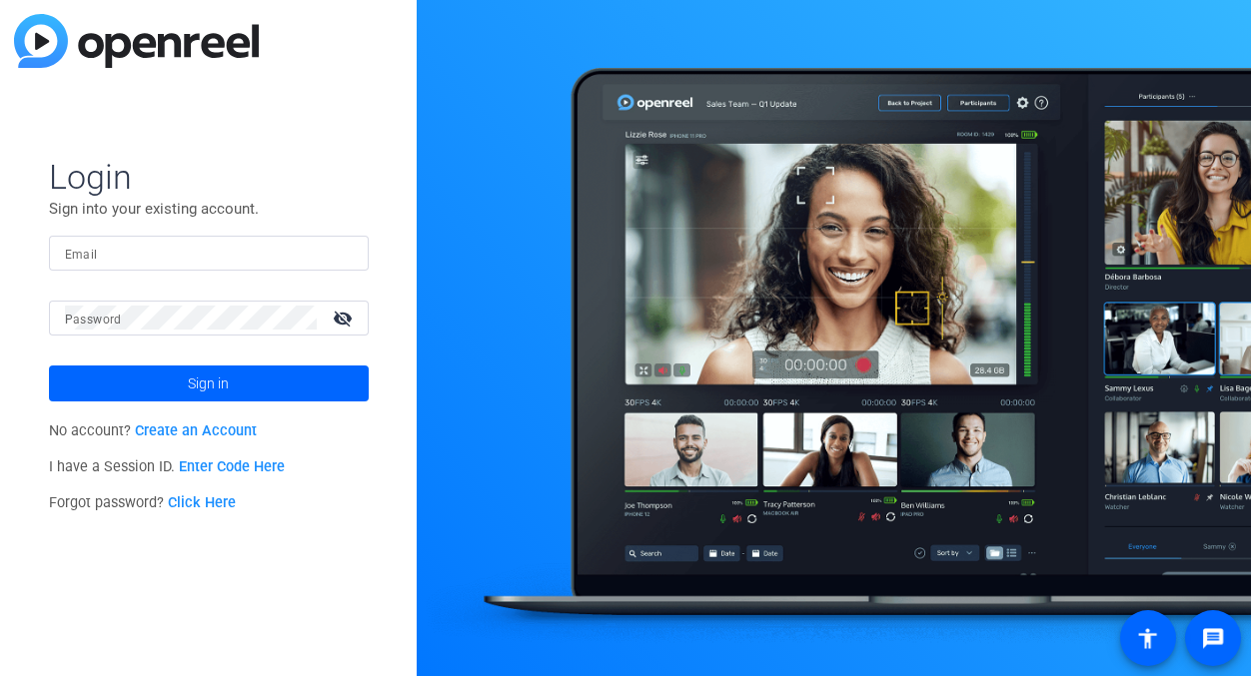
click at [237, 239] on div at bounding box center [209, 253] width 288 height 35
click at [335, 257] on img at bounding box center [336, 253] width 14 height 24
type input "studiosupport+3@openreel.com"
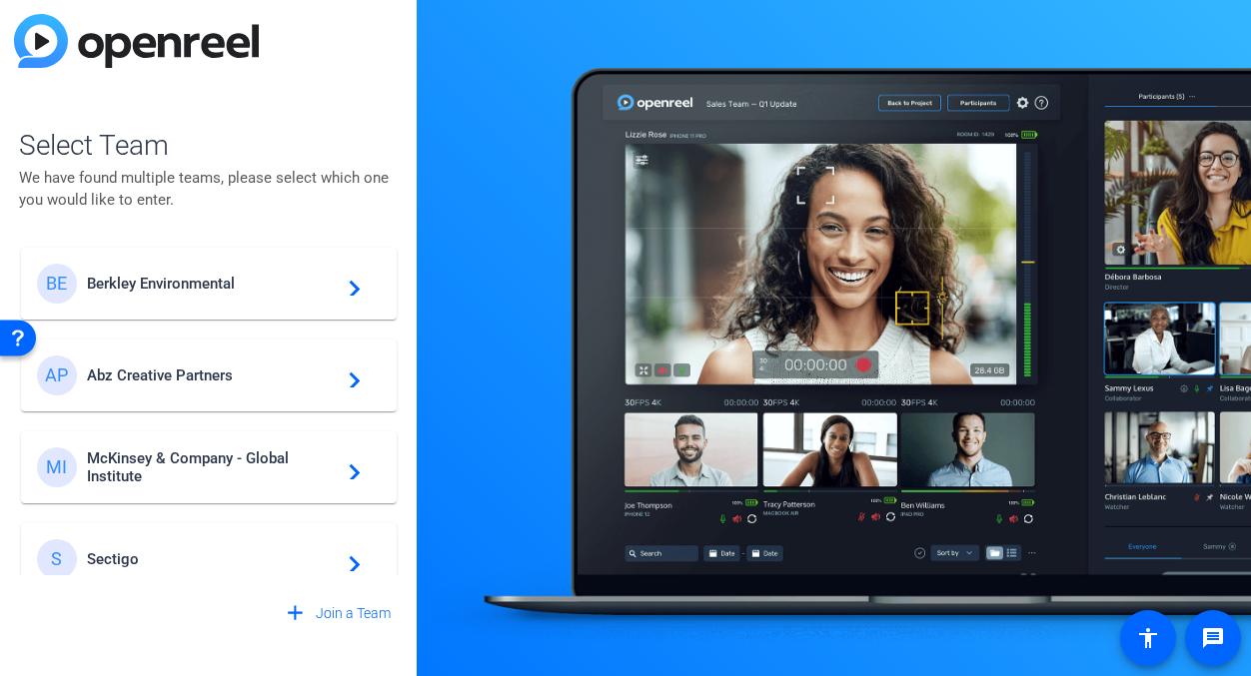
click at [218, 473] on span "McKinsey & Company - Global Institute" at bounding box center [212, 467] width 250 height 36
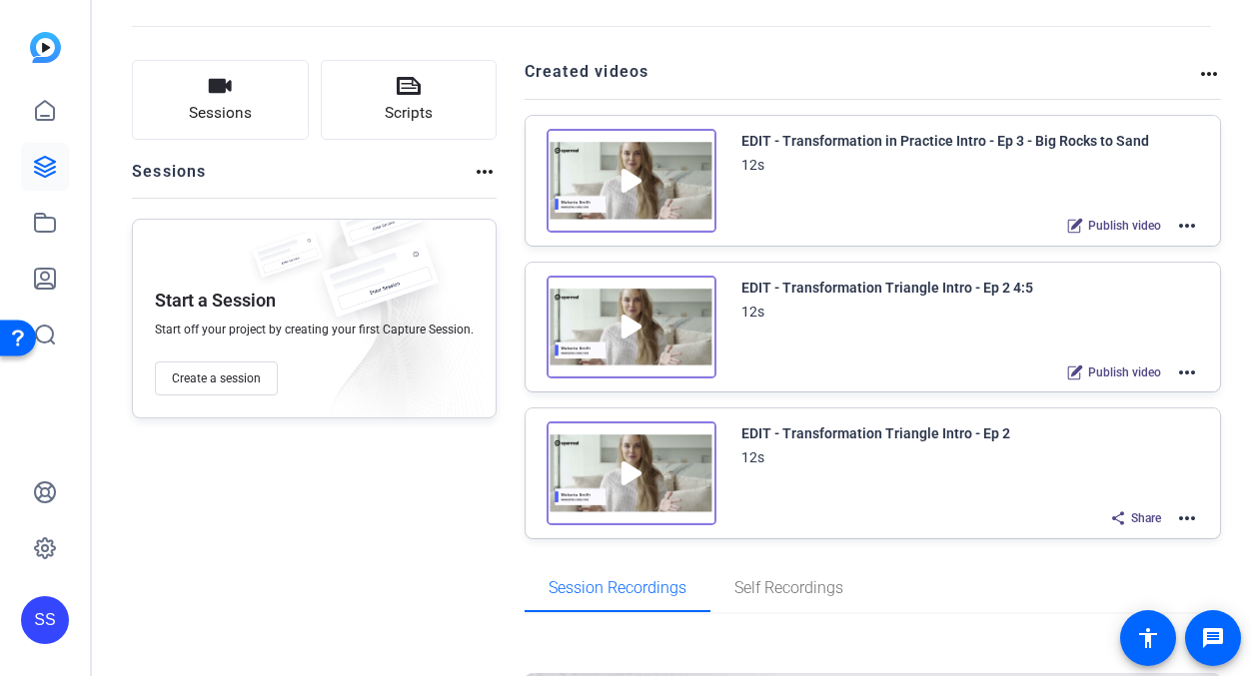
scroll to position [90, 0]
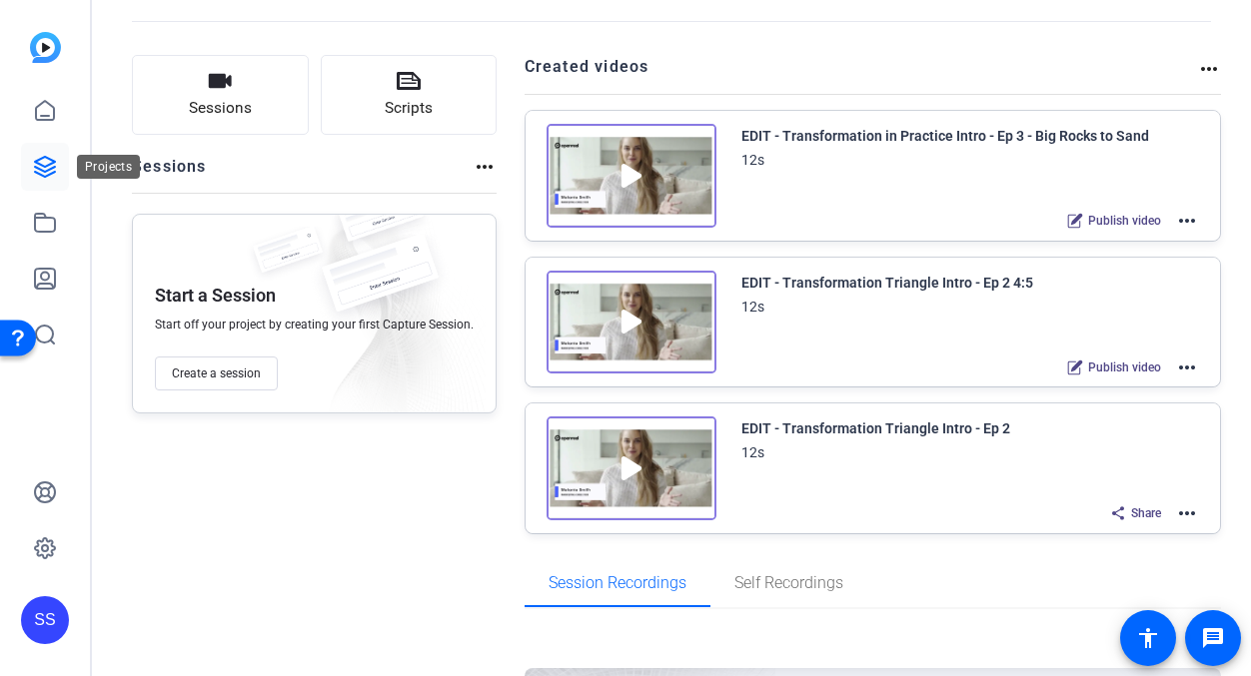
click at [51, 170] on icon at bounding box center [45, 167] width 24 height 24
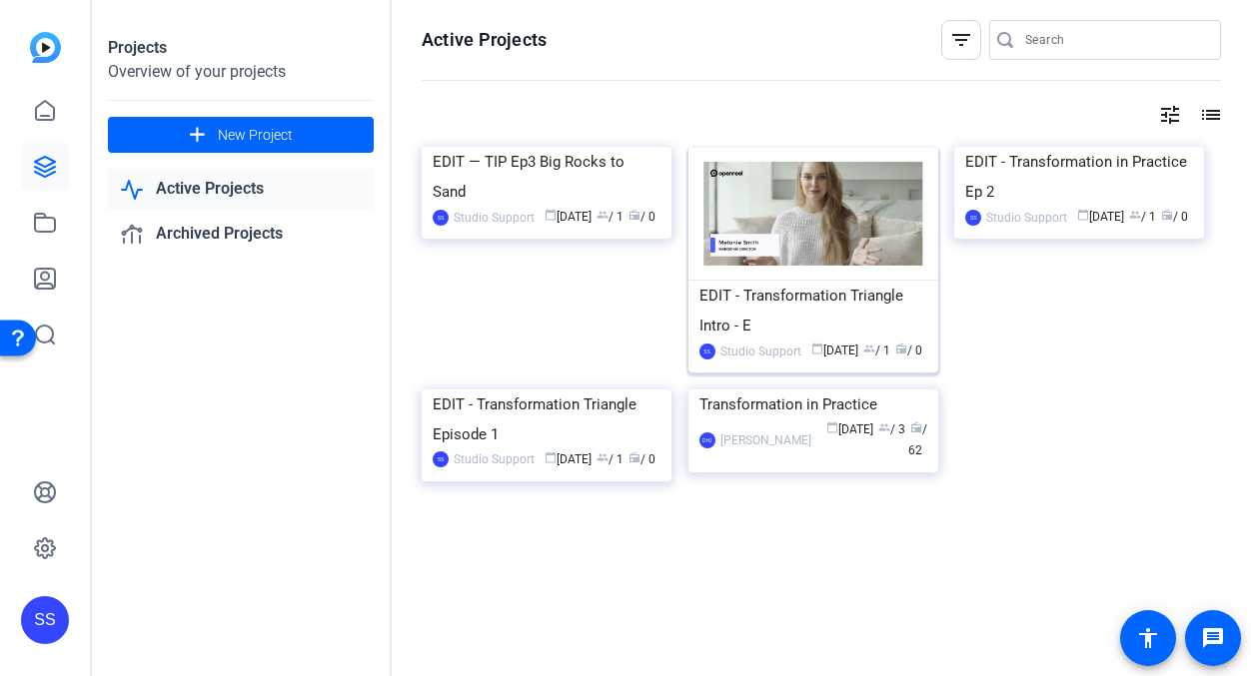
click at [798, 316] on div "EDIT - Transformation Triangle Intro - E" at bounding box center [813, 311] width 228 height 60
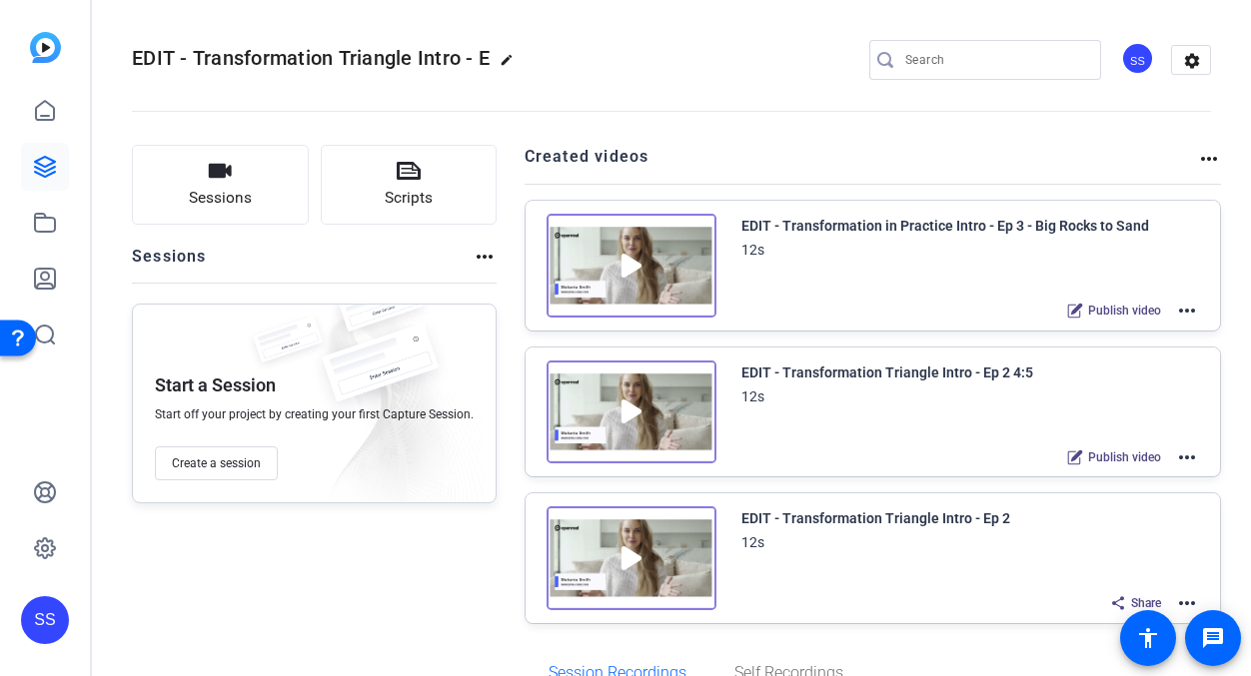
click at [1212, 170] on mat-icon "more_horiz" at bounding box center [1209, 159] width 24 height 24
click at [1168, 186] on span "View Archived Projects" at bounding box center [1139, 188] width 131 height 24
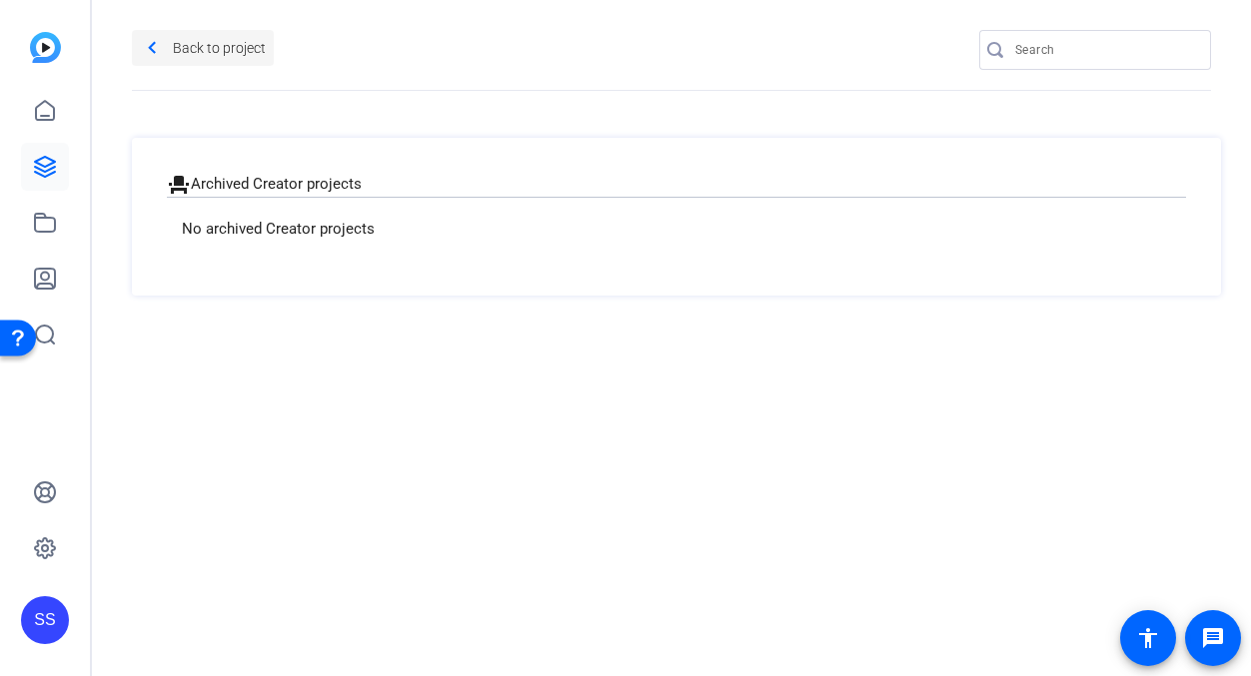
click at [158, 46] on mat-icon "navigate_before" at bounding box center [152, 48] width 25 height 25
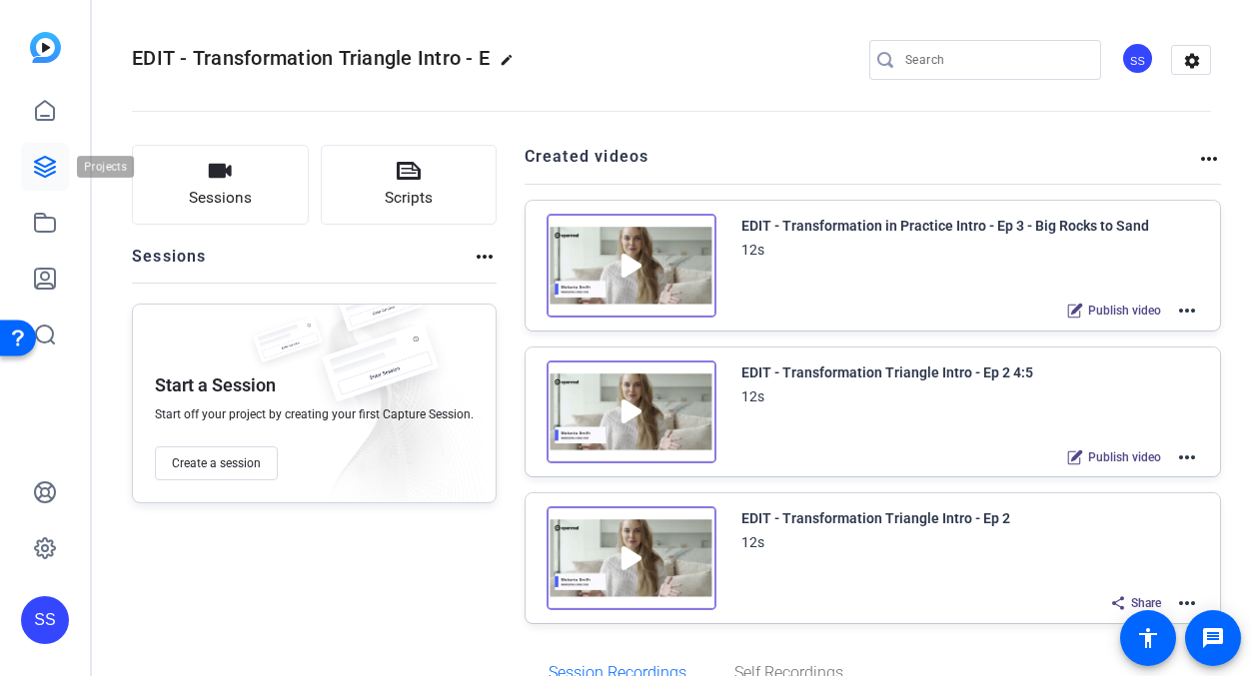
click at [46, 156] on icon at bounding box center [45, 167] width 24 height 24
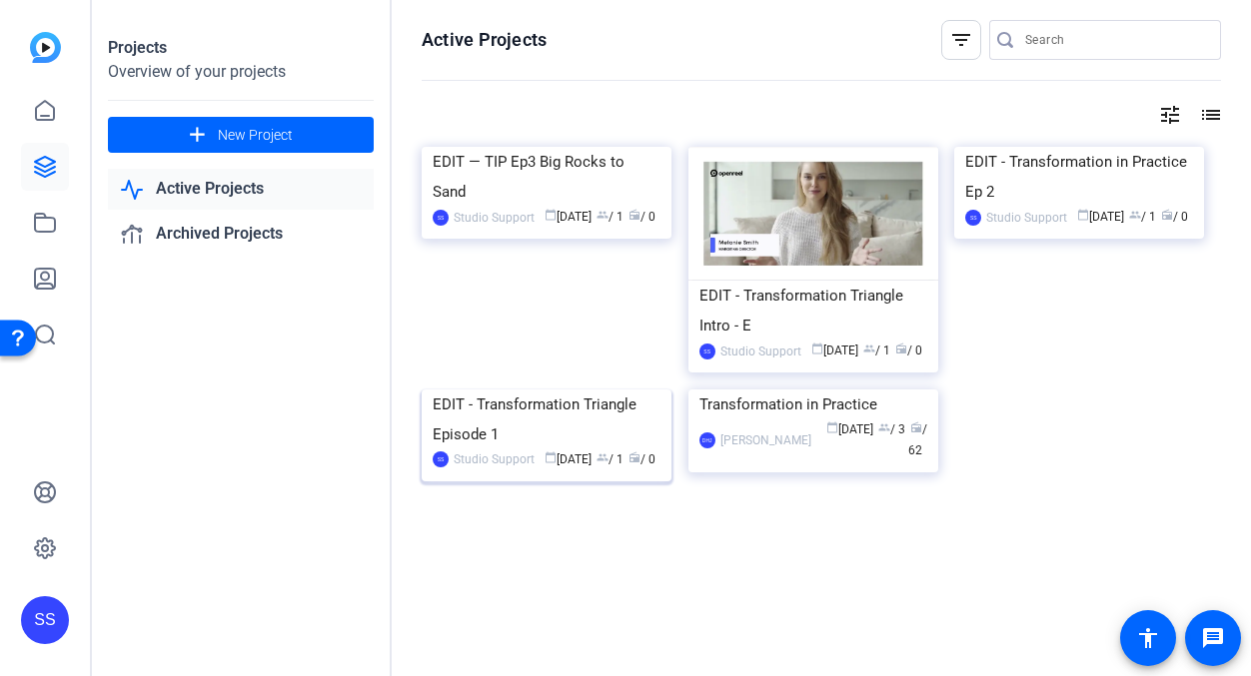
click at [531, 449] on div "EDIT - Transformation Triangle Episode 1" at bounding box center [547, 420] width 228 height 60
click at [829, 338] on div "EDIT - Transformation Triangle Intro - E" at bounding box center [813, 311] width 228 height 60
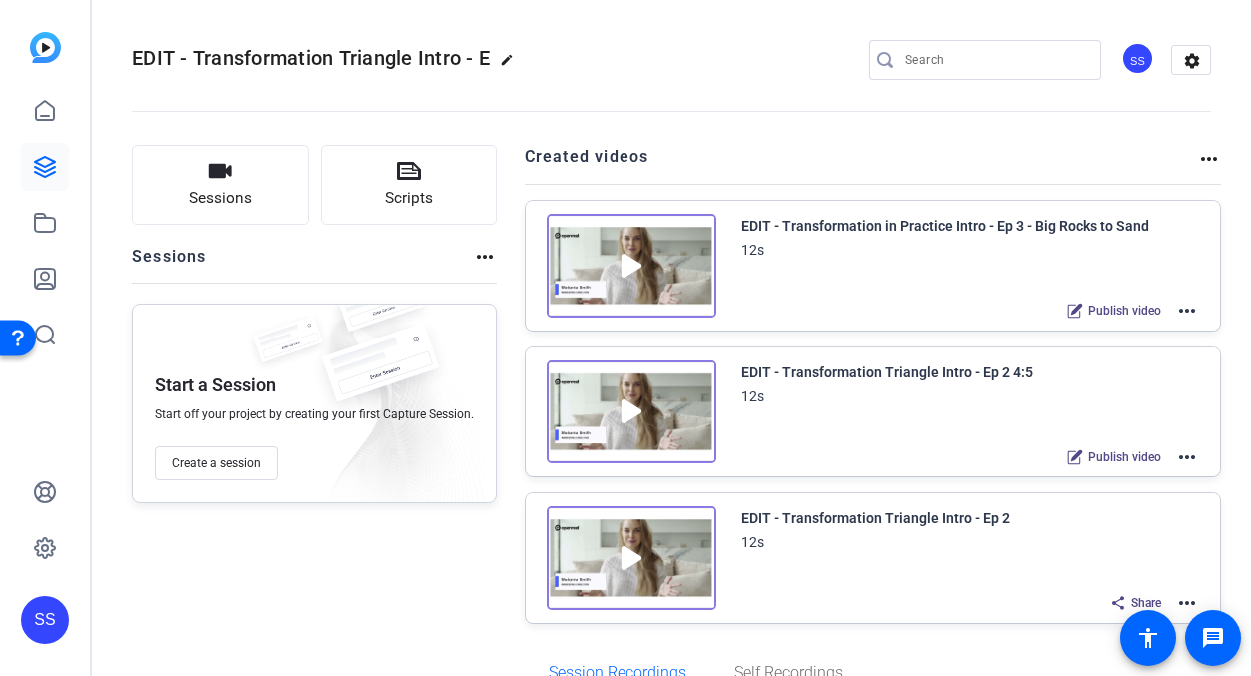
click at [1188, 300] on mat-icon "more_horiz" at bounding box center [1187, 311] width 24 height 24
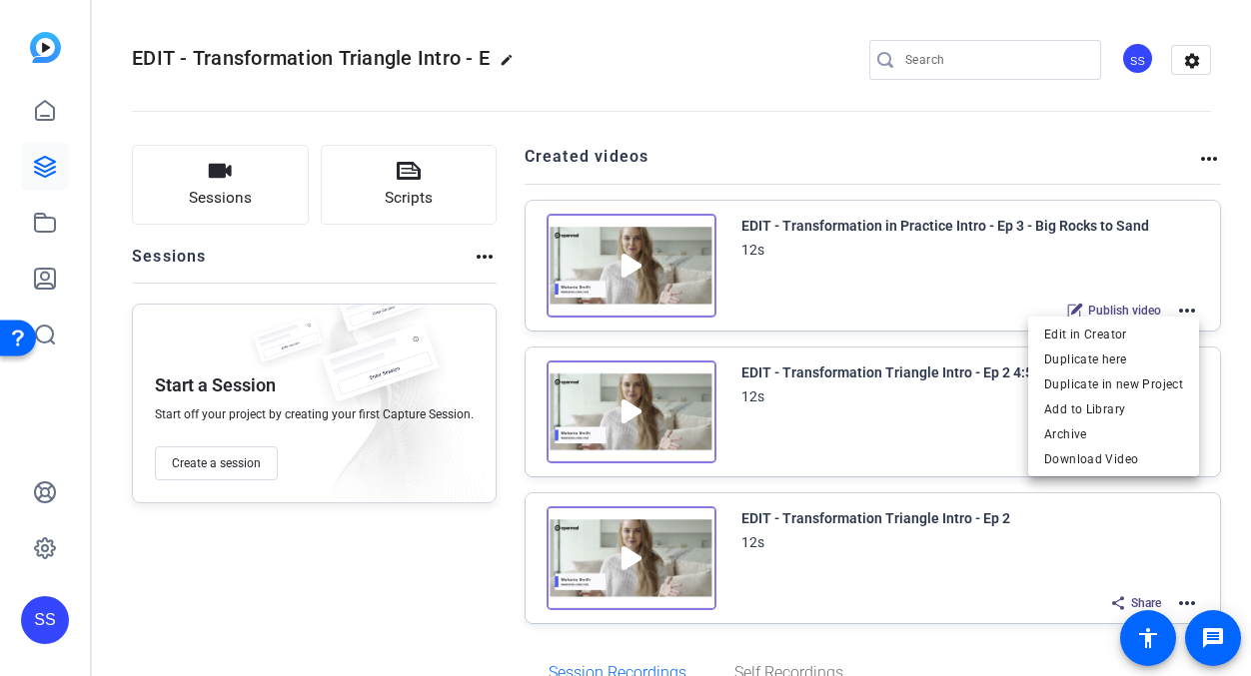
click at [174, 621] on div at bounding box center [625, 338] width 1251 height 676
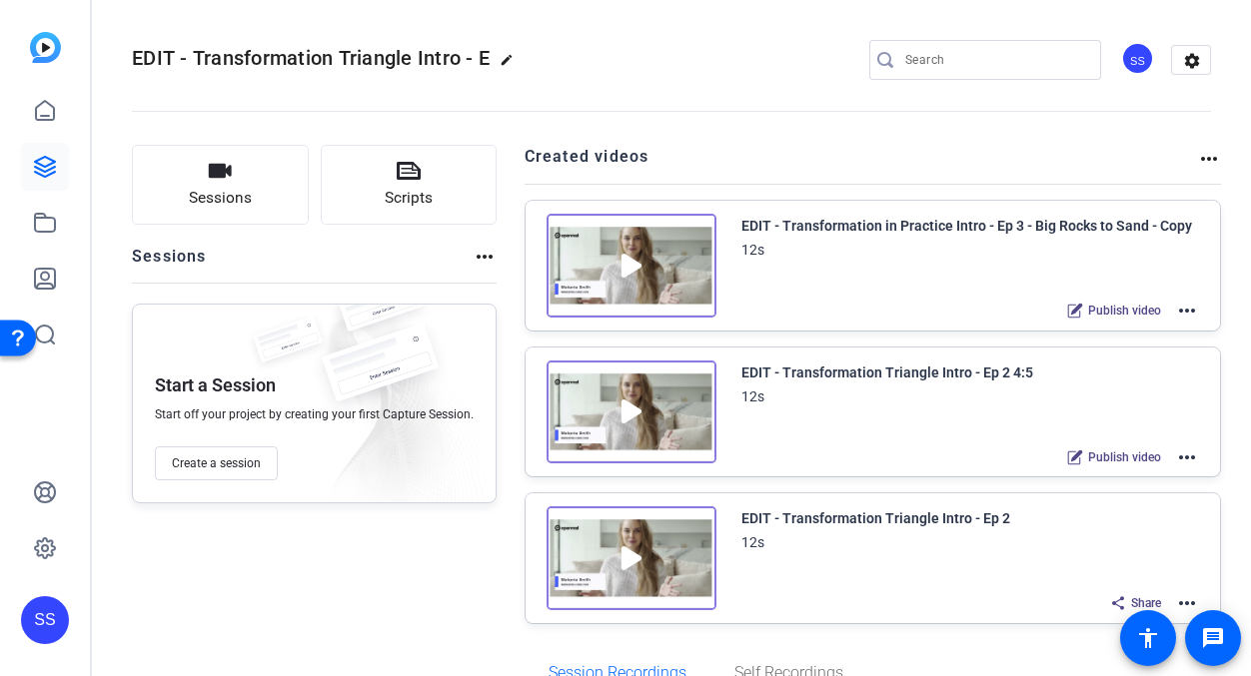
click at [42, 616] on div "SS" at bounding box center [45, 620] width 48 height 48
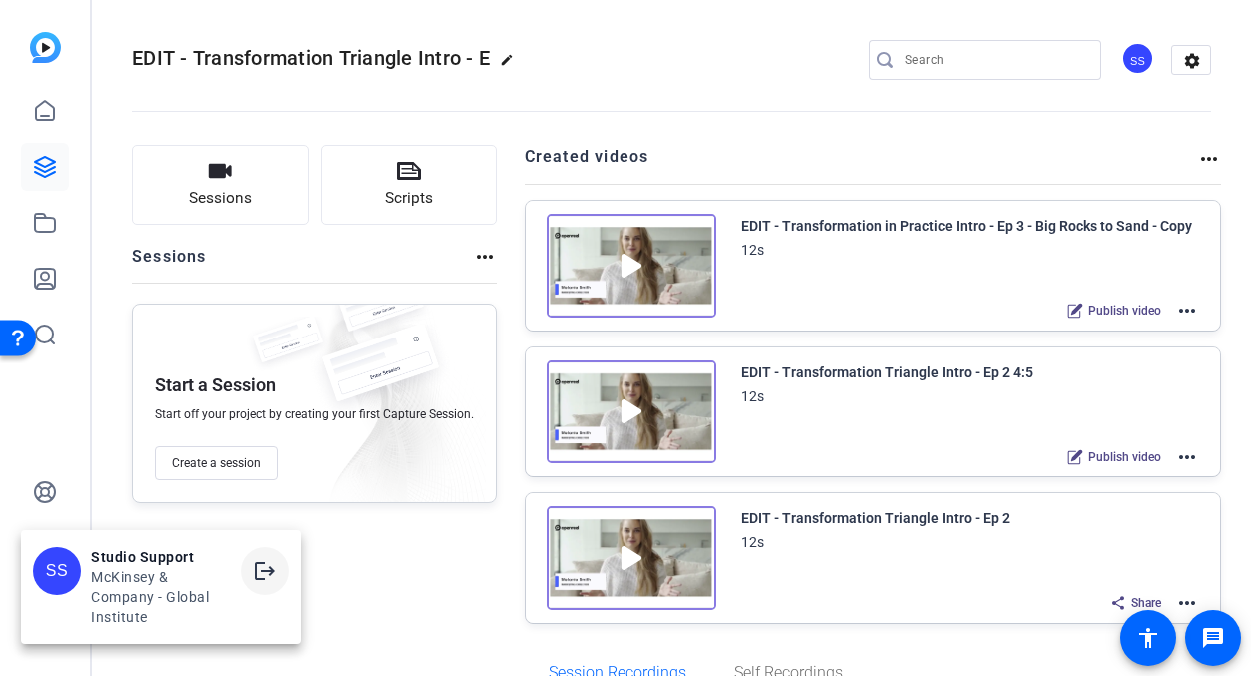
click at [0, 0] on mat-icon "logout" at bounding box center [0, 0] width 0 height 0
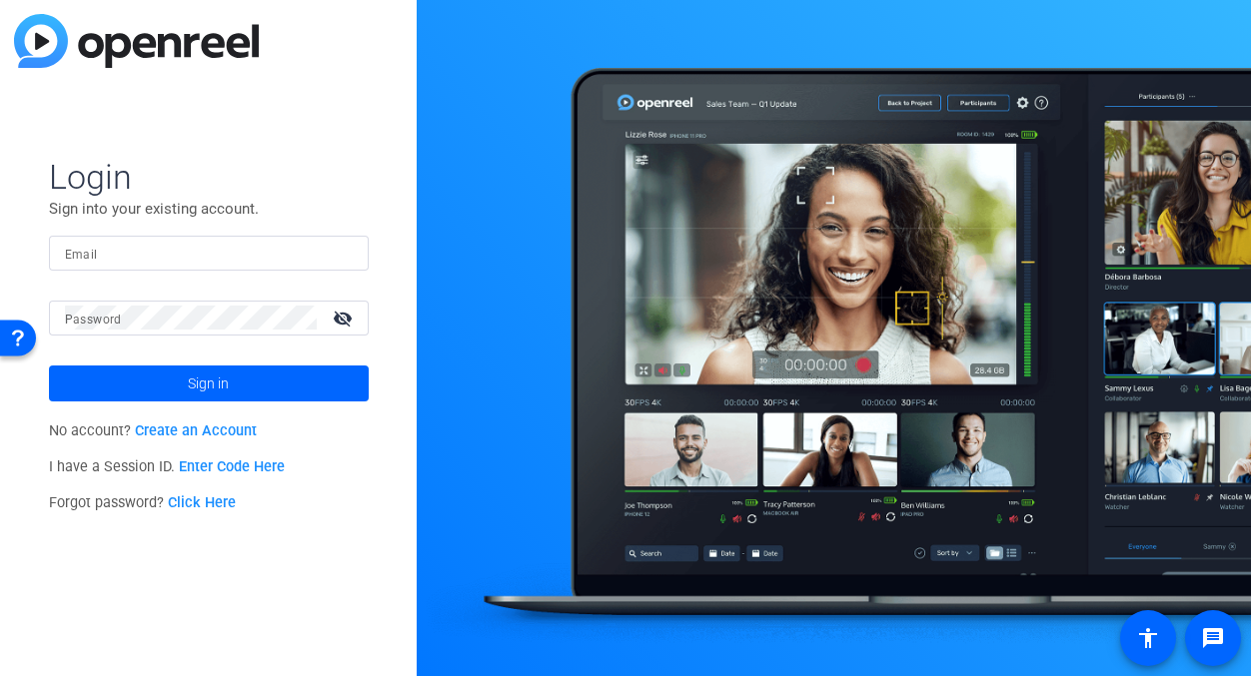
click at [182, 254] on input "Email" at bounding box center [209, 253] width 288 height 24
click at [338, 257] on img at bounding box center [336, 253] width 14 height 24
type input "[EMAIL_ADDRESS][DOMAIN_NAME]"
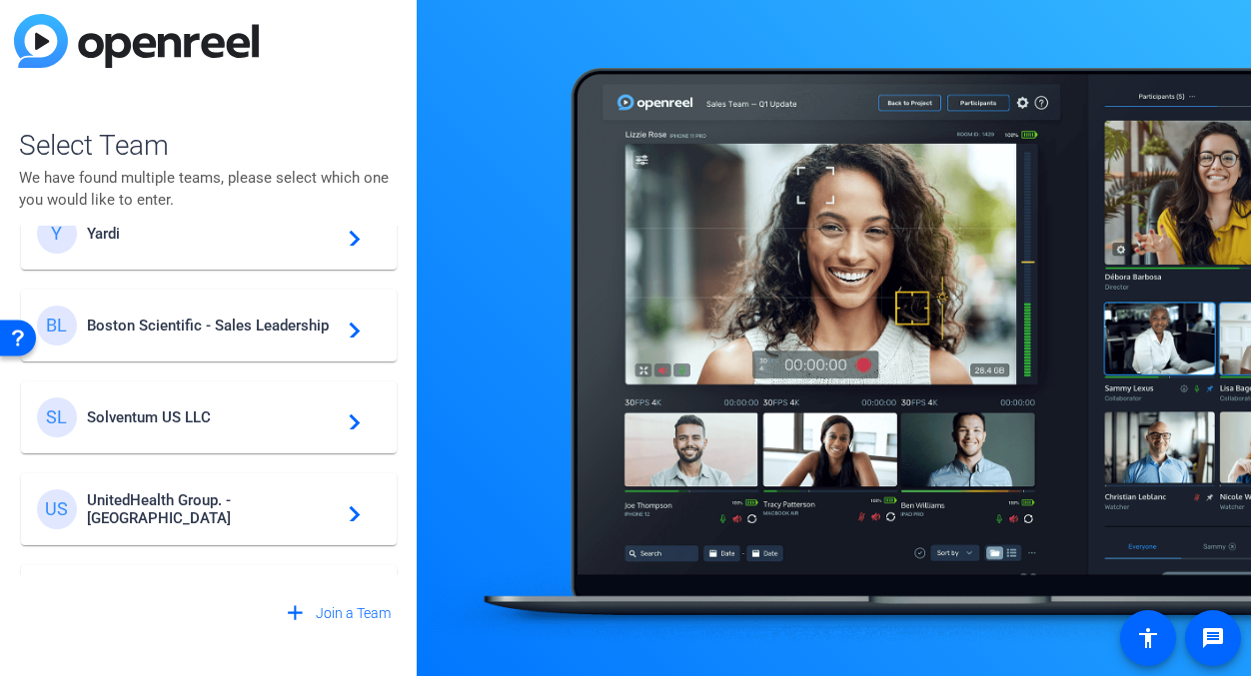
scroll to position [350, 0]
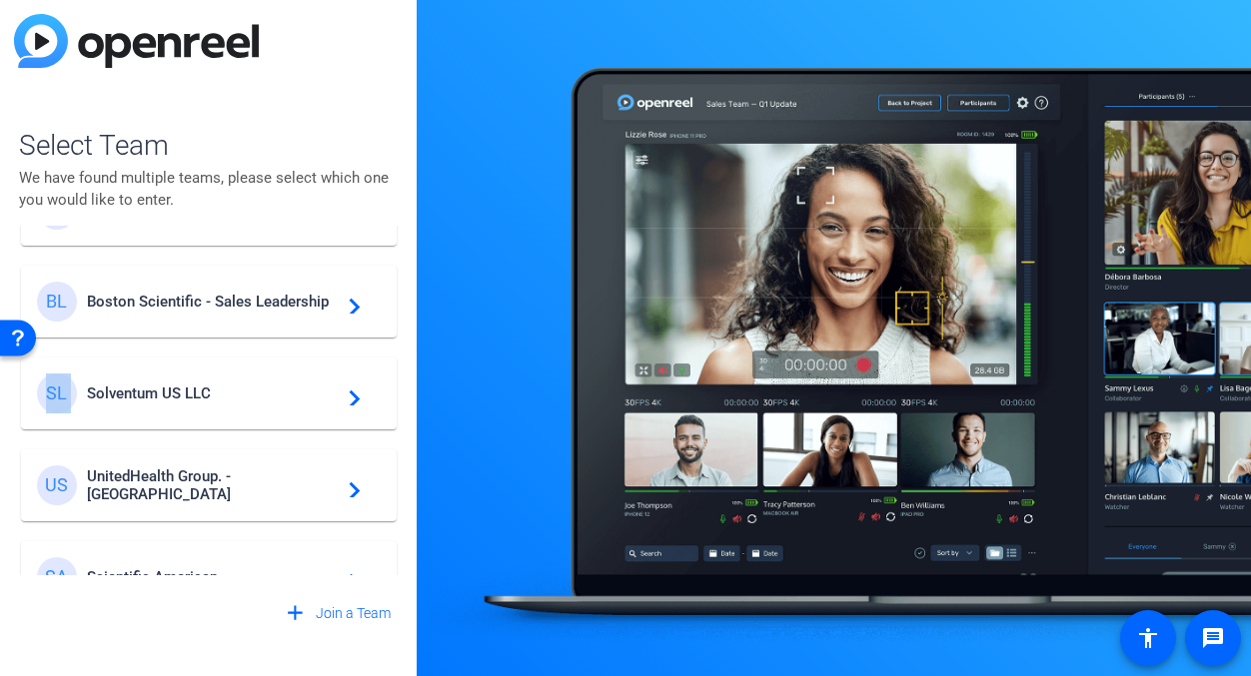
drag, startPoint x: 258, startPoint y: 350, endPoint x: 246, endPoint y: 326, distance: 26.8
click at [246, 326] on div "W Wiley navigate_next GU Great Lakes Credit Union navigate_next CA Capital One …" at bounding box center [209, 401] width 380 height 350
click at [245, 303] on span "Boston Scientific - Sales Leadership" at bounding box center [212, 302] width 250 height 18
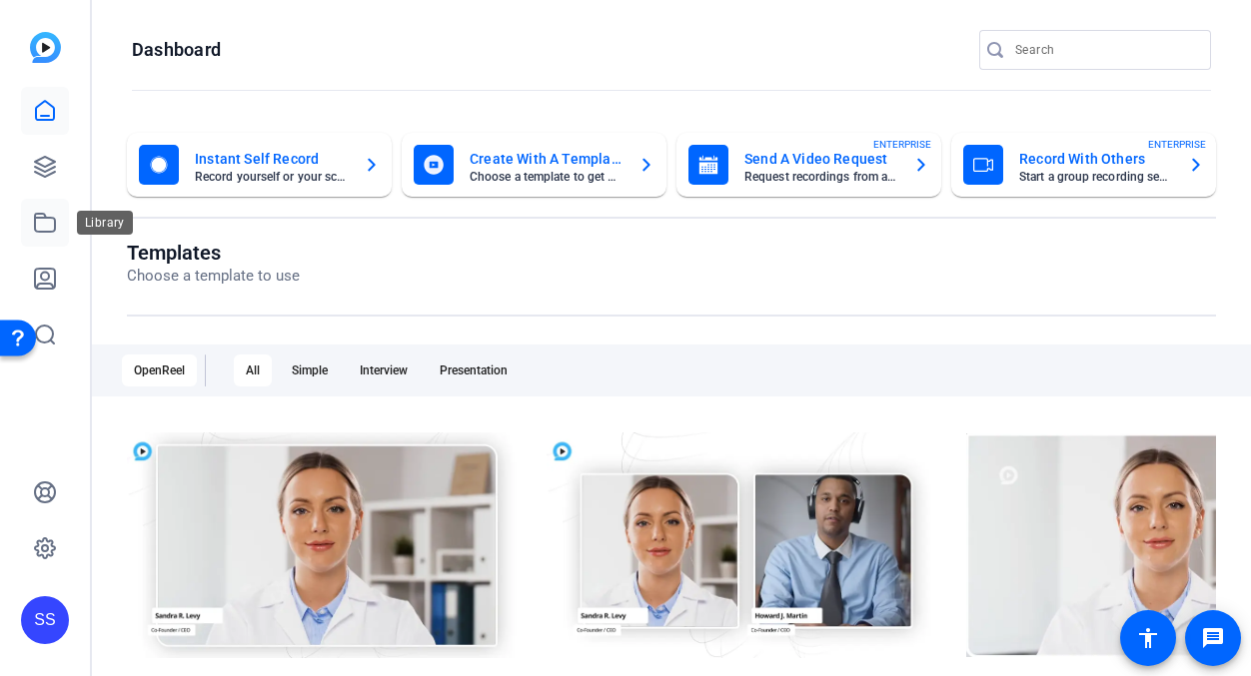
click at [34, 236] on link at bounding box center [45, 223] width 48 height 48
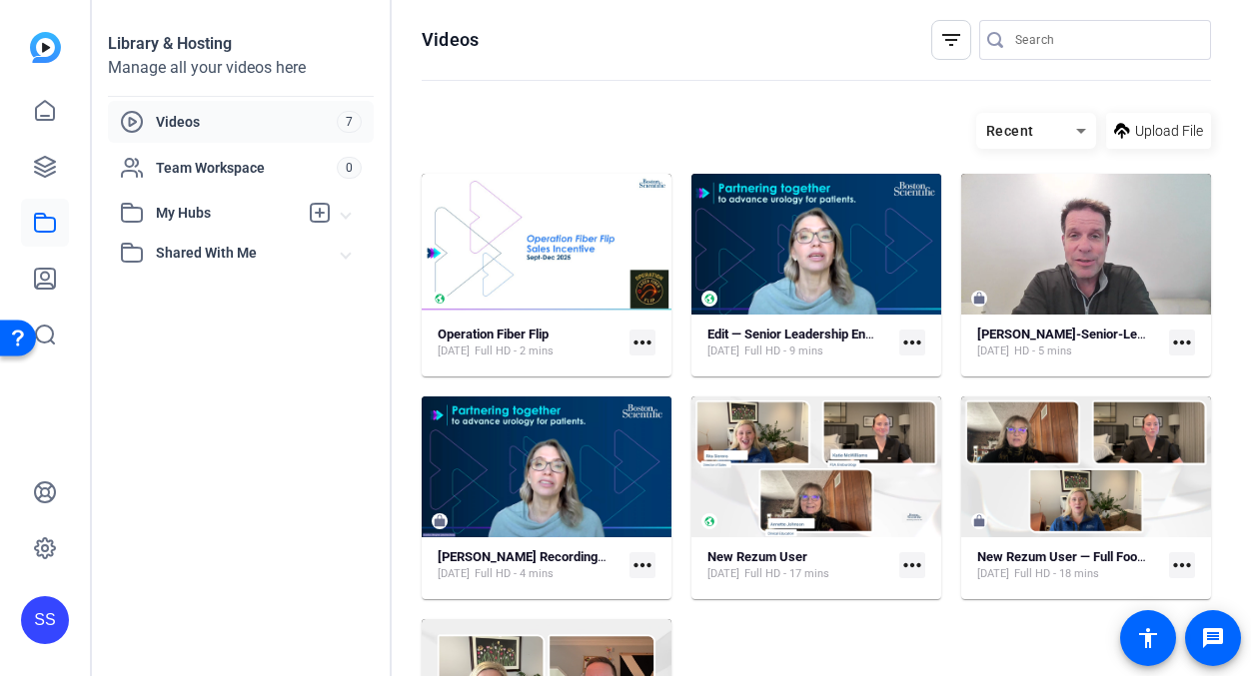
click at [41, 628] on div "SS" at bounding box center [45, 620] width 48 height 48
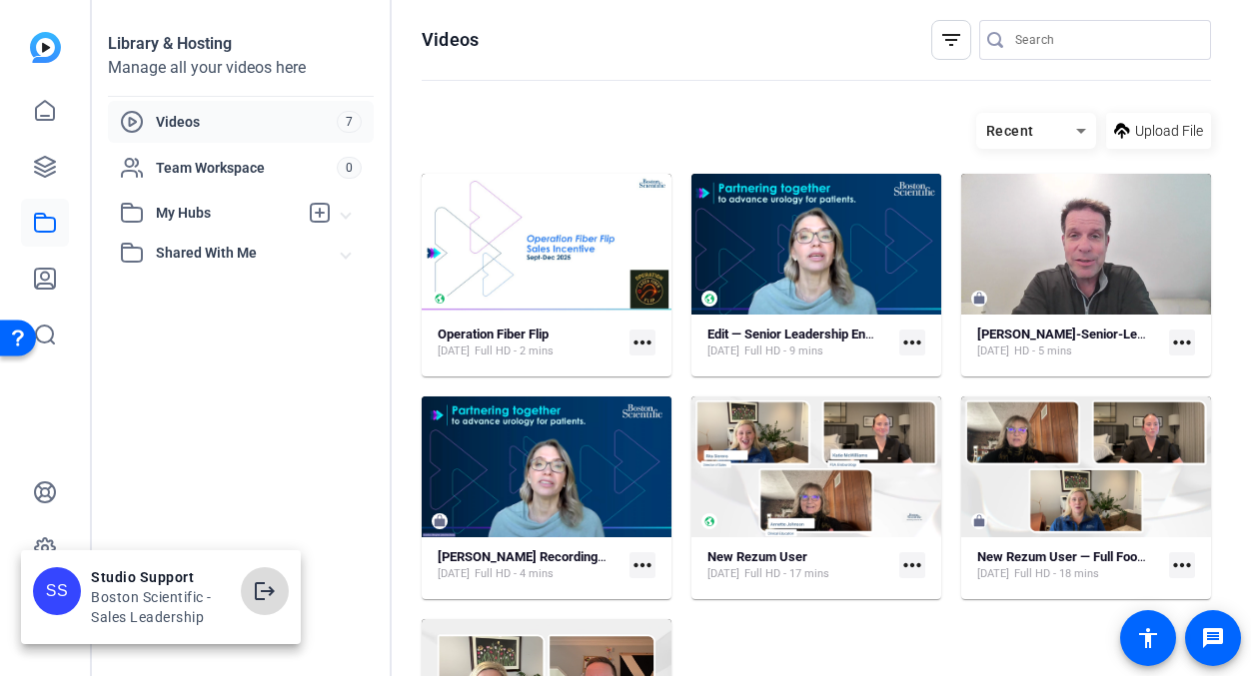
click at [261, 576] on span at bounding box center [265, 591] width 48 height 48
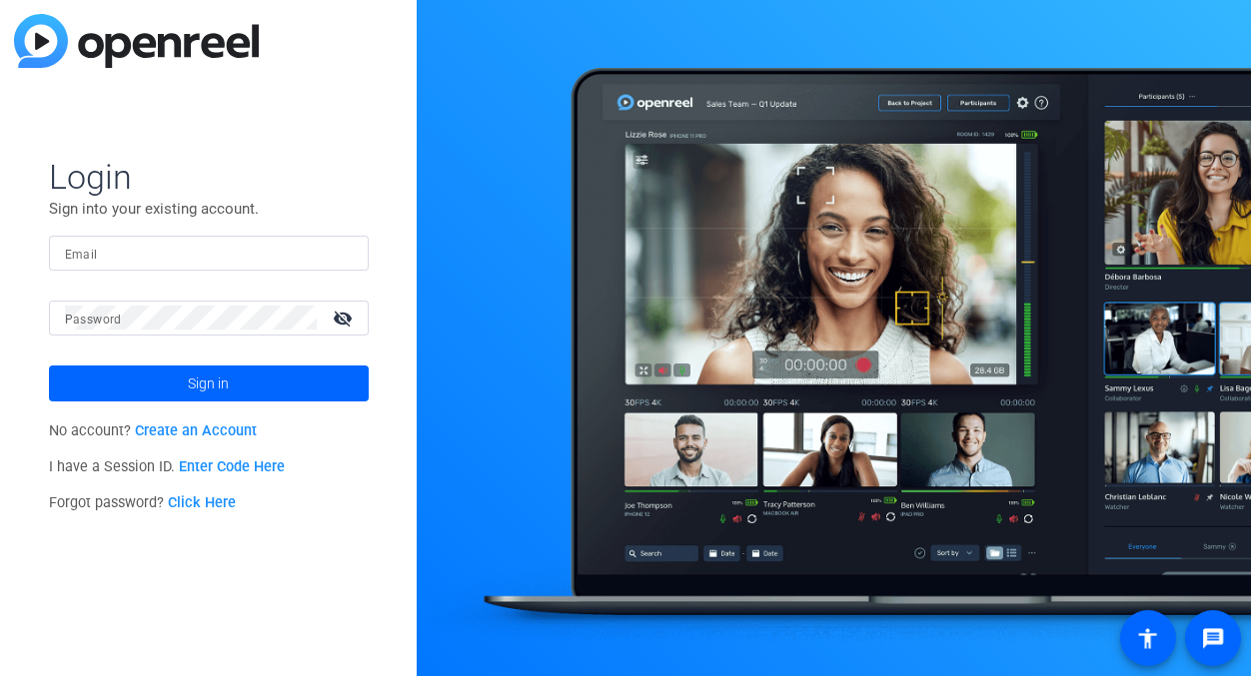
click at [130, 249] on input "Email" at bounding box center [209, 253] width 288 height 24
click at [331, 248] on img at bounding box center [336, 253] width 14 height 24
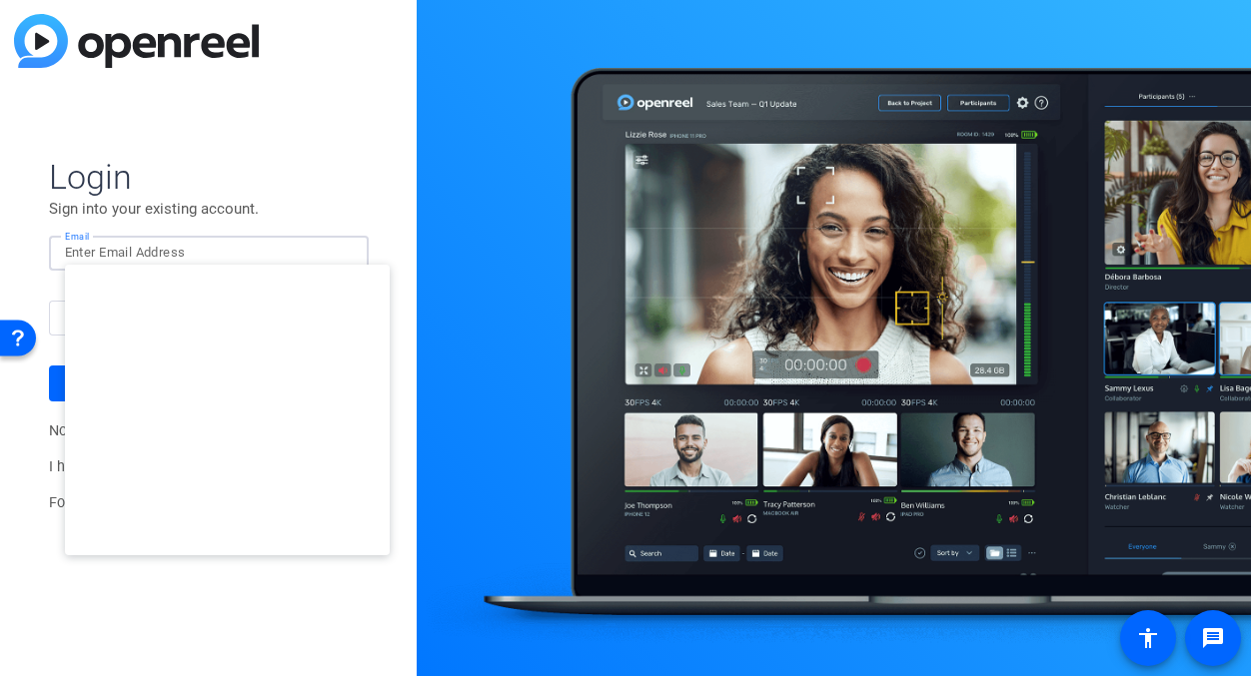
type input "[PERSON_NAME][EMAIL_ADDRESS][DOMAIN_NAME]"
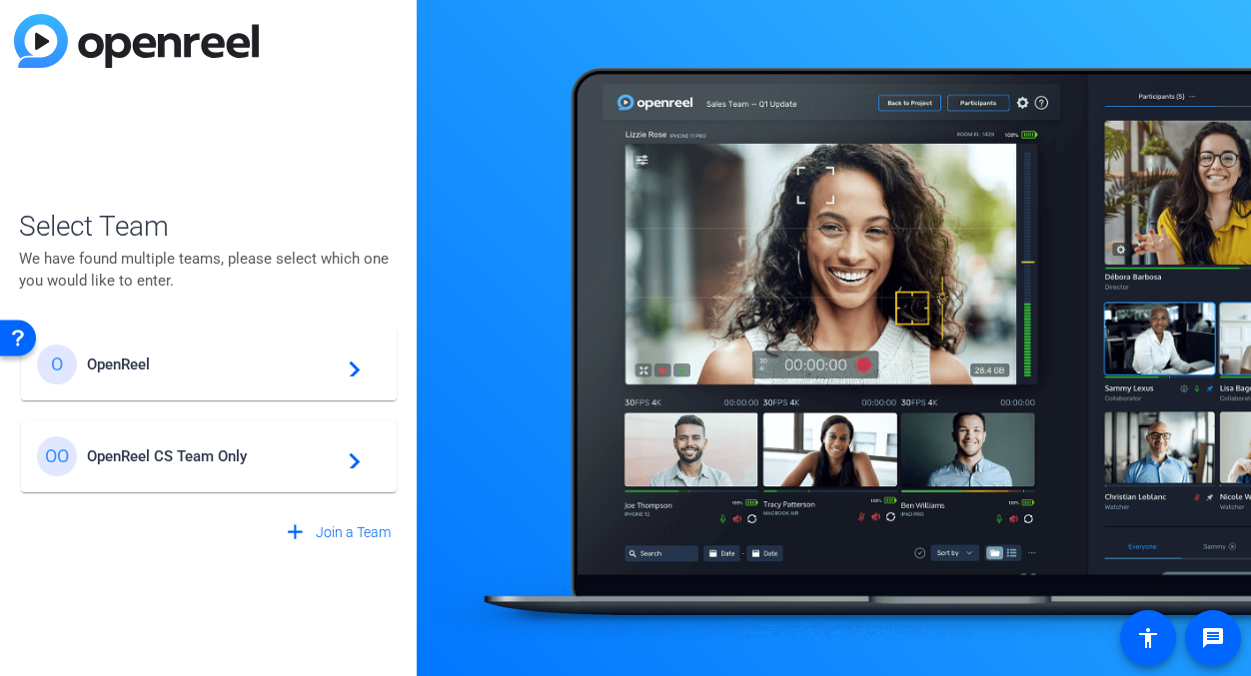
click at [207, 370] on span "OpenReel" at bounding box center [212, 365] width 250 height 18
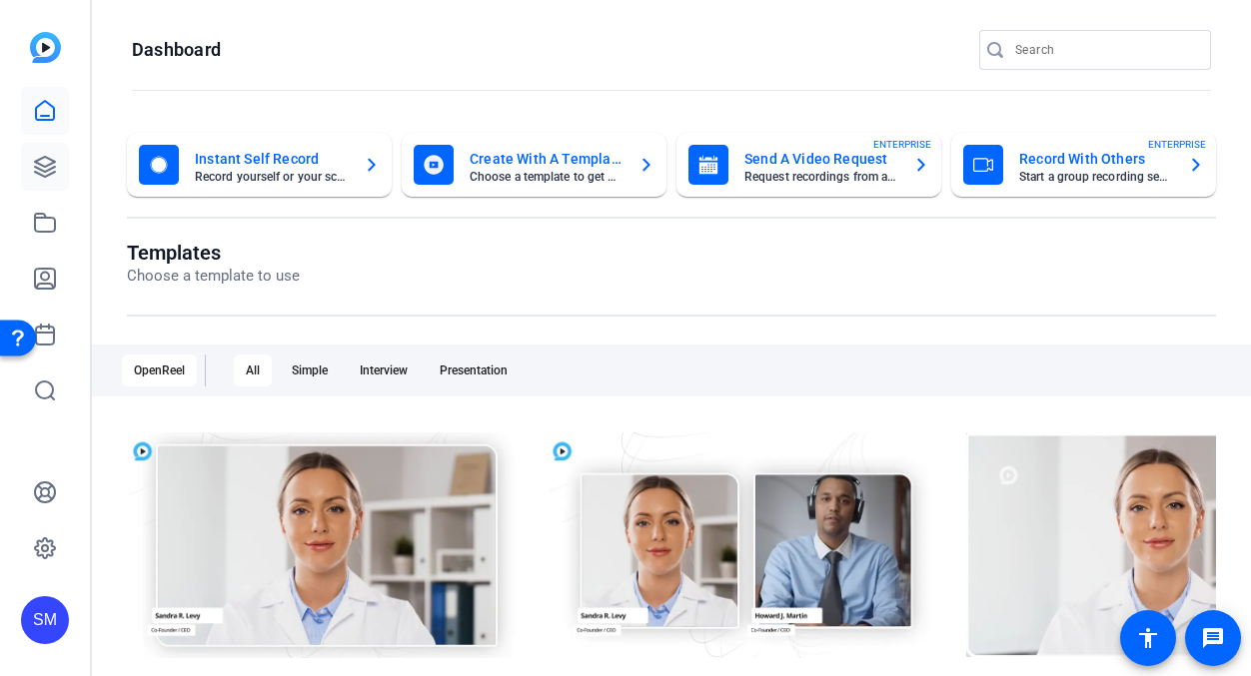
click at [57, 161] on link at bounding box center [45, 167] width 48 height 48
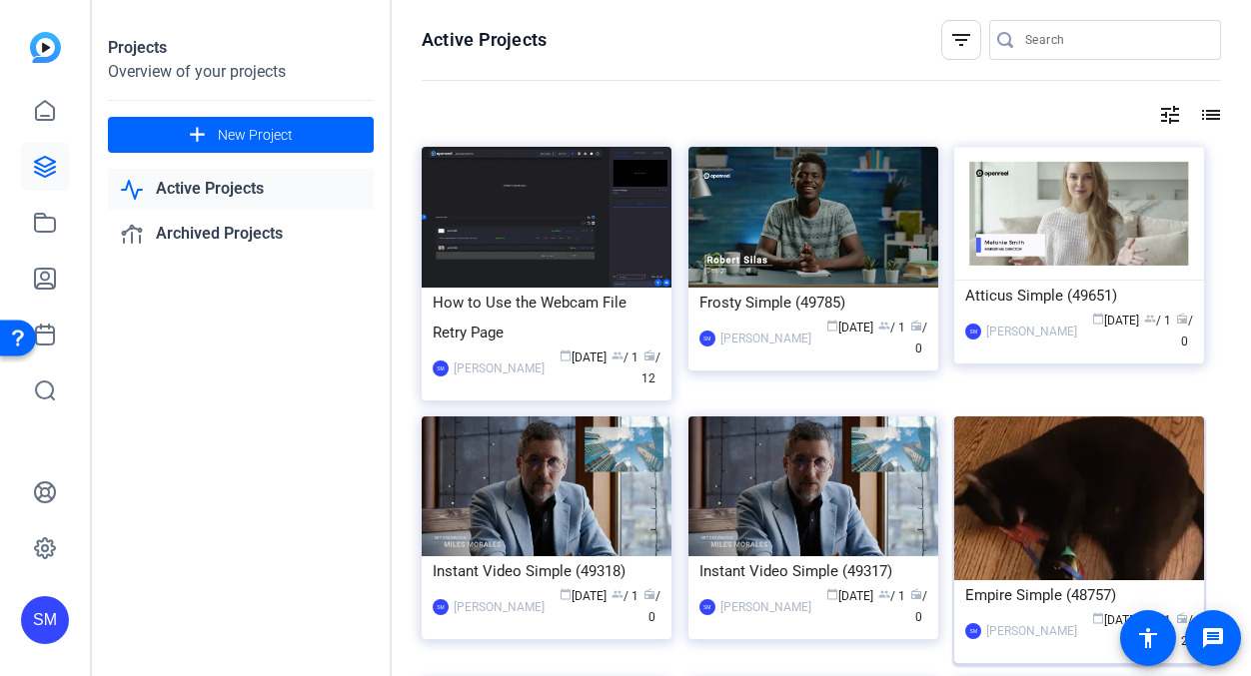
click at [1071, 545] on img at bounding box center [1079, 499] width 250 height 164
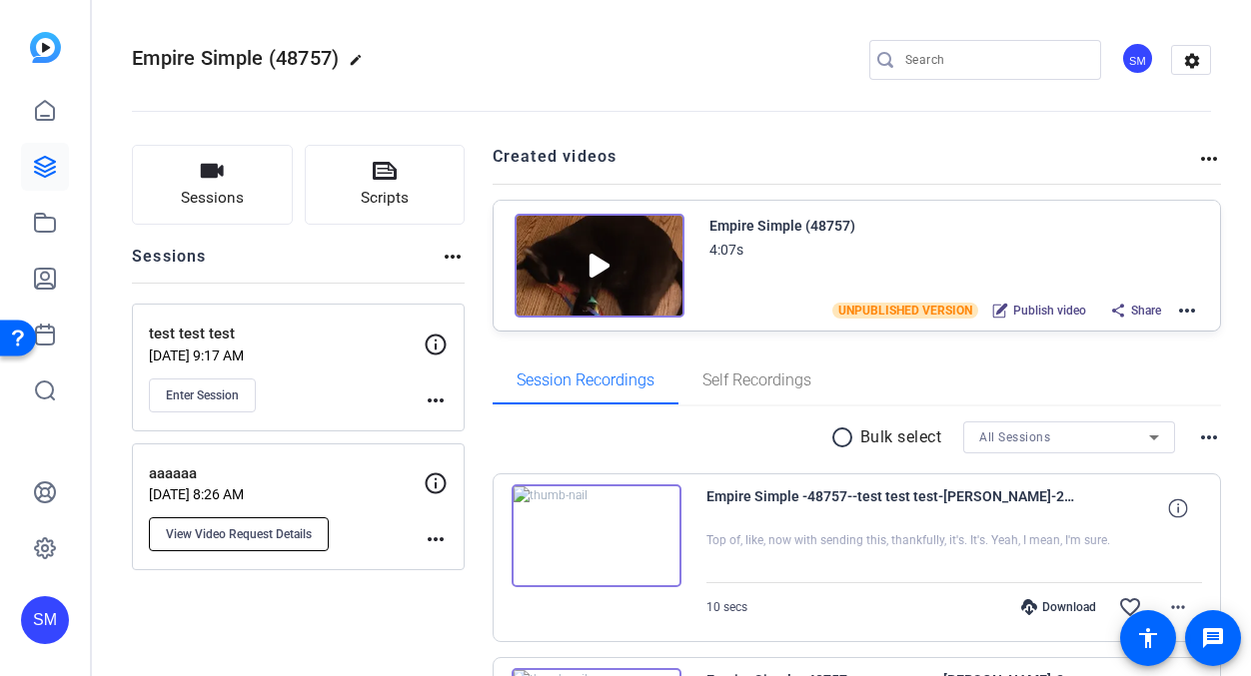
click at [286, 537] on span "View Video Request Details" at bounding box center [239, 534] width 146 height 16
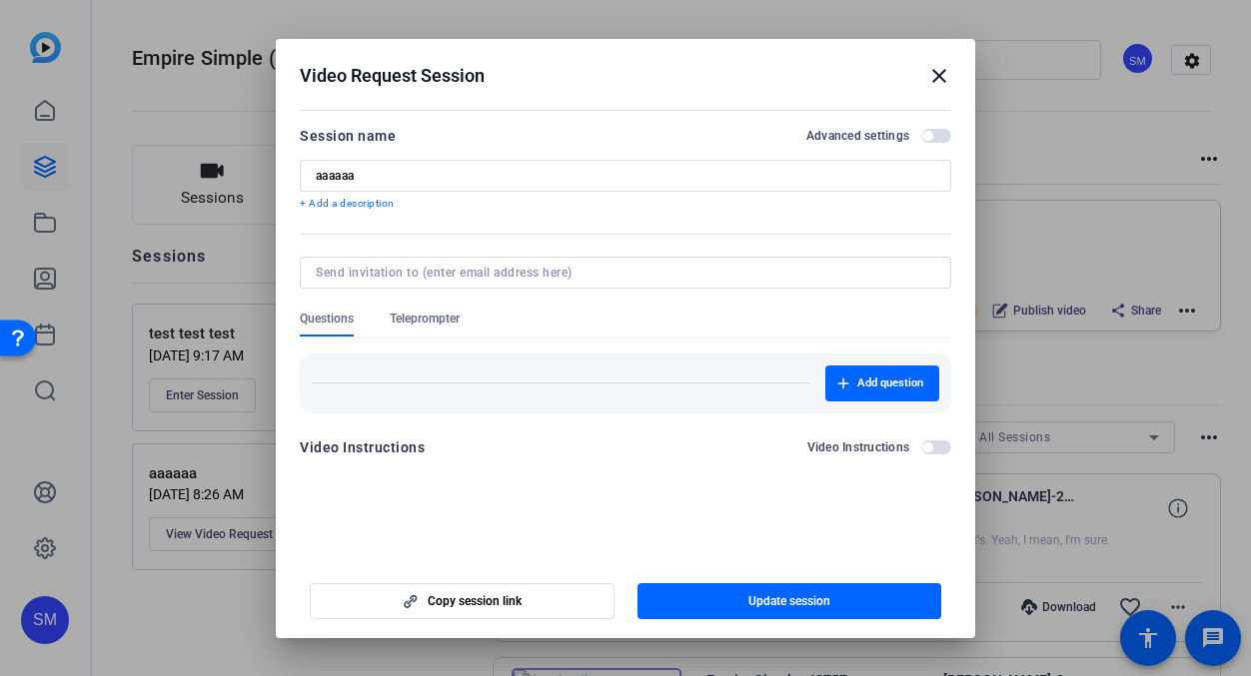
click at [433, 319] on span "Teleprompter" at bounding box center [425, 319] width 70 height 16
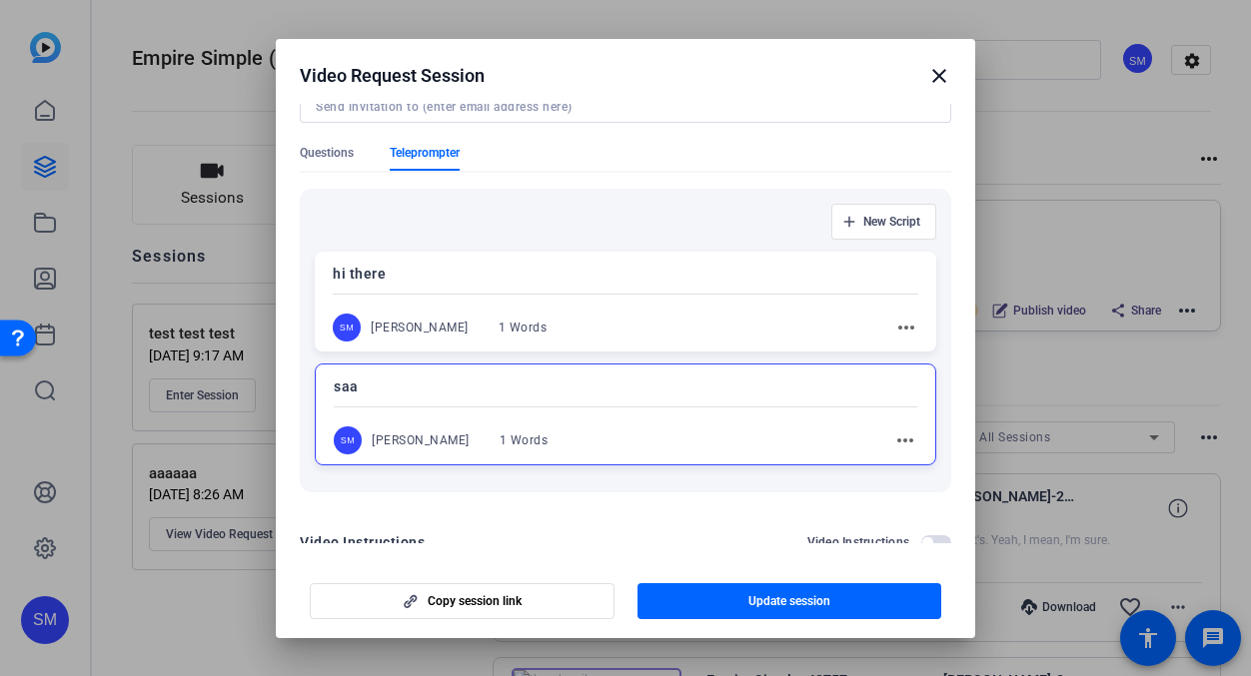
scroll to position [211, 0]
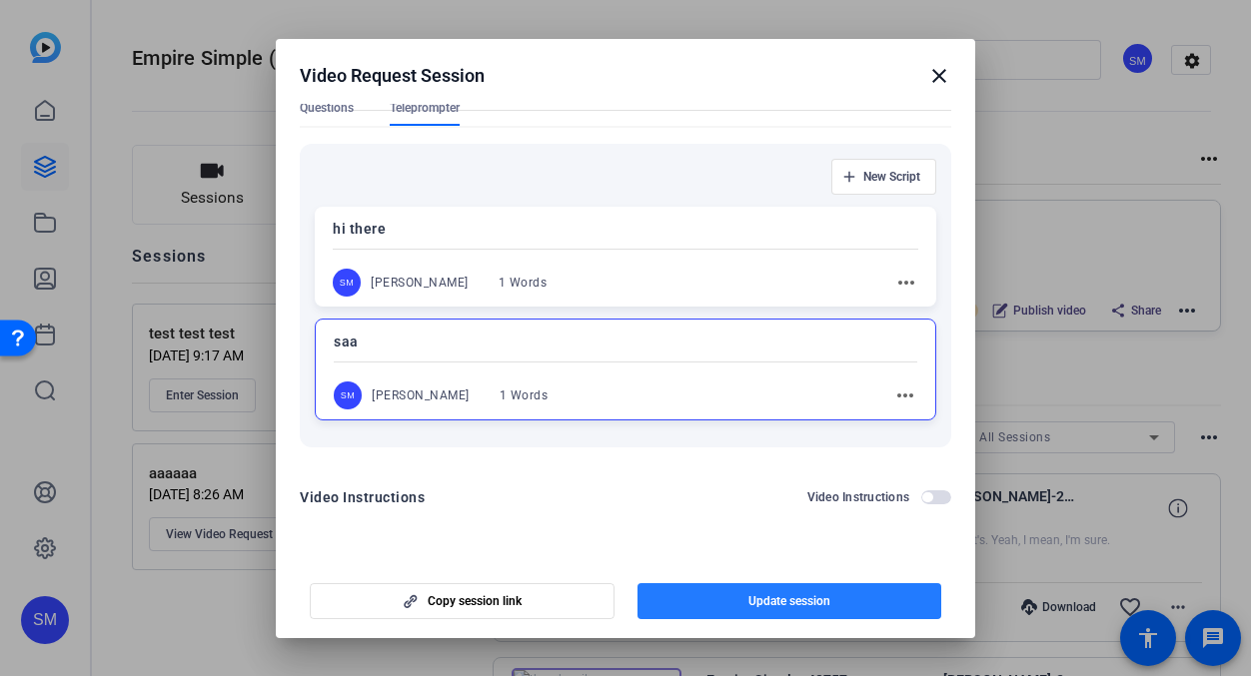
click at [714, 594] on span "button" at bounding box center [789, 601] width 305 height 48
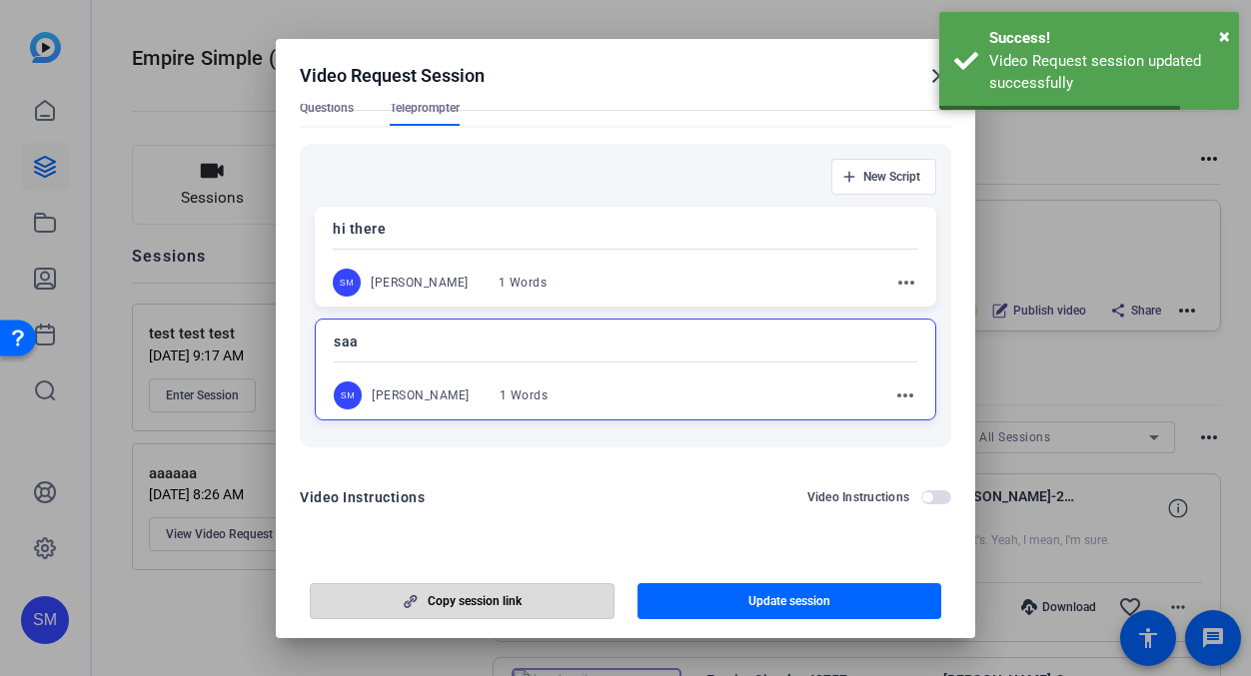
click at [527, 597] on span "button" at bounding box center [462, 601] width 303 height 48
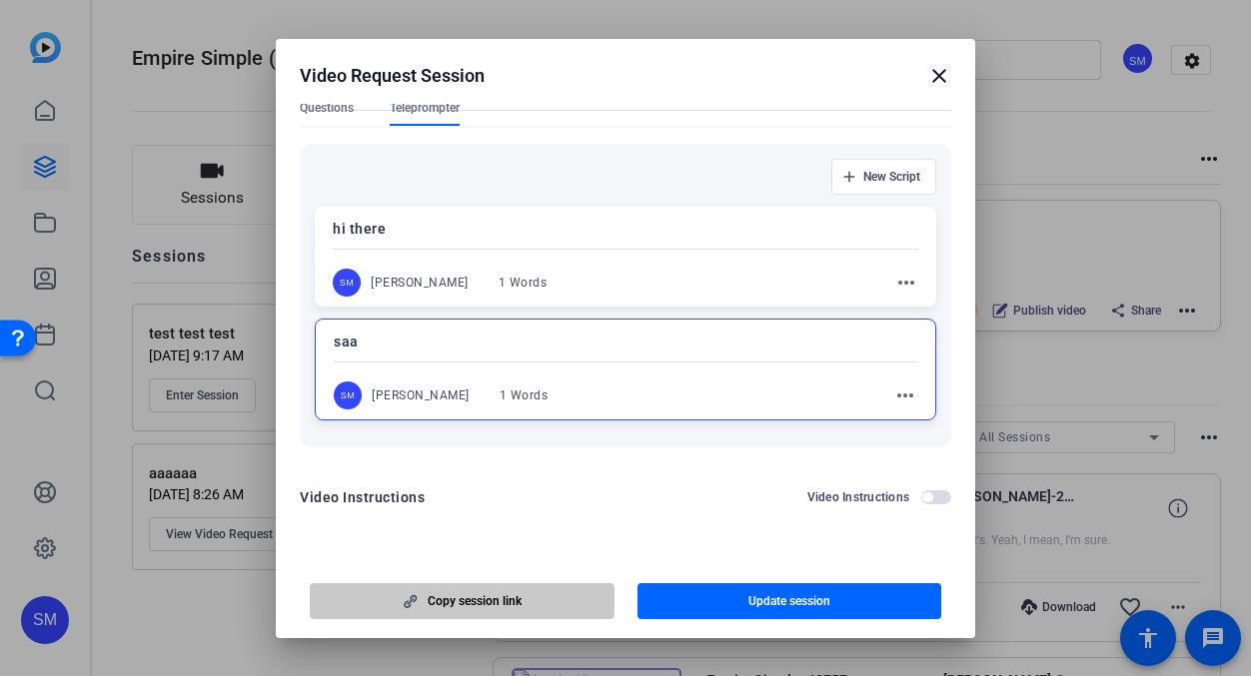
click at [520, 609] on span "button" at bounding box center [462, 601] width 303 height 48
